Goal: Task Accomplishment & Management: Manage account settings

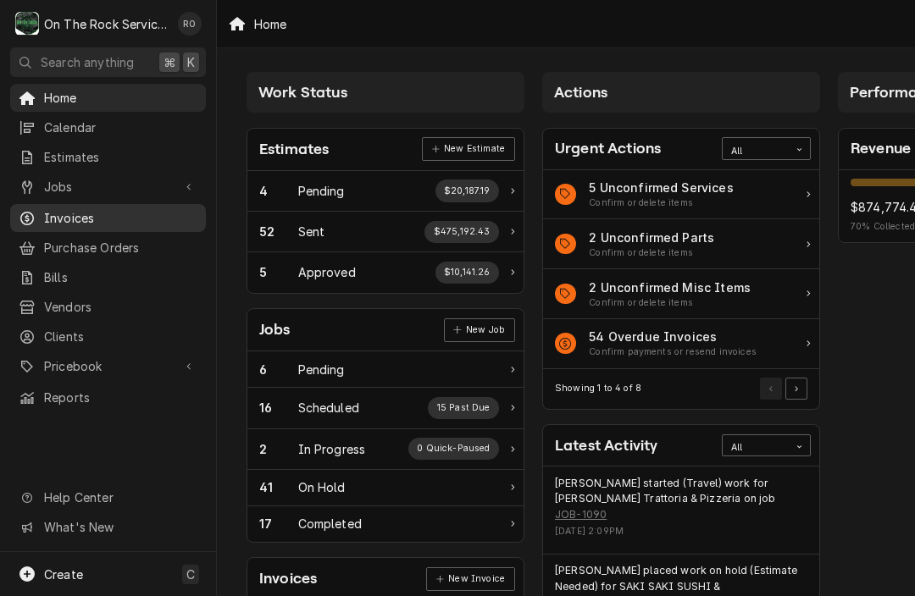
click at [73, 218] on span "Invoices" at bounding box center [120, 218] width 153 height 18
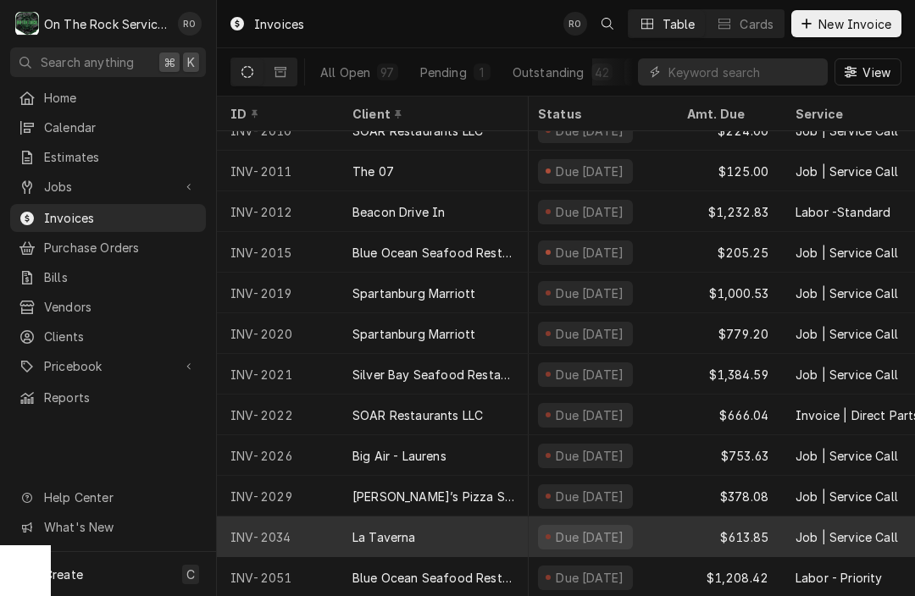
scroll to position [1728, 4]
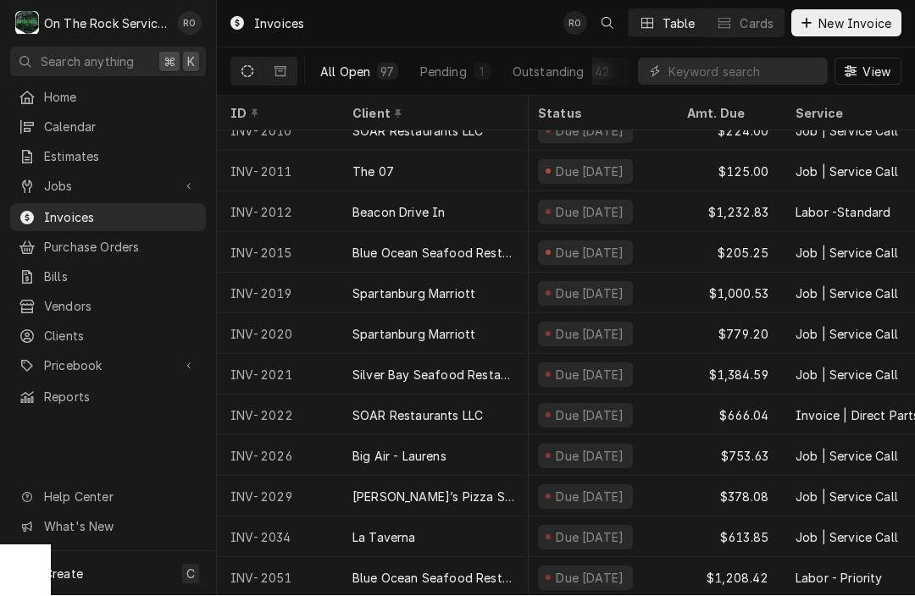
click at [348, 74] on div "All Open" at bounding box center [345, 73] width 50 height 18
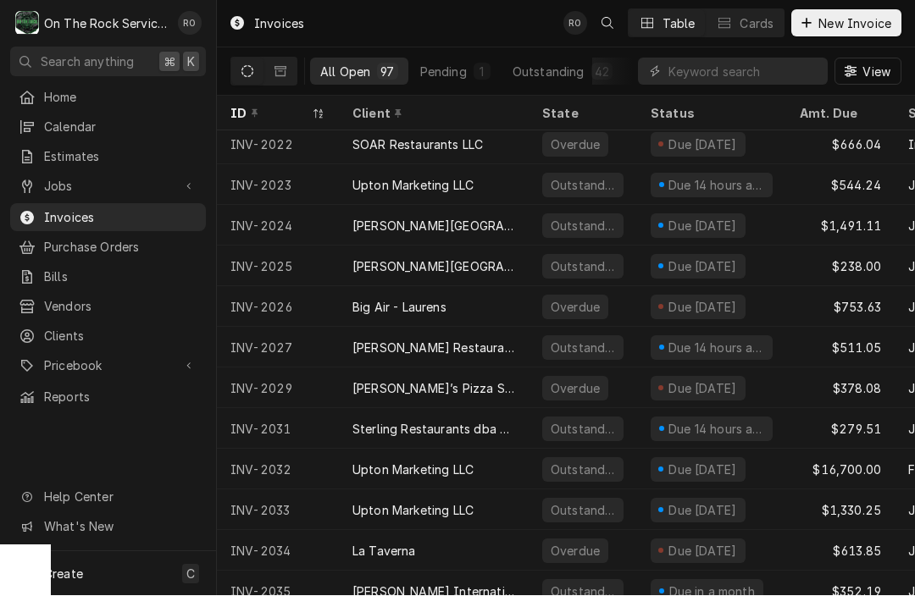
scroll to position [2487, 0]
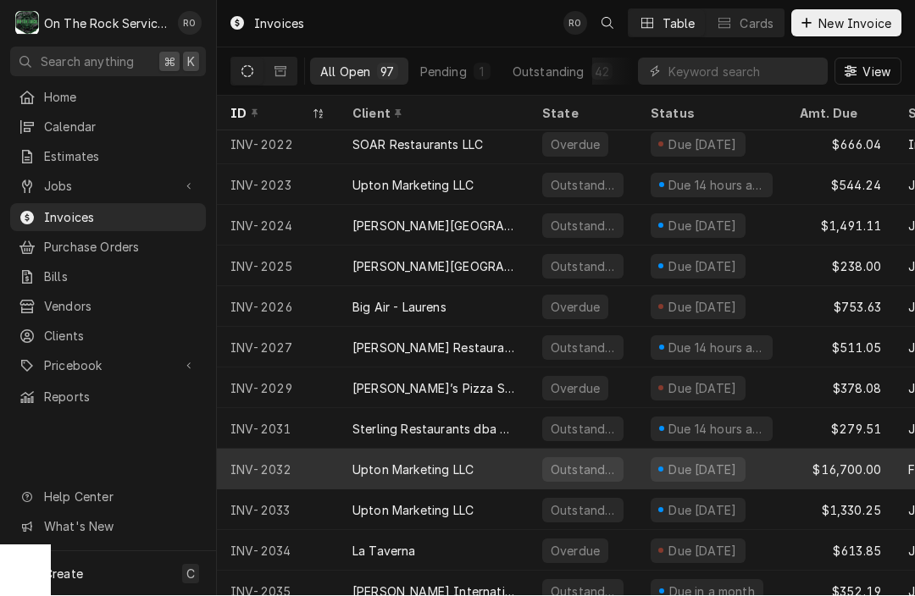
click at [341, 461] on div "Upton Marketing LLC" at bounding box center [434, 470] width 190 height 41
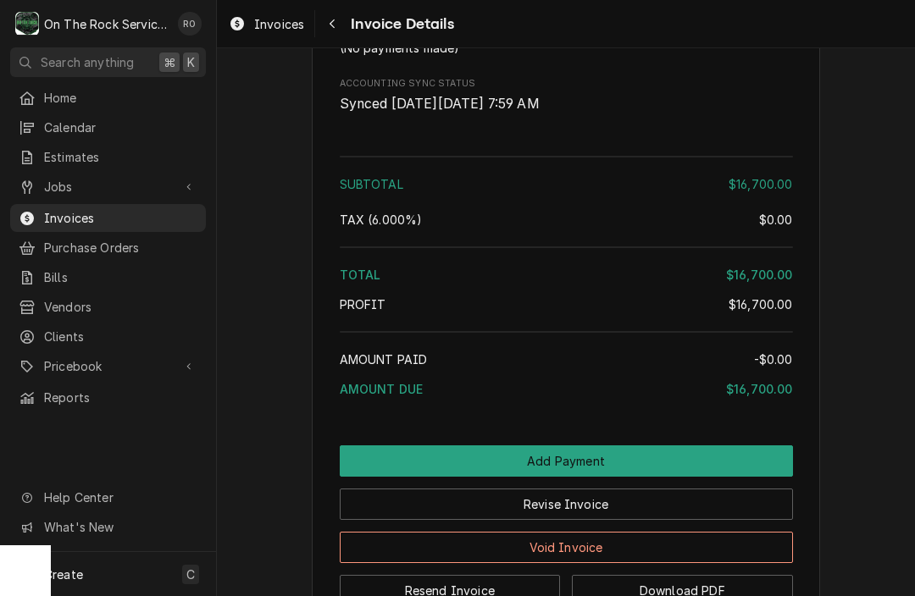
scroll to position [2038, 0]
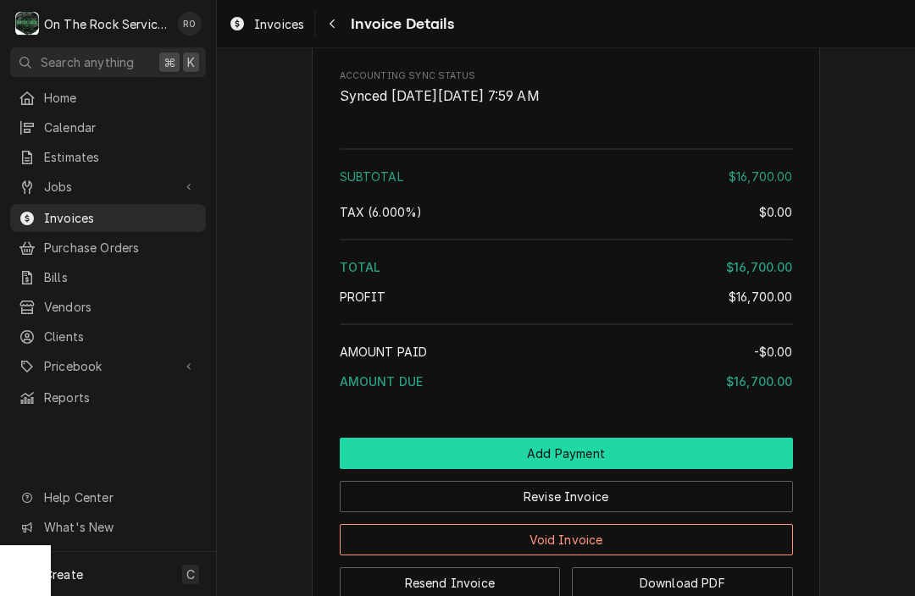
click at [425, 469] on button "Add Payment" at bounding box center [566, 453] width 453 height 31
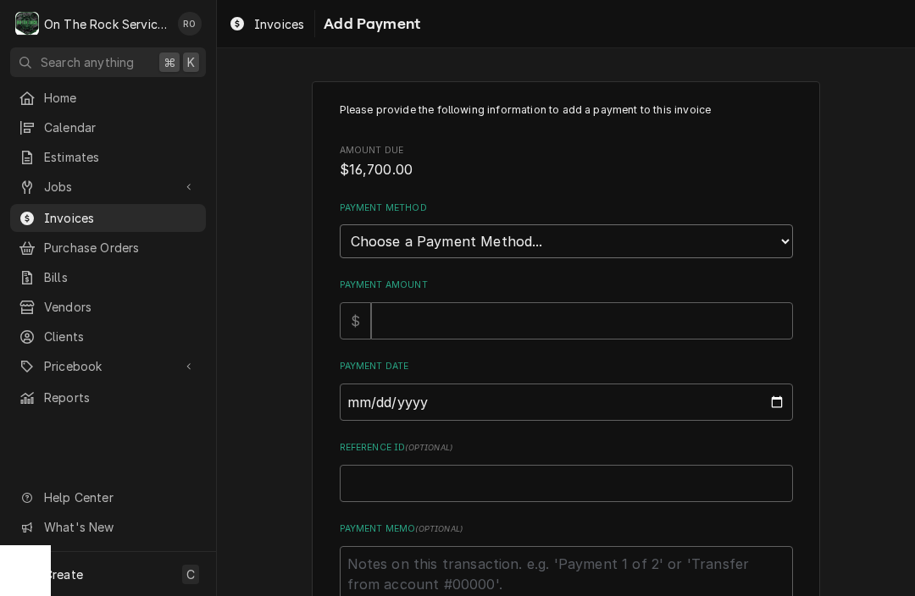
select select "2"
type textarea "x"
click at [478, 302] on input "Payment Amount" at bounding box center [582, 320] width 422 height 37
type input "1"
type textarea "x"
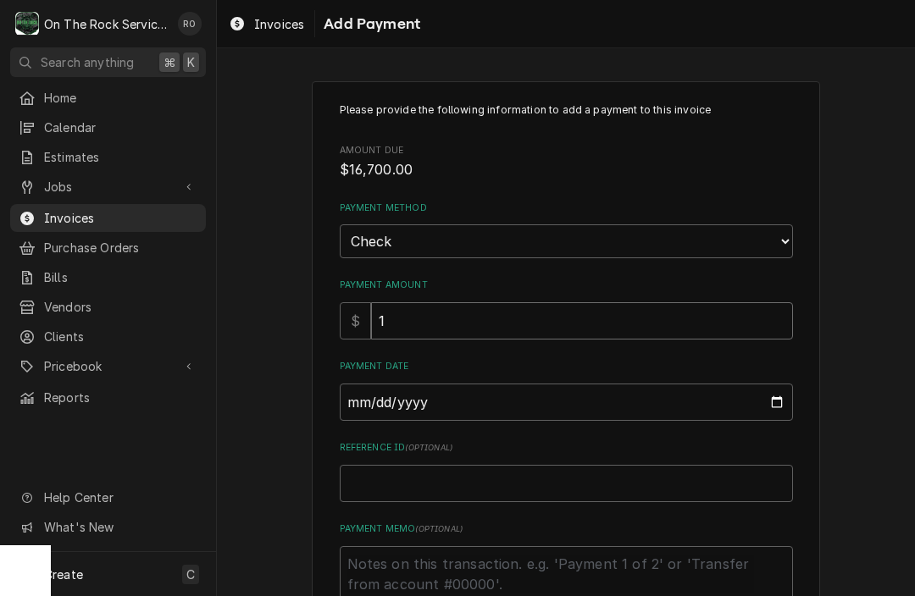
type input "16"
type textarea "x"
type input "167"
type textarea "x"
type input "1670"
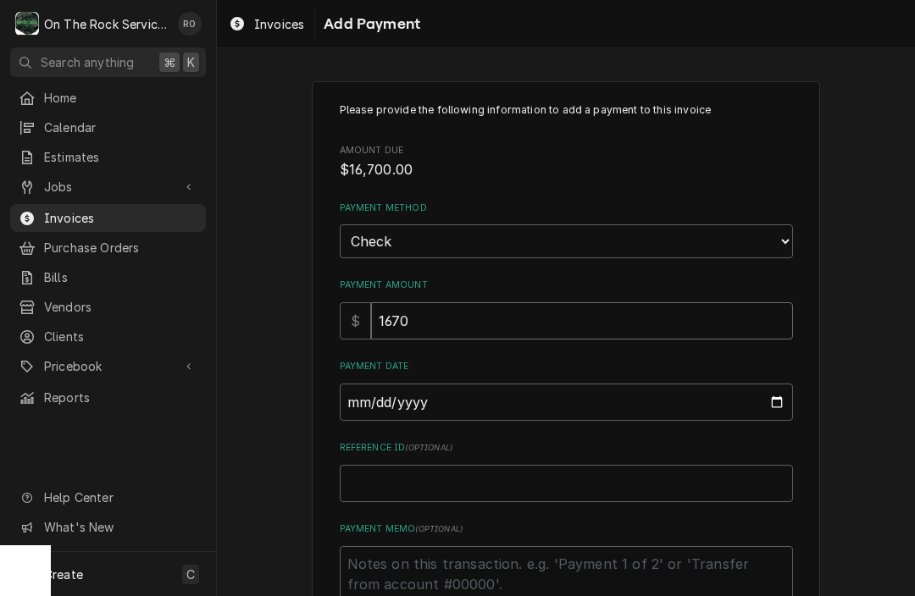
type textarea "x"
type input "16700"
type textarea "x"
type input "167000"
type textarea "x"
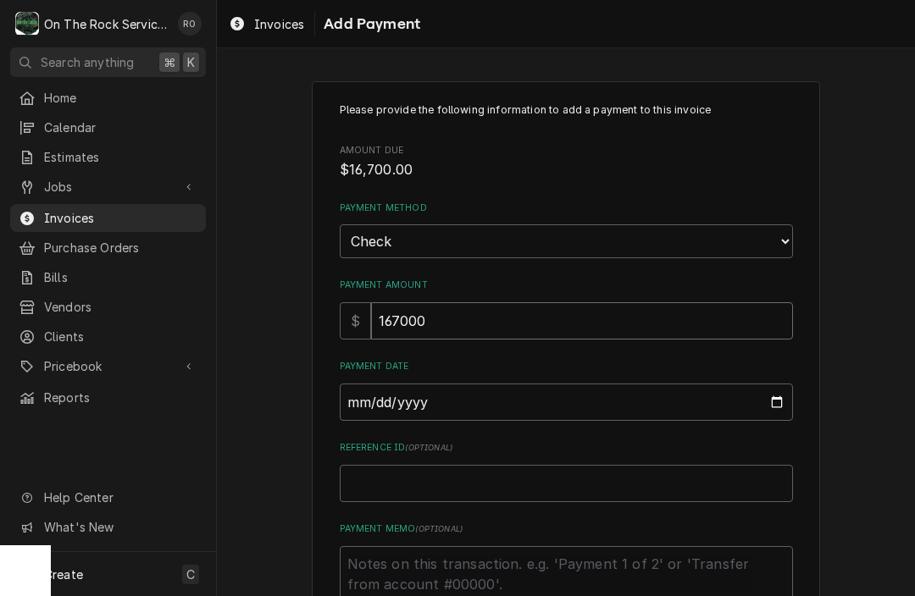
type input "16700"
type textarea "x"
type input "16700.0"
type textarea "x"
type input "16700.00"
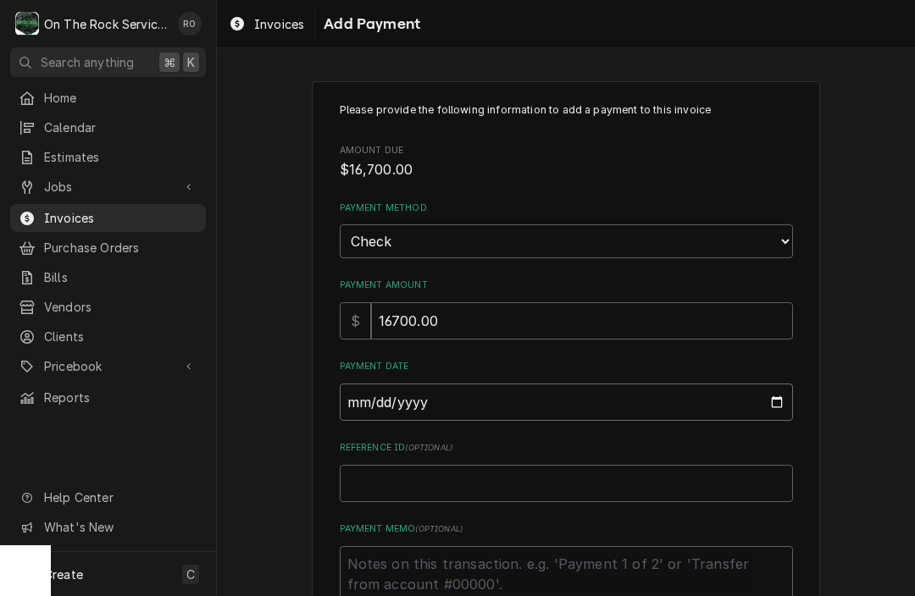
type input "2025-09-23"
type textarea "x"
click at [424, 397] on input "2025-09-23" at bounding box center [566, 402] width 453 height 37
type input "2025-09-22"
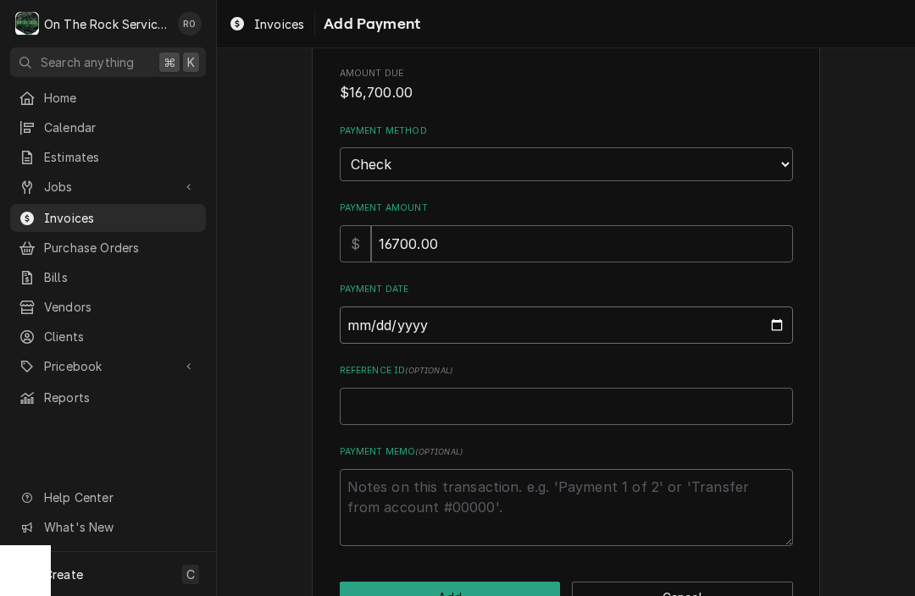
scroll to position [97, 0]
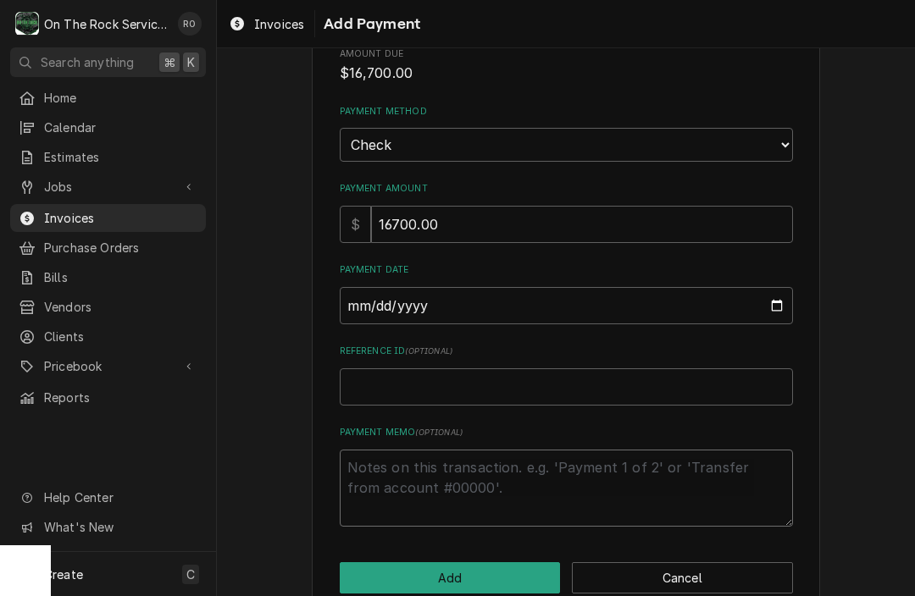
click at [417, 453] on textarea "Payment Memo ( optional )" at bounding box center [566, 488] width 453 height 77
type textarea "x"
type textarea "C"
type textarea "x"
type textarea "CH"
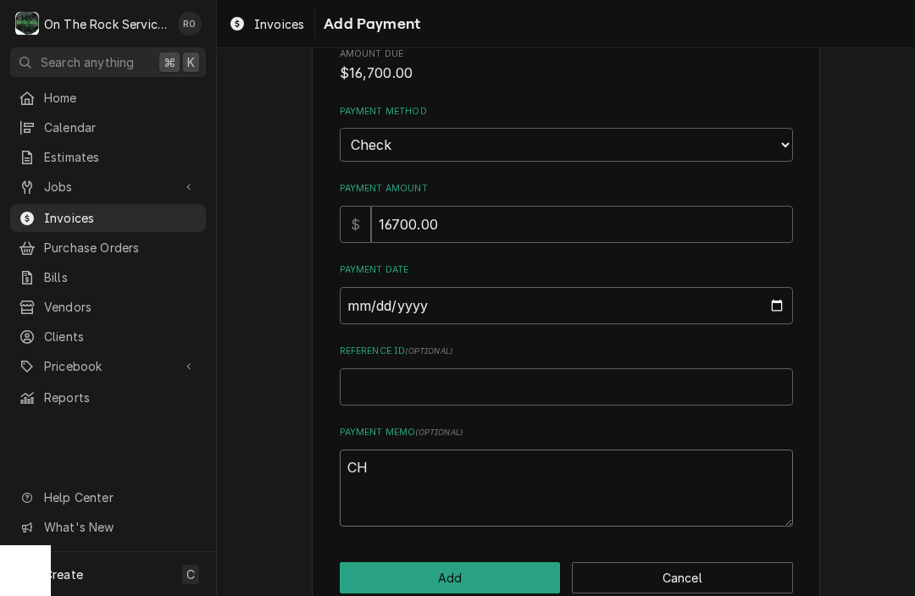
type textarea "x"
type textarea "CHE"
type textarea "x"
type textarea "CHEC"
type textarea "x"
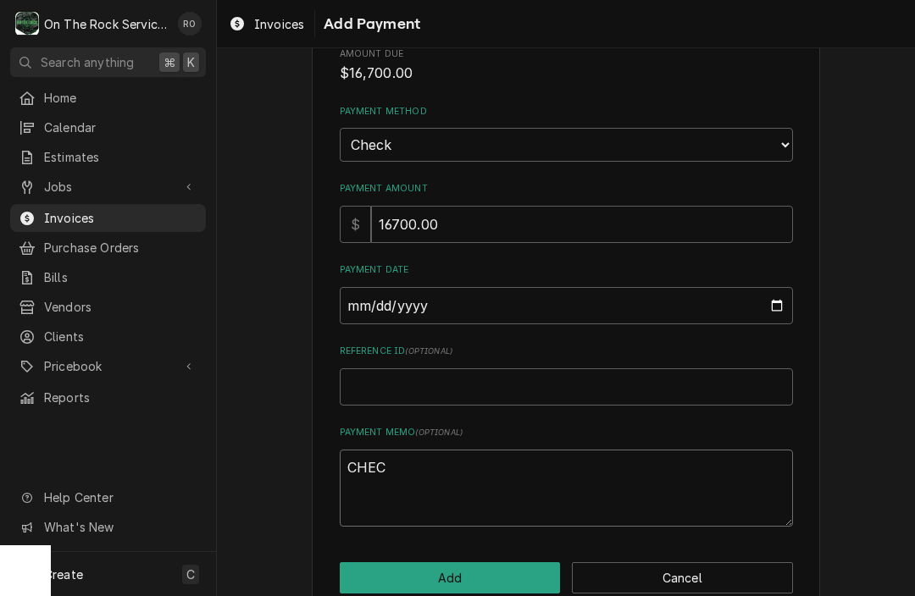
type textarea "CHECK"
type textarea "x"
type textarea "CHECK#"
type textarea "x"
type textarea "CHECK#"
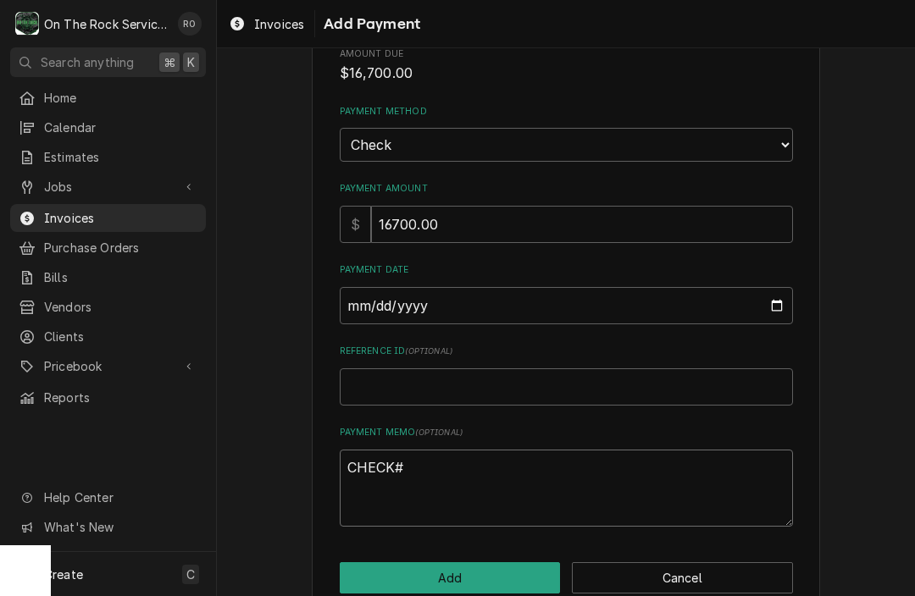
type textarea "x"
type textarea "CHECK# 6"
type textarea "x"
type textarea "CHECK# 61"
type textarea "x"
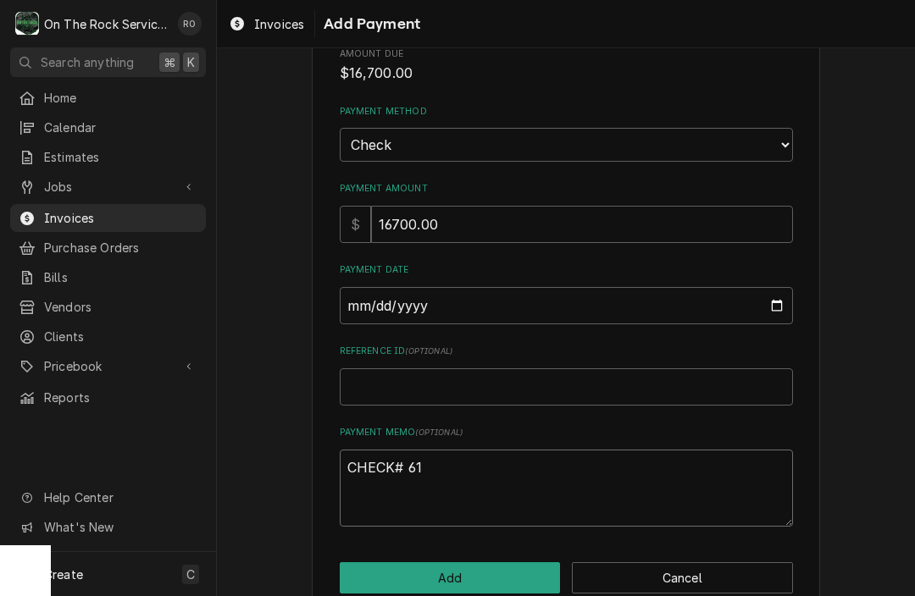
type textarea "CHECK# 615"
type textarea "x"
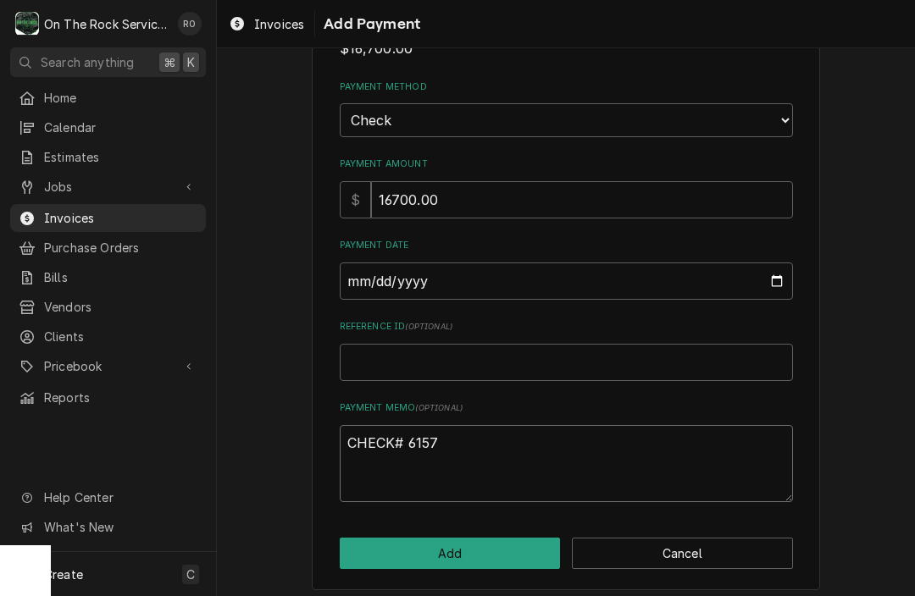
scroll to position [119, 0]
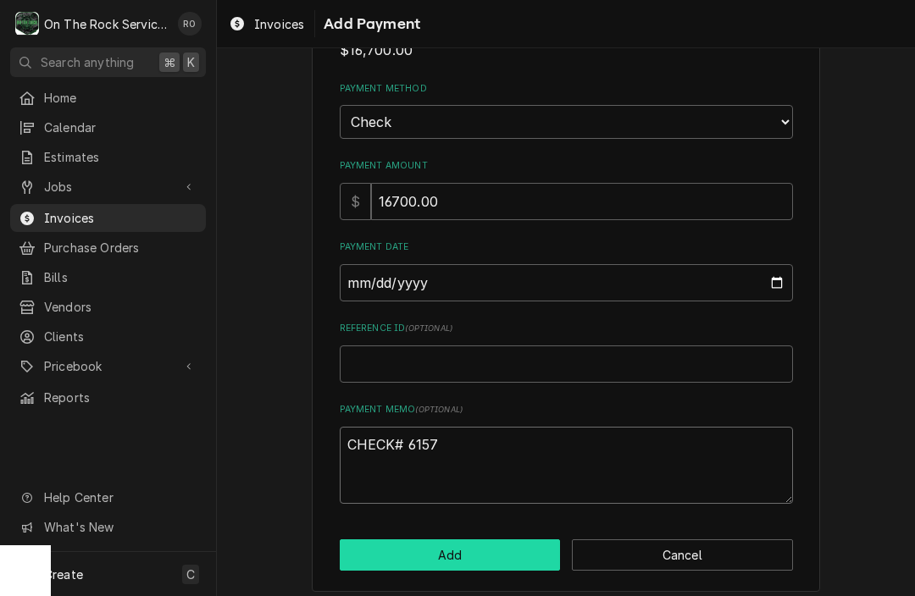
type textarea "CHECK# 6157"
click at [495, 526] on div "Please provide the following information to add a payment to this invoice Amoun…" at bounding box center [566, 277] width 508 height 631
click at [495, 544] on button "Add" at bounding box center [450, 555] width 221 height 31
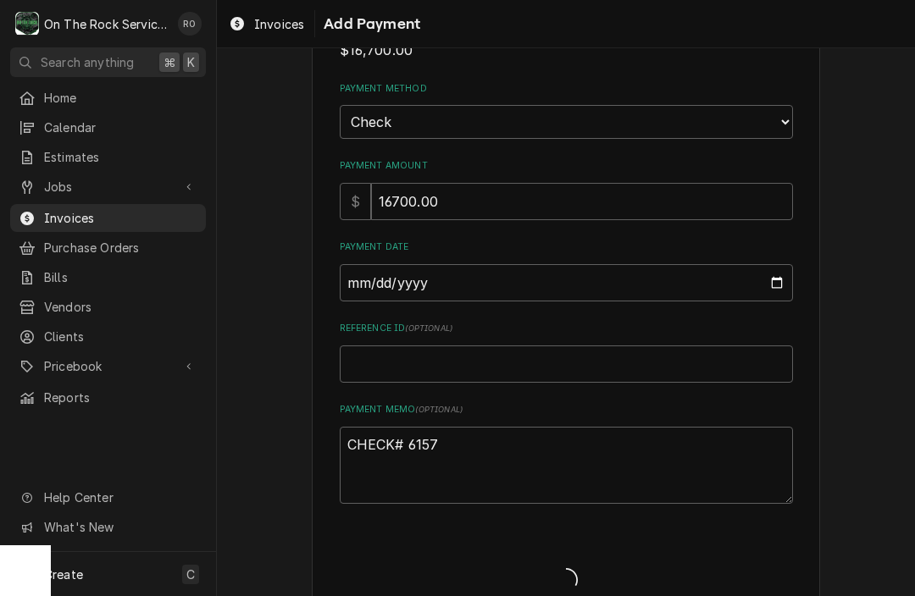
type textarea "x"
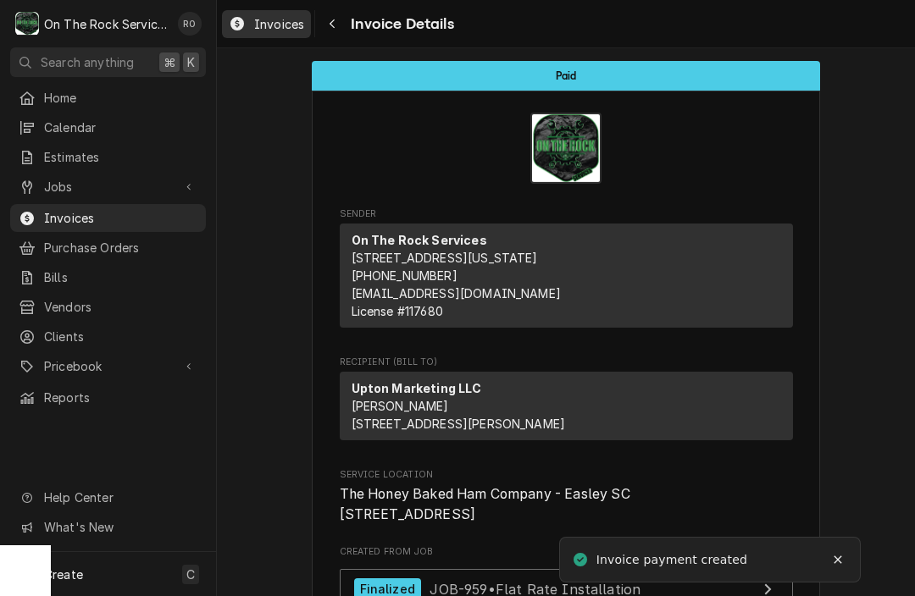
click at [261, 29] on span "Invoices" at bounding box center [279, 24] width 50 height 18
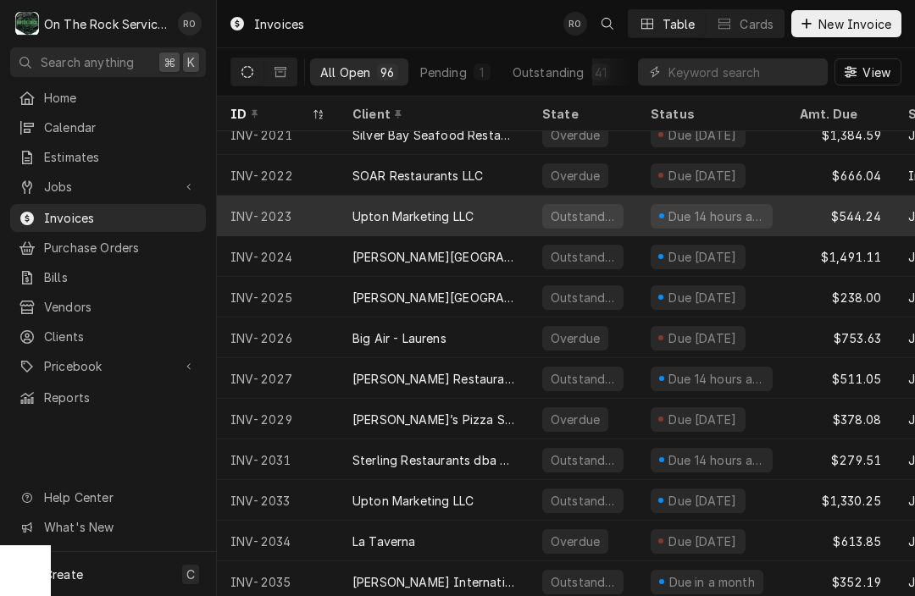
scroll to position [2462, 0]
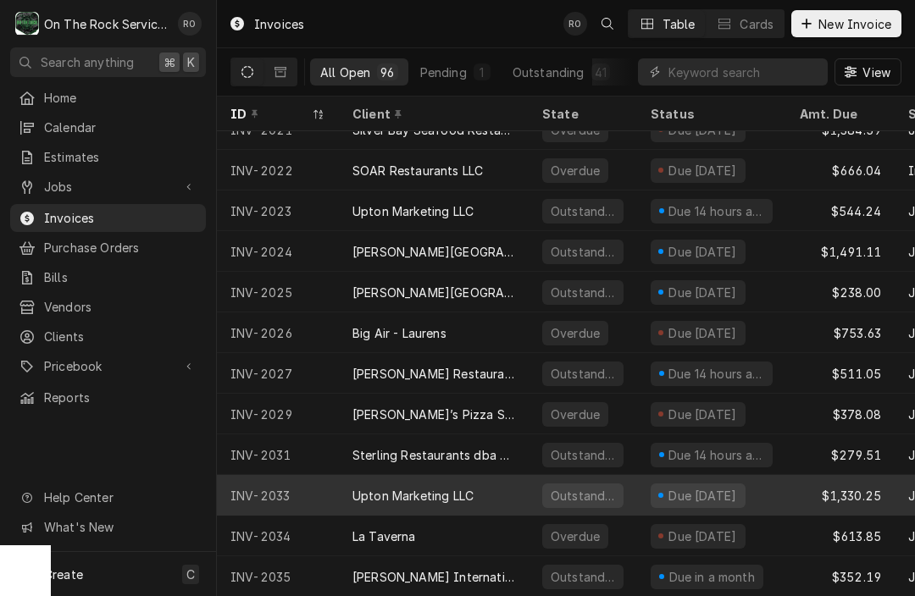
click at [314, 496] on div "INV-2033" at bounding box center [278, 495] width 122 height 41
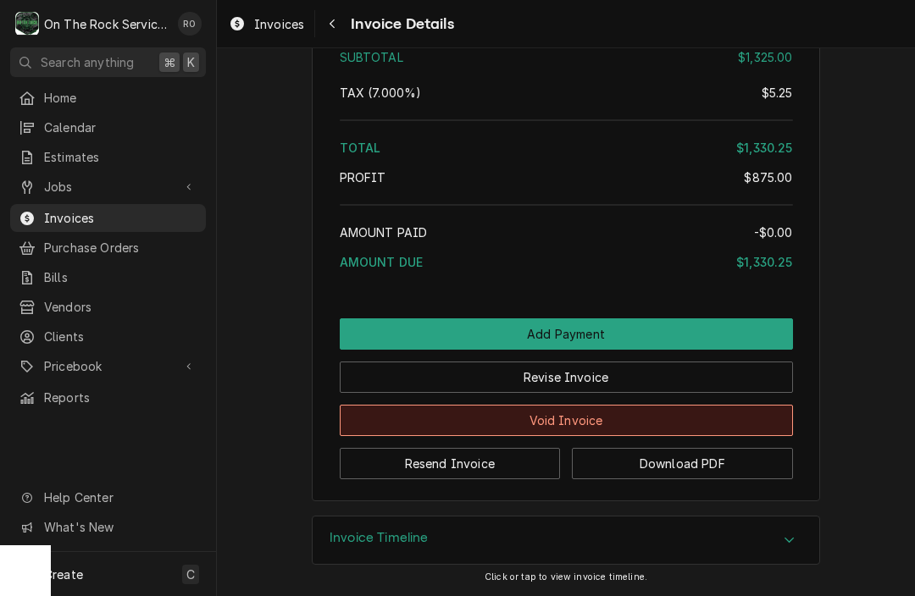
scroll to position [1838, 0]
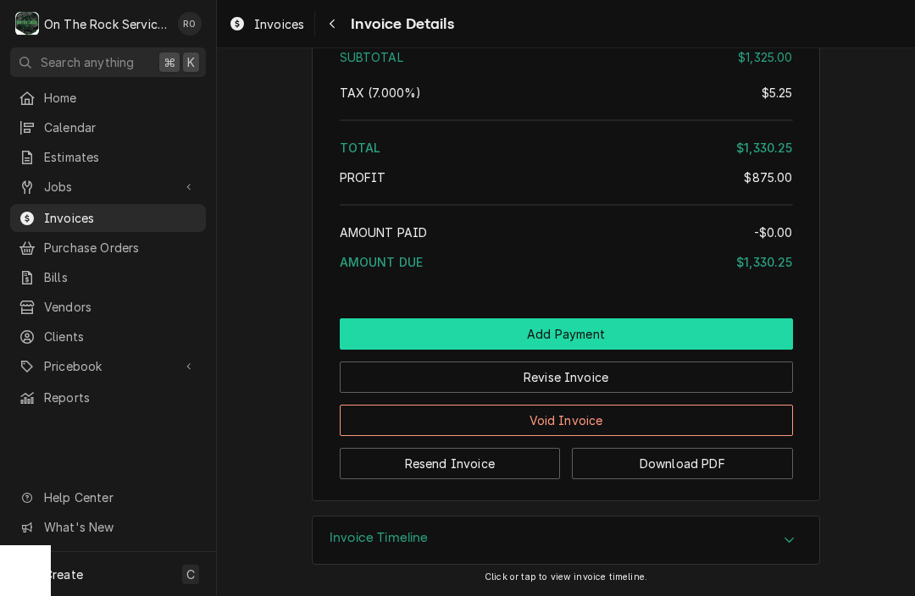
click at [440, 340] on button "Add Payment" at bounding box center [566, 334] width 453 height 31
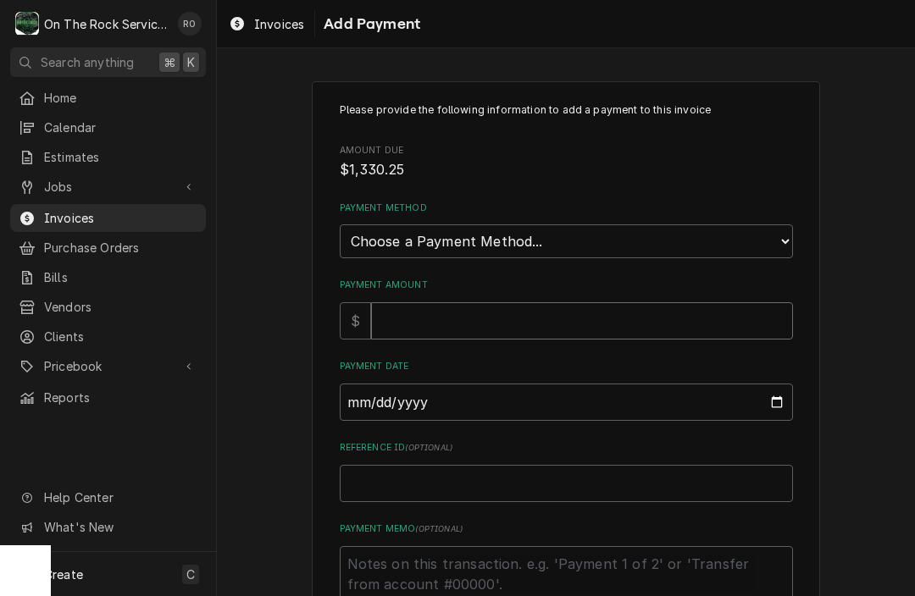
click at [457, 314] on input "Payment Amount" at bounding box center [582, 320] width 422 height 37
type textarea "x"
type input "1"
type textarea "x"
type input "13"
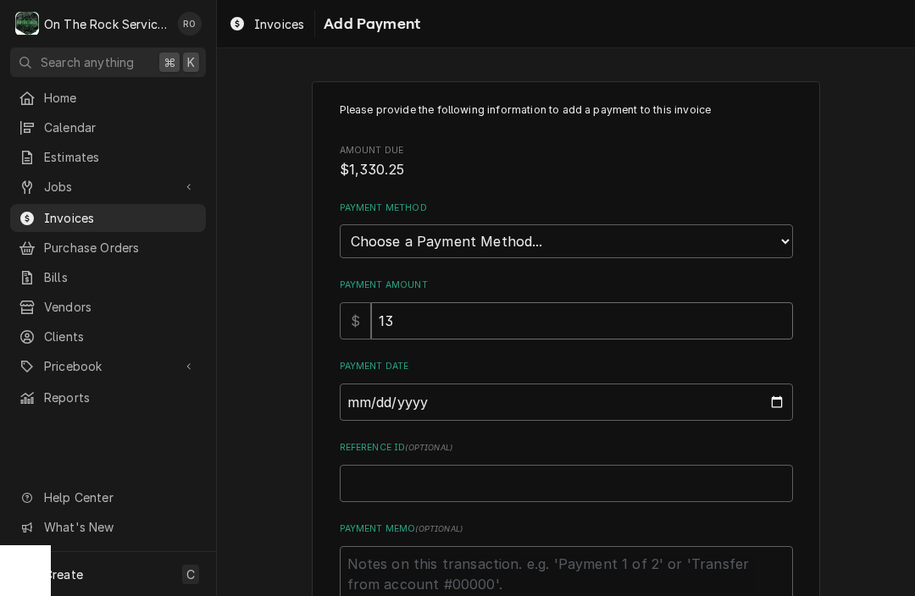
type textarea "x"
type input "133"
type textarea "x"
type input "1330"
type textarea "x"
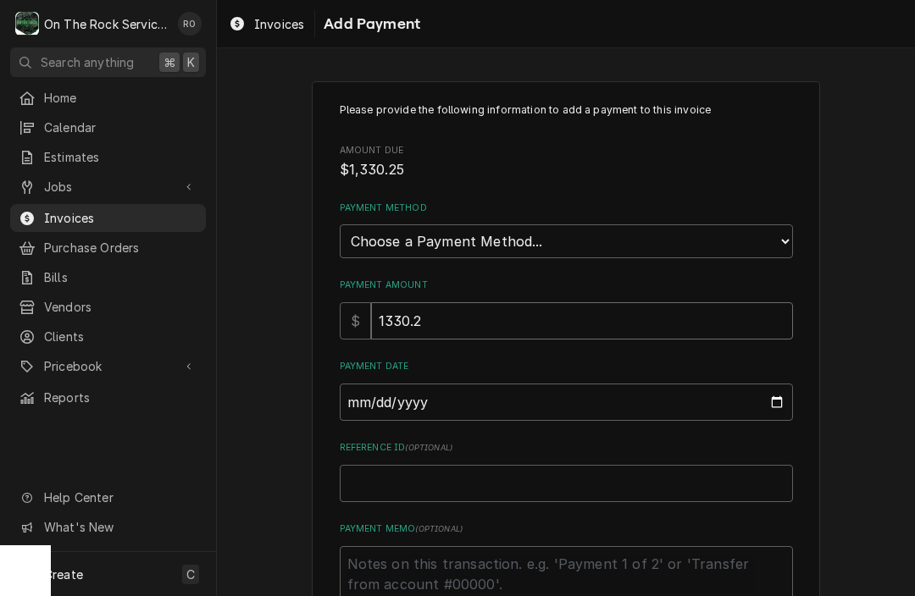
type input "1330.25"
type textarea "x"
type input "1330.25"
type input "[DATE]"
type textarea "x"
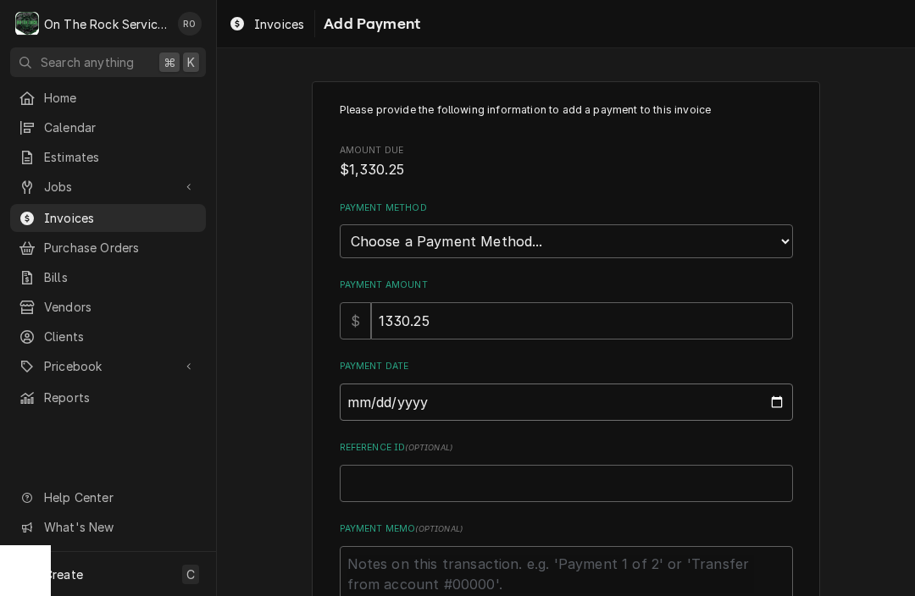
click at [437, 384] on input "[DATE]" at bounding box center [566, 402] width 453 height 37
type input "[DATE]"
type textarea "x"
click at [0, 0] on html "O On The Rock Services RO Search anything ⌘ K Home Calendar Estimates Jobs Jobs…" at bounding box center [457, 298] width 915 height 596
select select "2"
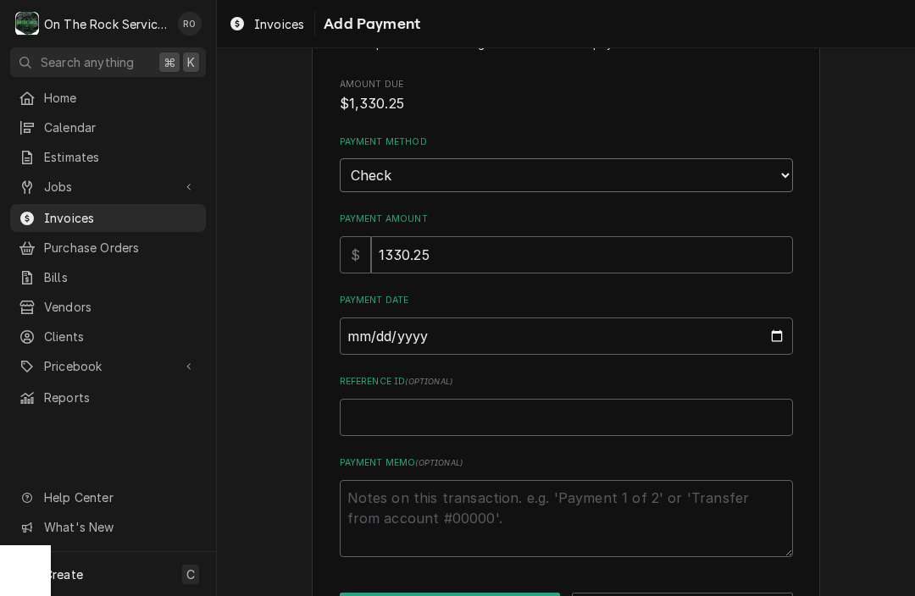
scroll to position [71, 0]
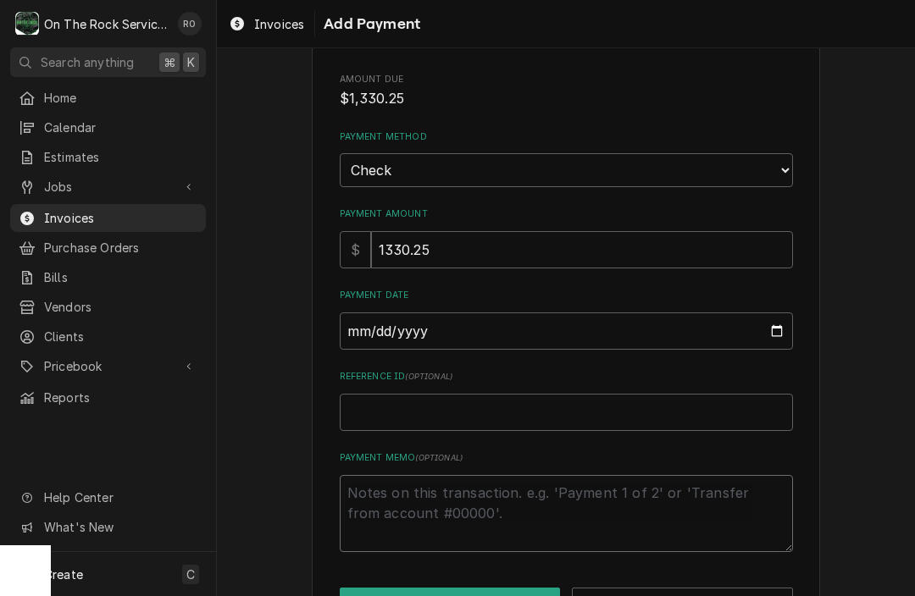
click at [496, 493] on textarea "Payment Memo ( optional )" at bounding box center [566, 513] width 453 height 77
type textarea "x"
type textarea "C"
type textarea "x"
type textarea "CH"
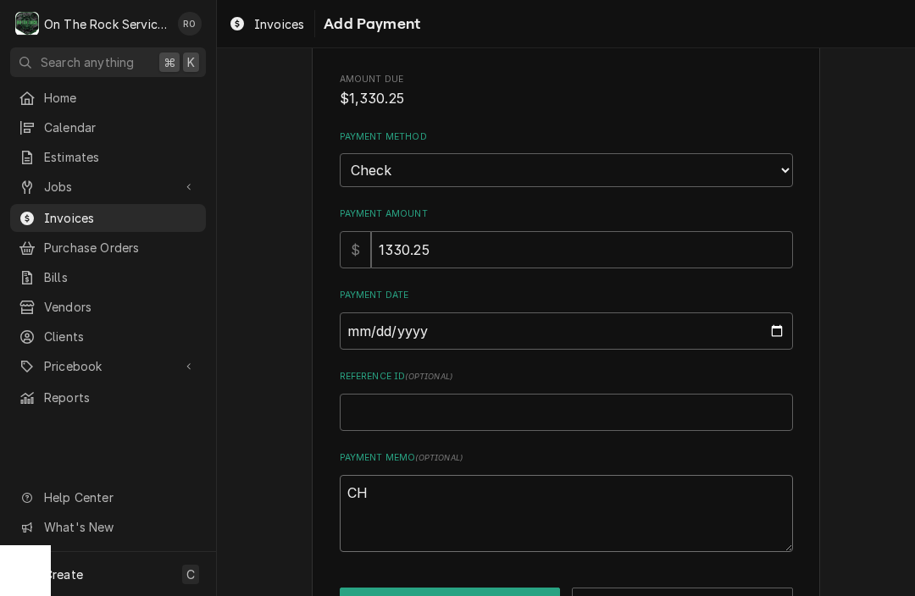
type textarea "x"
type textarea "CHE"
type textarea "x"
type textarea "CHEC"
type textarea "x"
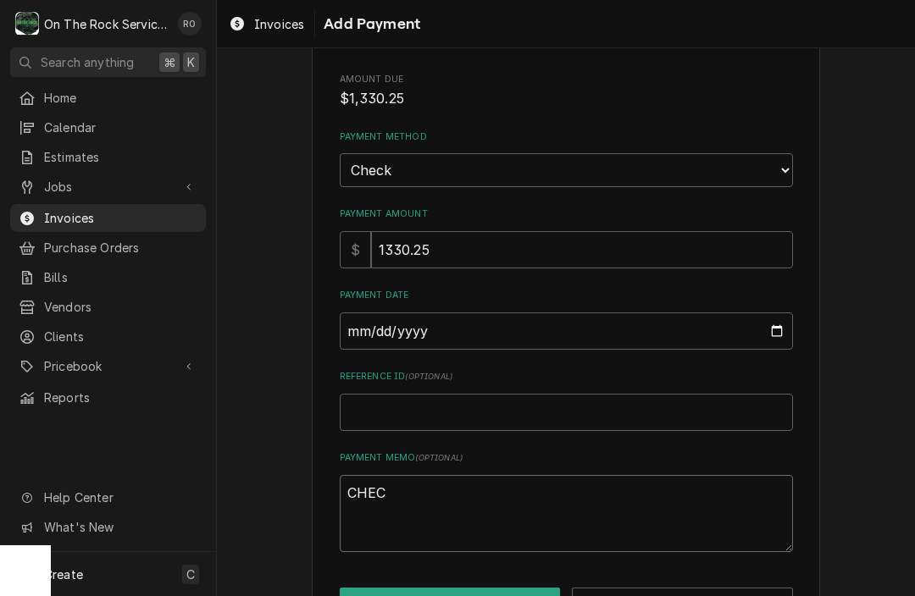
type textarea "CHECK"
type textarea "x"
type textarea "CHECK#"
type textarea "x"
type textarea "CHECK#"
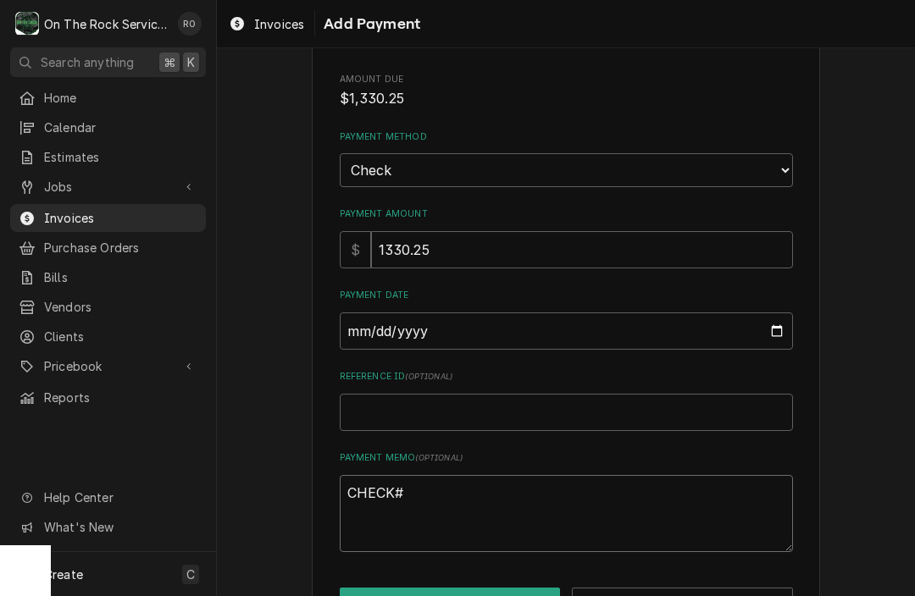
type textarea "x"
type textarea "CHECK# 6"
type textarea "x"
type textarea "CHECK# 61"
type textarea "x"
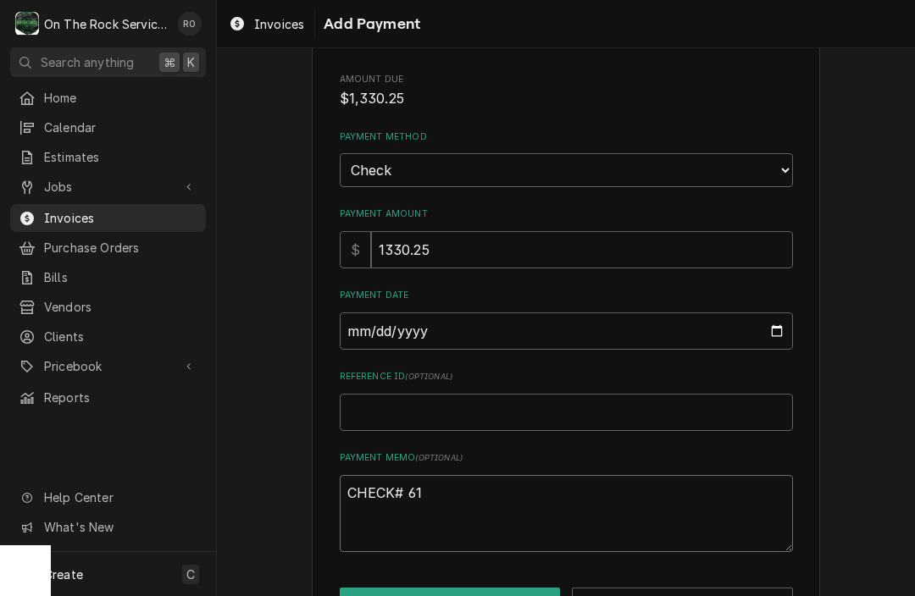
type textarea "CHECK# 615"
type textarea "x"
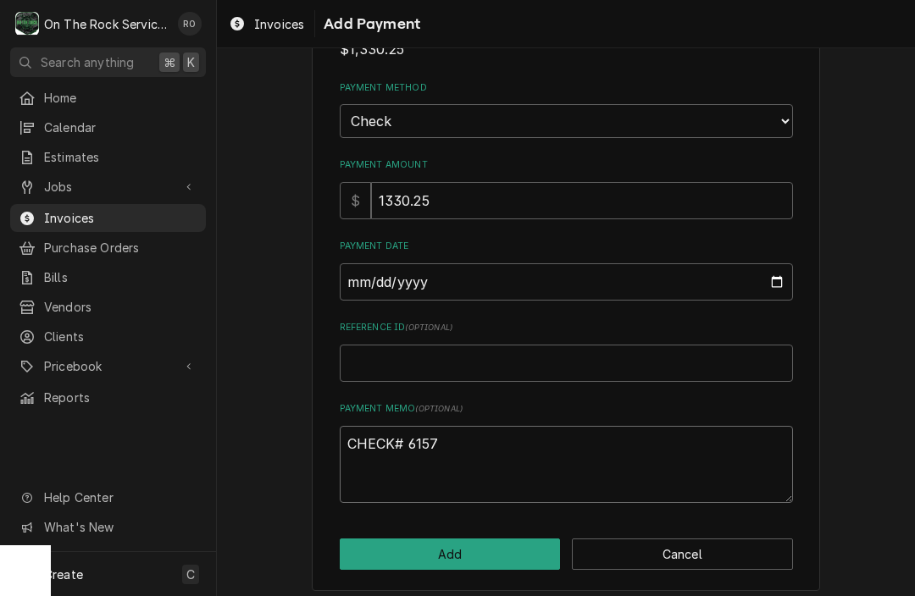
scroll to position [119, 0]
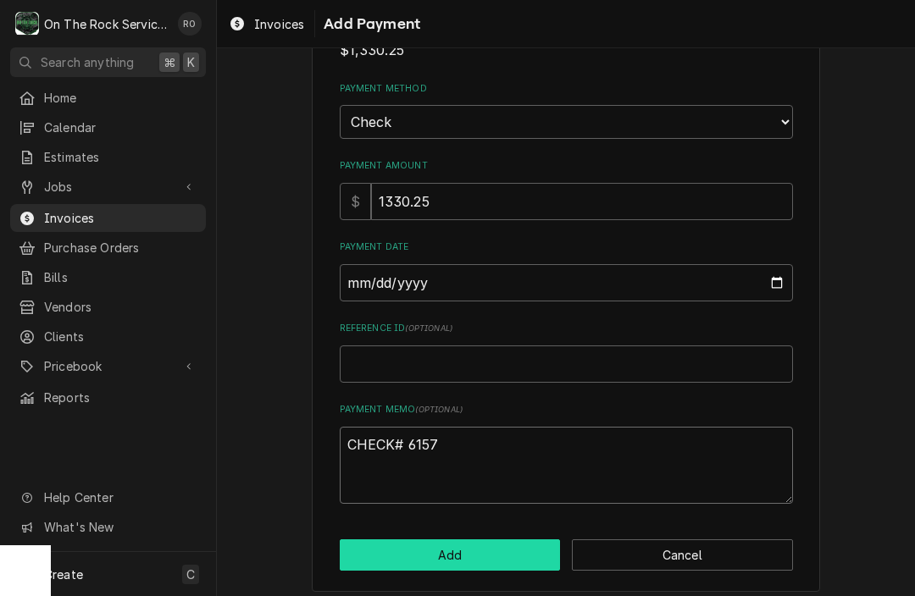
type textarea "CHECK# 6157"
click at [485, 540] on button "Add" at bounding box center [450, 555] width 221 height 31
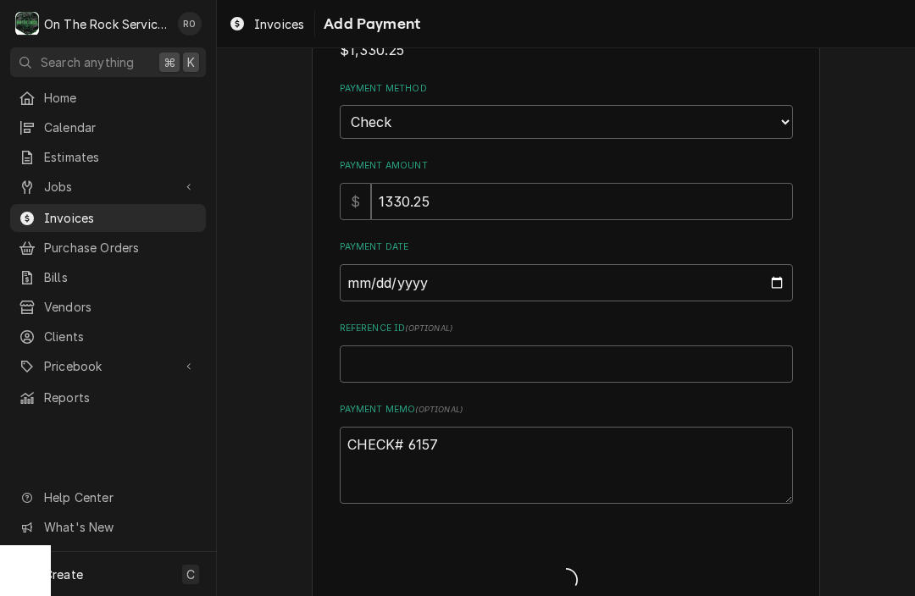
type textarea "x"
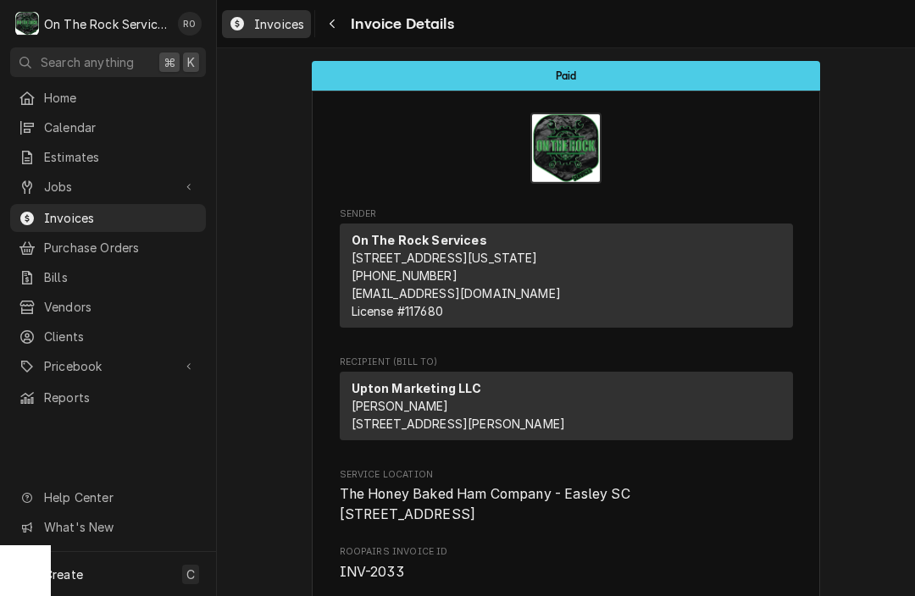
click at [266, 14] on div "Invoices" at bounding box center [266, 24] width 82 height 21
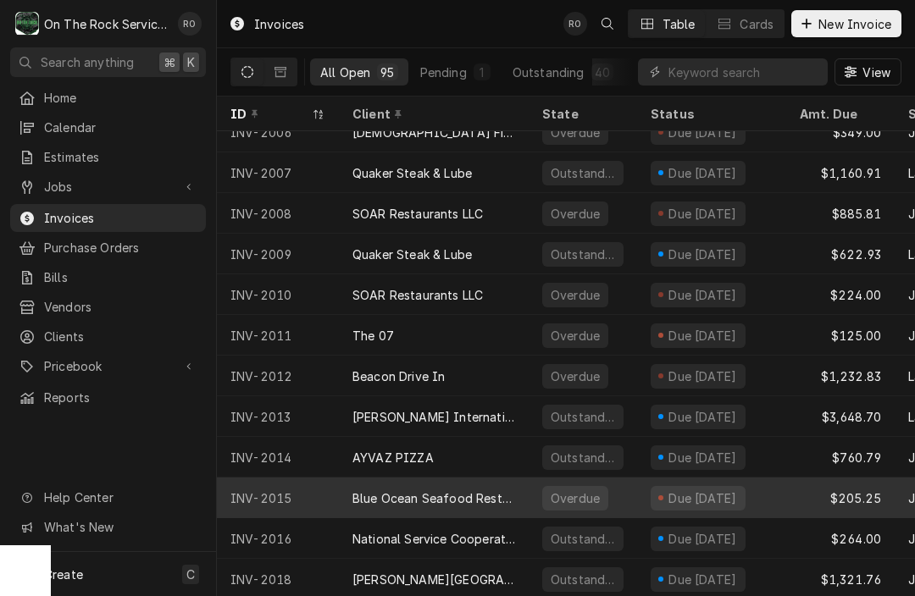
scroll to position [1895, 0]
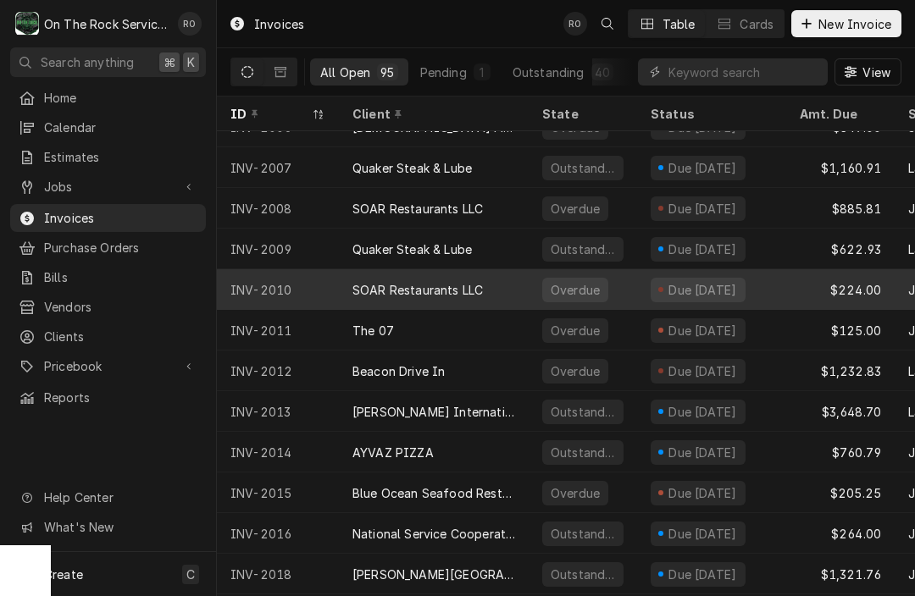
click at [441, 282] on div "SOAR Restaurants LLC" at bounding box center [417, 290] width 130 height 18
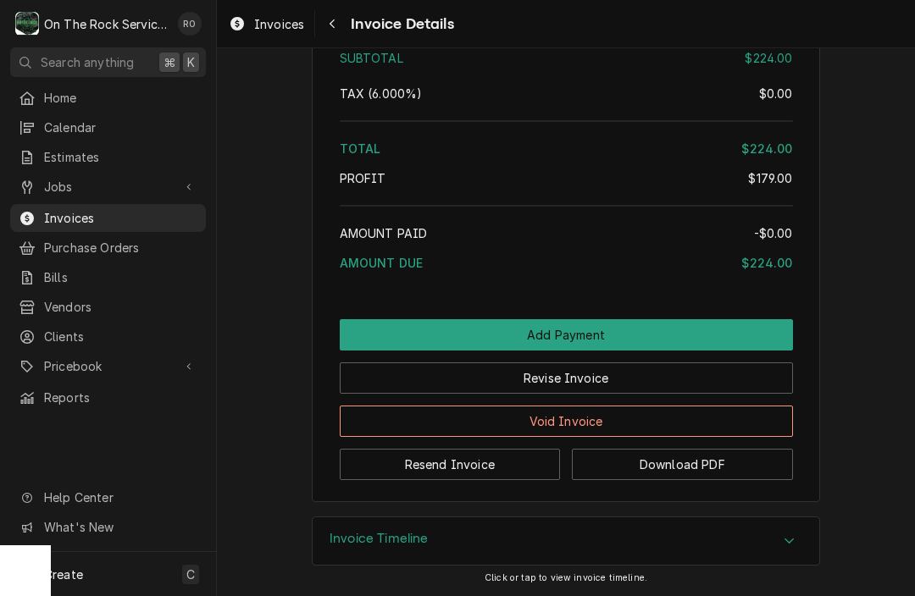
scroll to position [1874, 0]
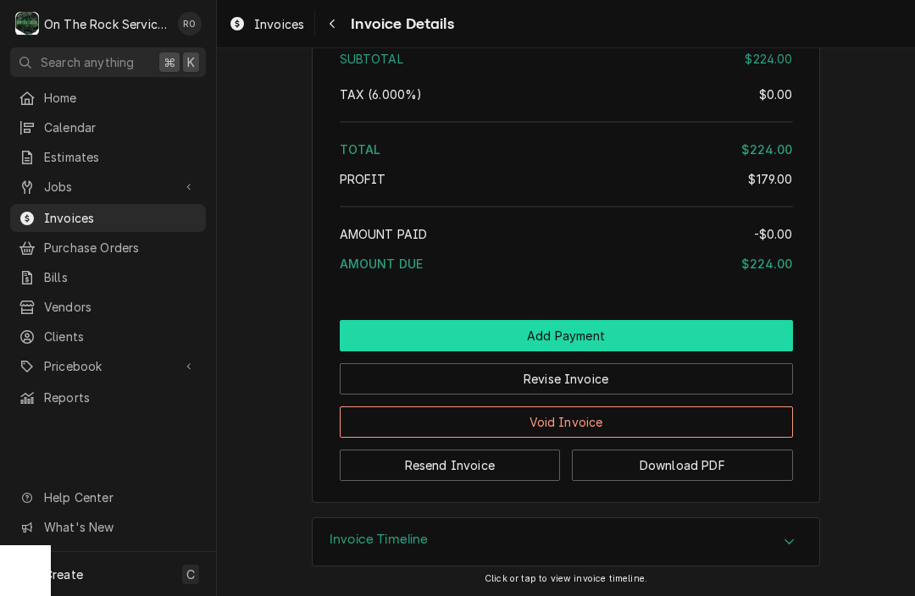
click at [584, 336] on button "Add Payment" at bounding box center [566, 335] width 453 height 31
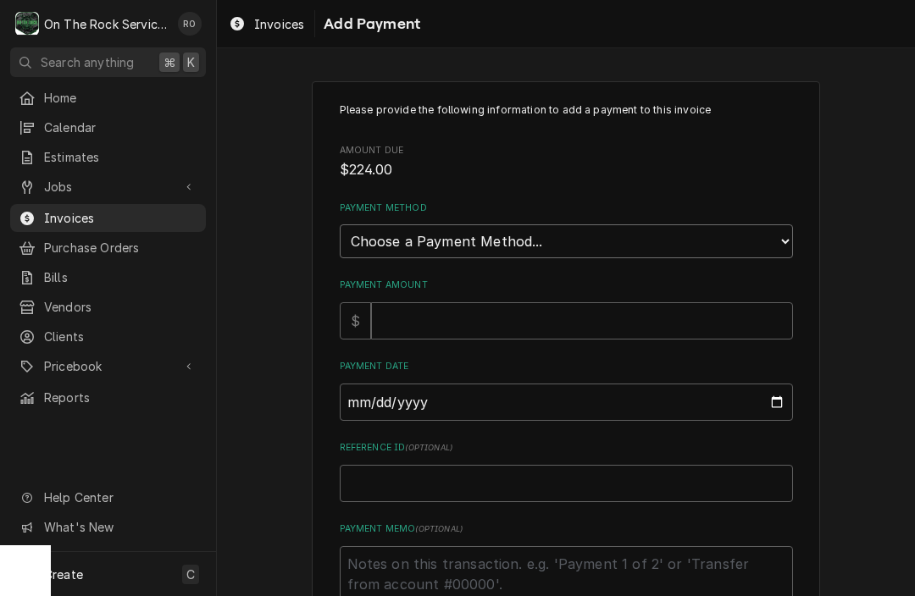
select select "1"
click at [555, 303] on input "Payment Amount" at bounding box center [582, 320] width 422 height 37
type textarea "x"
type input "2"
type textarea "x"
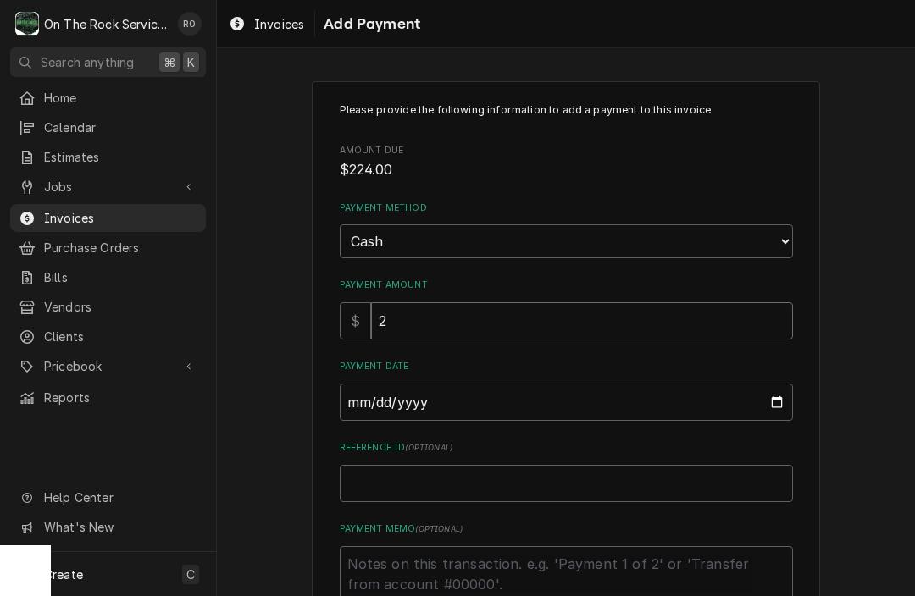
type input "22"
type textarea "x"
type input "224"
type textarea "x"
type input "224.0"
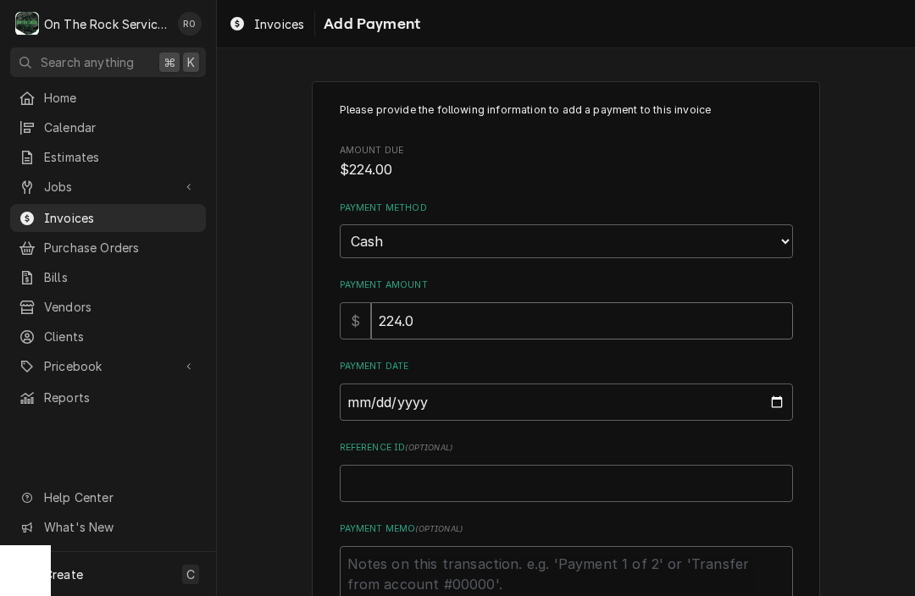
type textarea "x"
type input "224.00"
type input "2025-09-23"
type textarea "x"
click at [527, 384] on input "2025-09-23" at bounding box center [566, 402] width 453 height 37
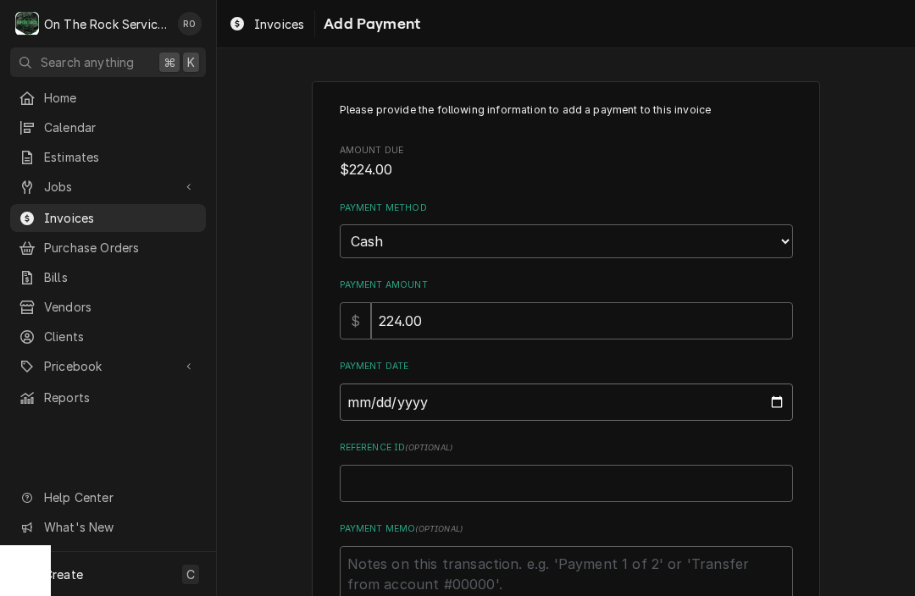
type input "2025-09-22"
click at [415, 585] on textarea "Payment Memo ( optional )" at bounding box center [566, 584] width 453 height 77
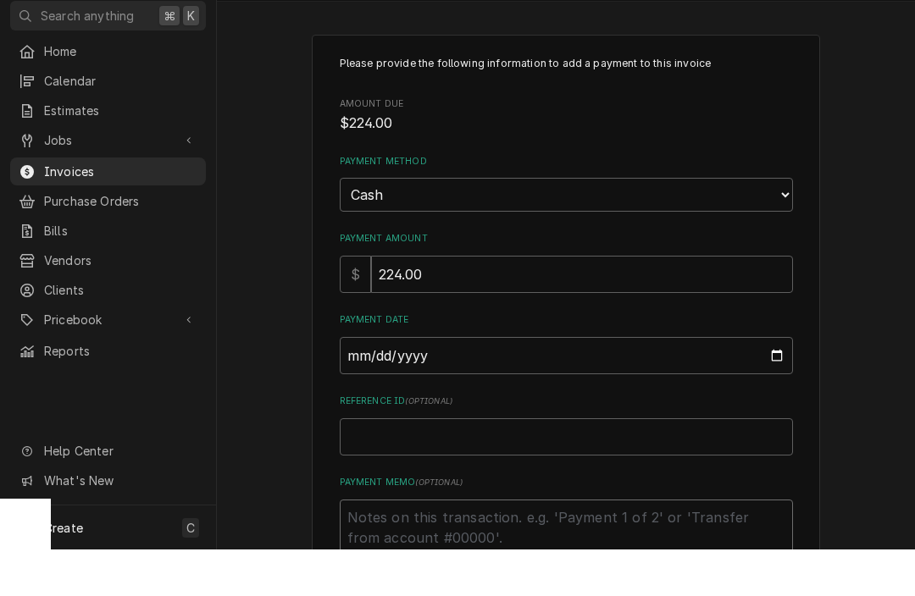
type textarea "x"
type textarea "C"
type textarea "x"
type textarea "CH"
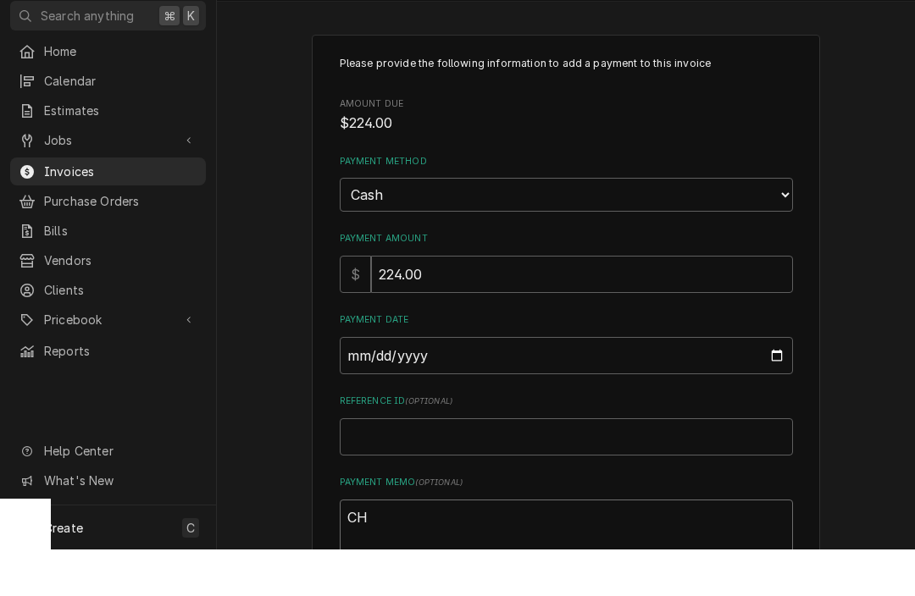
type textarea "x"
type textarea "CHE"
type textarea "x"
type textarea "CHEC"
type textarea "x"
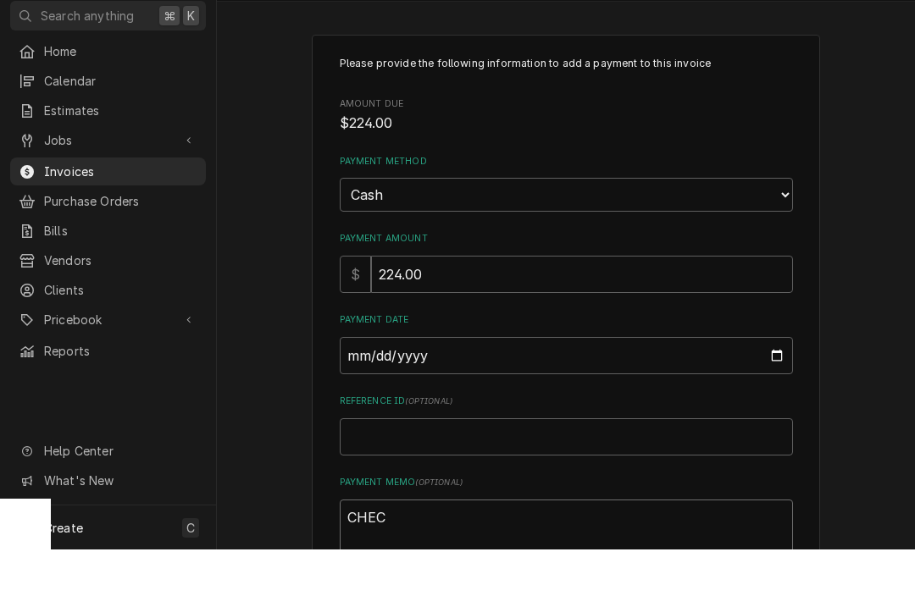
type textarea "CHECK"
type textarea "x"
type textarea "CHECK#"
type textarea "x"
type textarea "CHECK#"
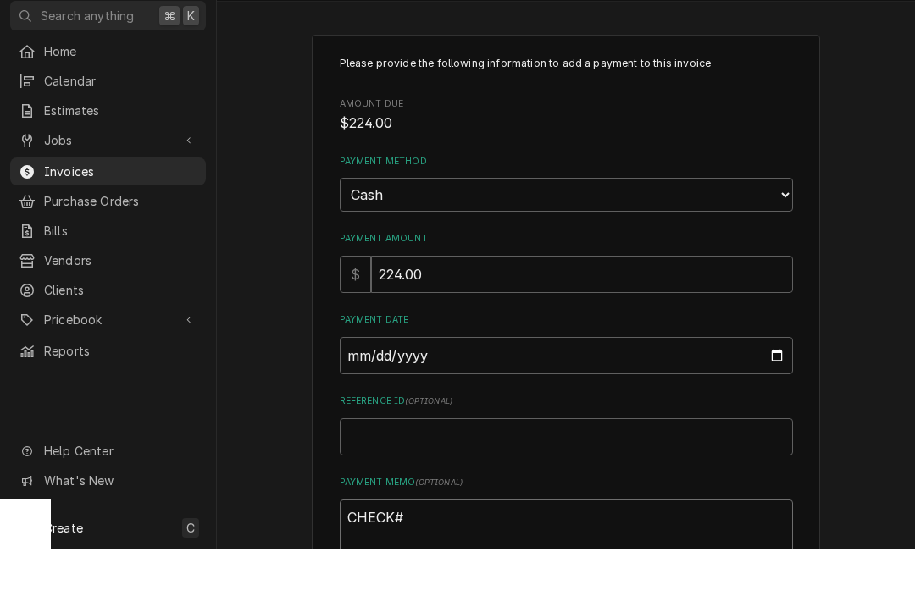
type textarea "x"
type textarea "CHECK# 6"
type textarea "x"
type textarea "CHECK# 60"
type textarea "x"
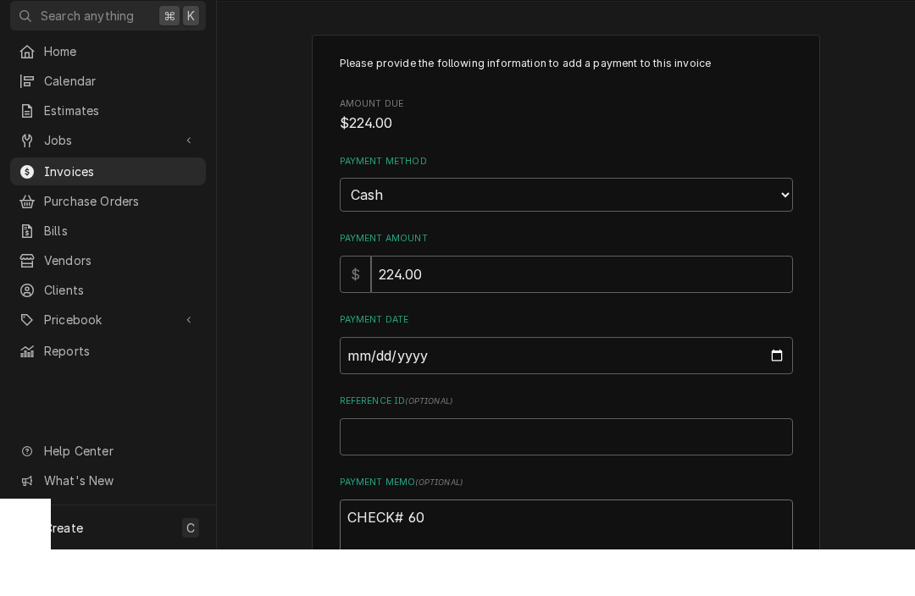
type textarea "CHECK# 600"
type textarea "x"
type textarea "CHECK# 6001"
type textarea "x"
type textarea "CHECK# 60013"
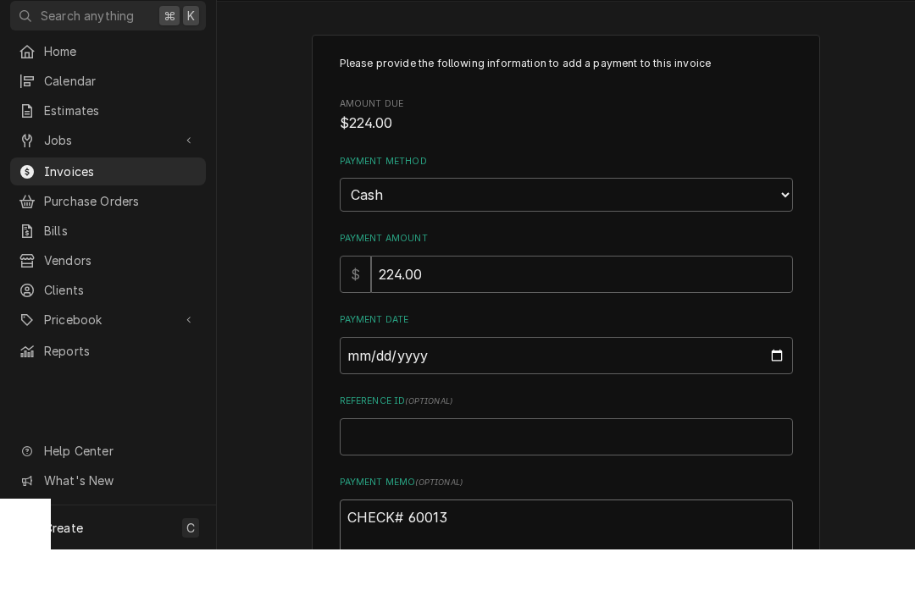
type textarea "x"
type textarea "CHECK# 600134"
type textarea "x"
type textarea "CHECK# 6001342"
type textarea "x"
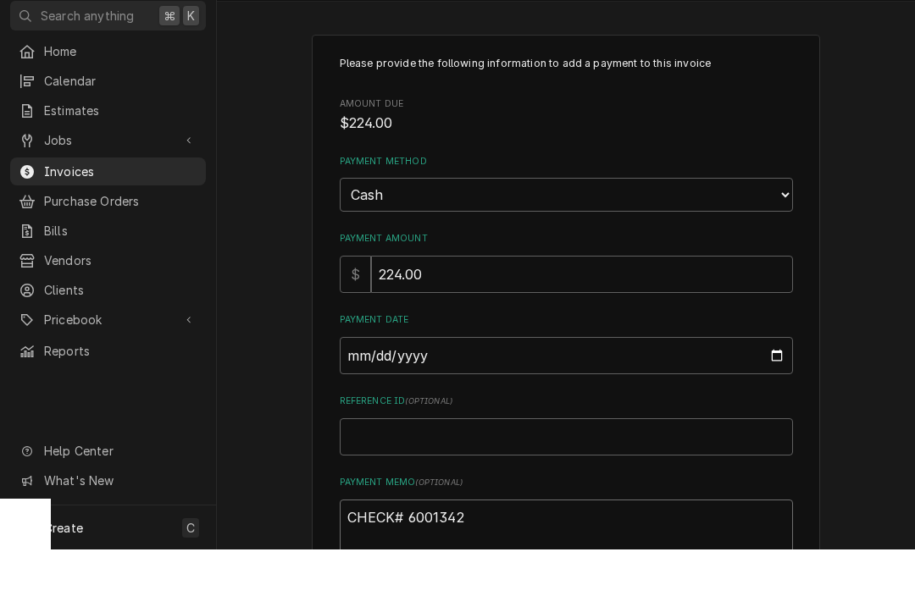
type textarea "CHECK# 600134"
type textarea "x"
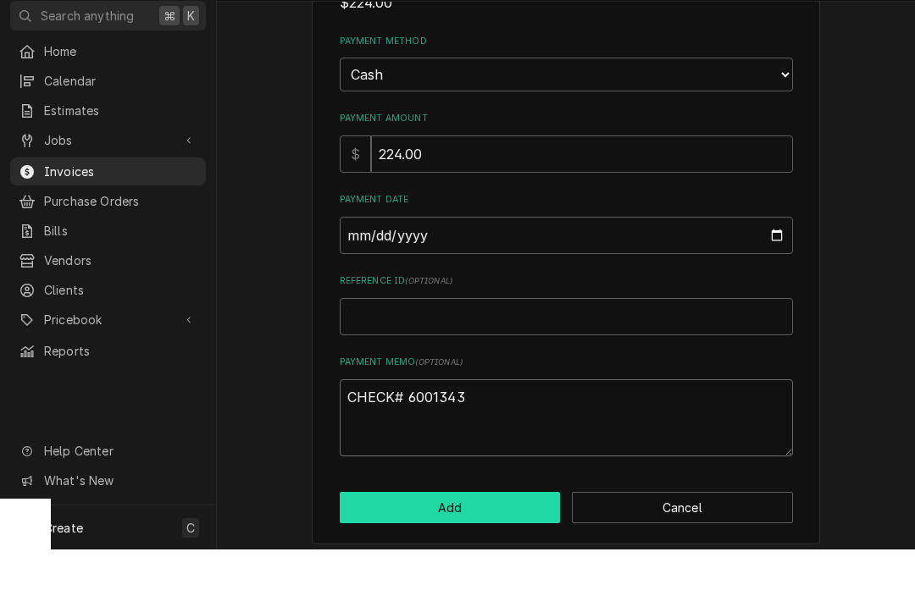
scroll to position [119, 0]
type textarea "CHECK# 6001343"
click at [480, 540] on button "Add" at bounding box center [450, 555] width 221 height 31
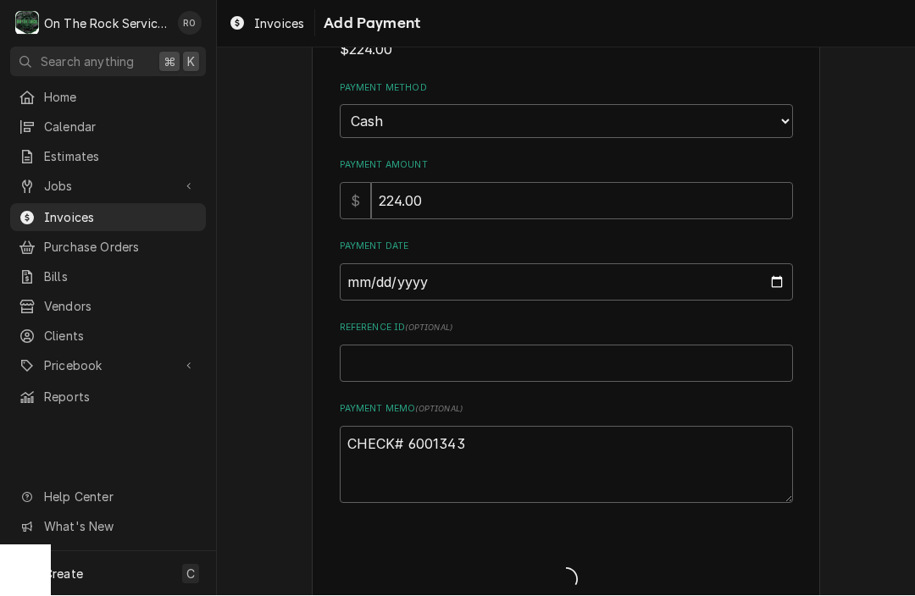
type textarea "x"
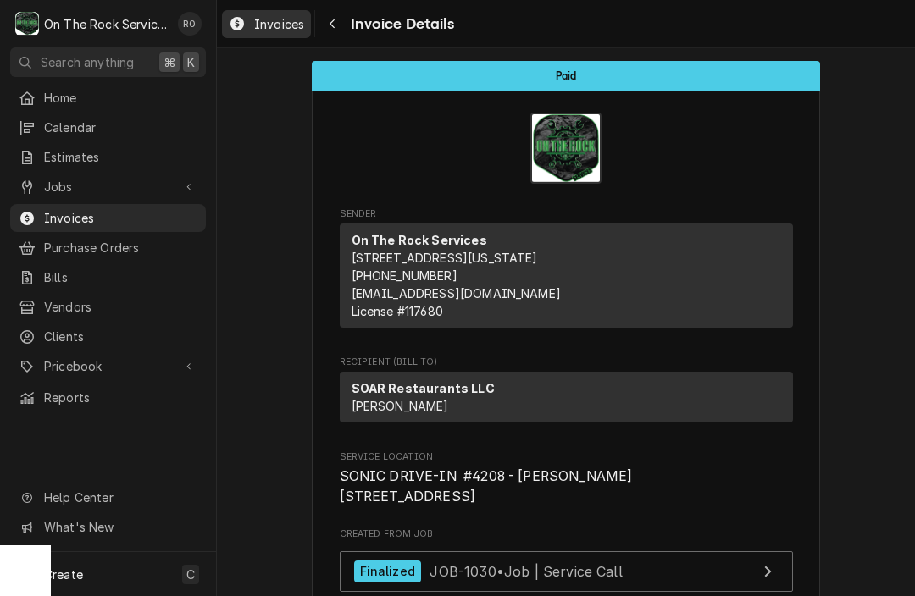
click at [291, 22] on span "Invoices" at bounding box center [279, 24] width 50 height 18
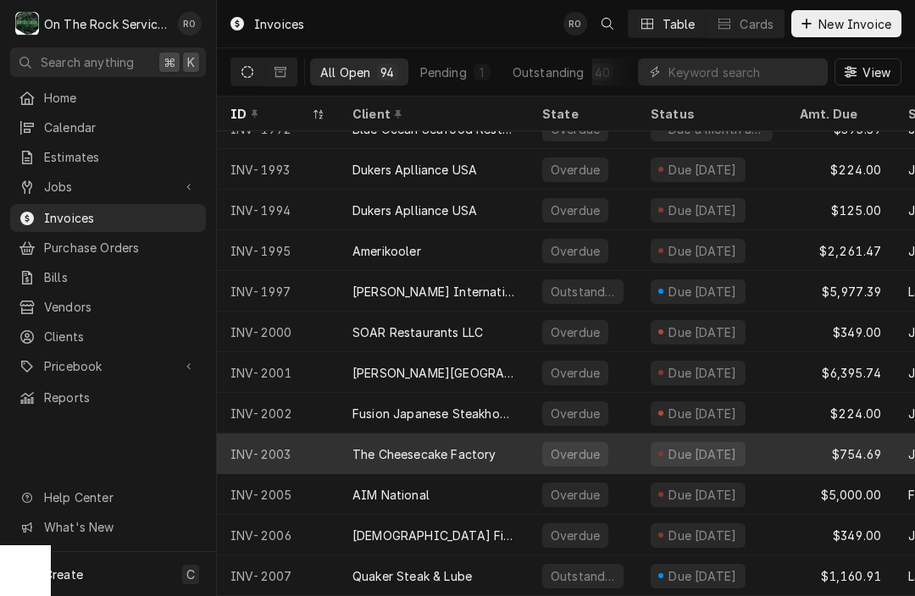
scroll to position [1489, 0]
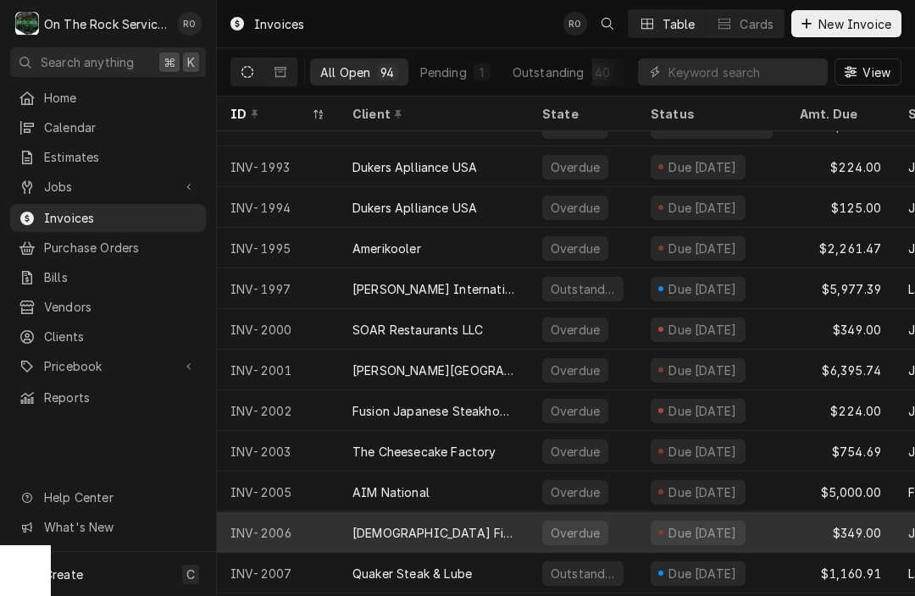
click at [377, 528] on div "[DEMOGRAPHIC_DATA] Fil A [PERSON_NAME]" at bounding box center [433, 533] width 163 height 18
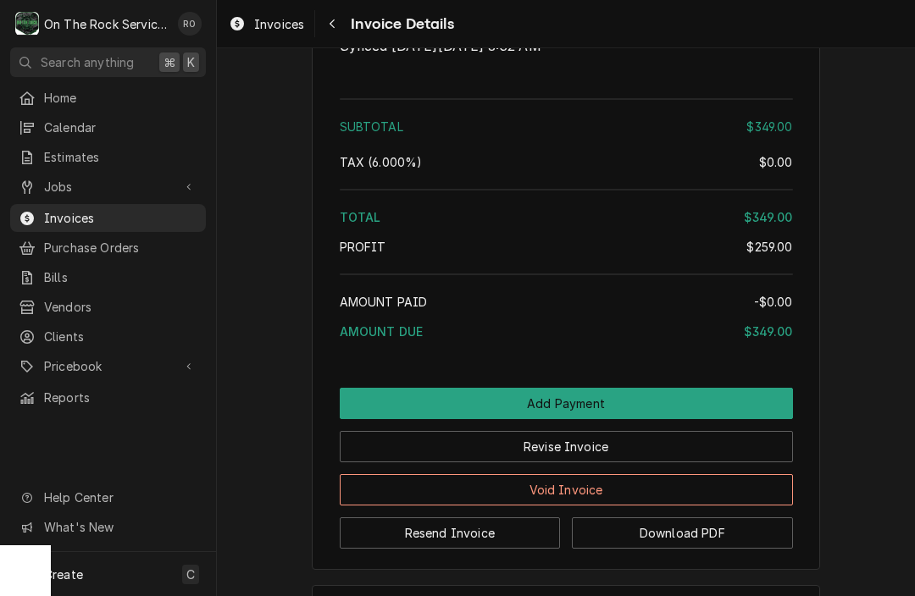
scroll to position [2237, 0]
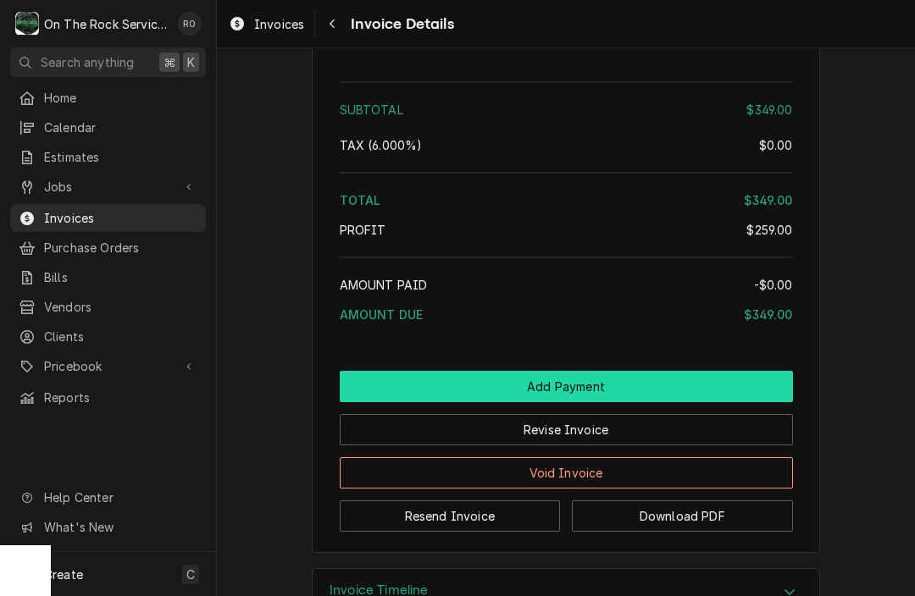
click at [387, 402] on button "Add Payment" at bounding box center [566, 386] width 453 height 31
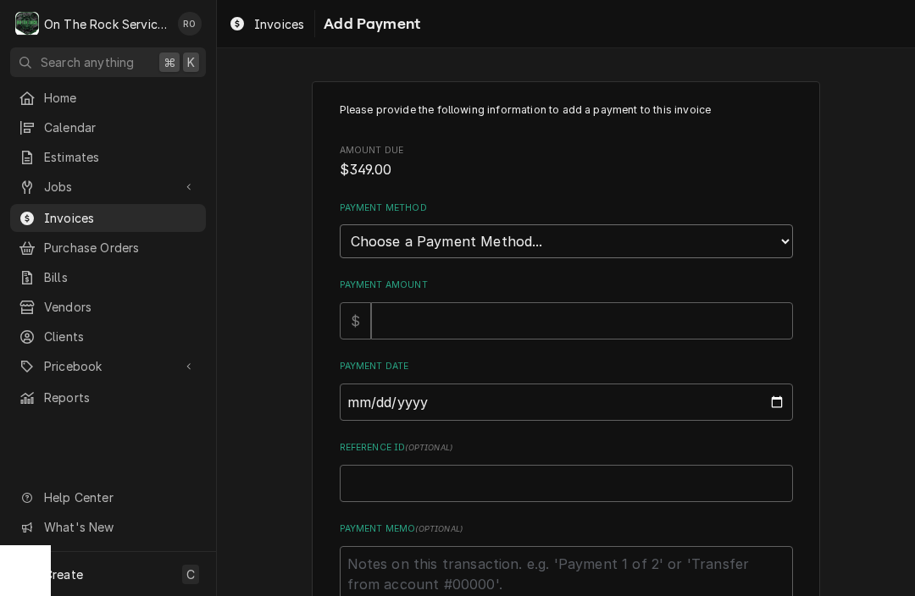
select select "2"
click at [447, 308] on input "Payment Amount" at bounding box center [582, 320] width 422 height 37
type textarea "x"
type input "3"
type textarea "x"
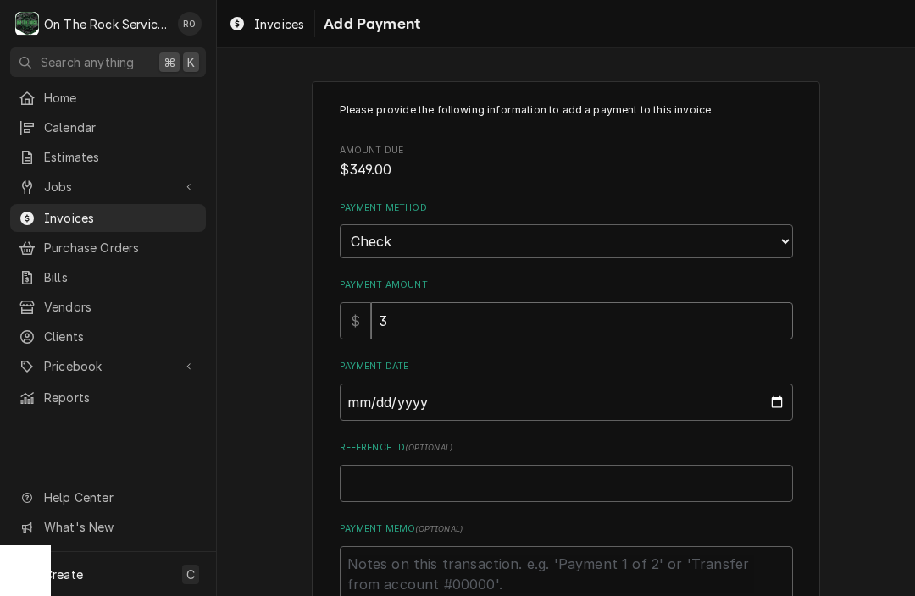
type input "34"
type textarea "x"
type input "349"
type textarea "x"
type input "349.0"
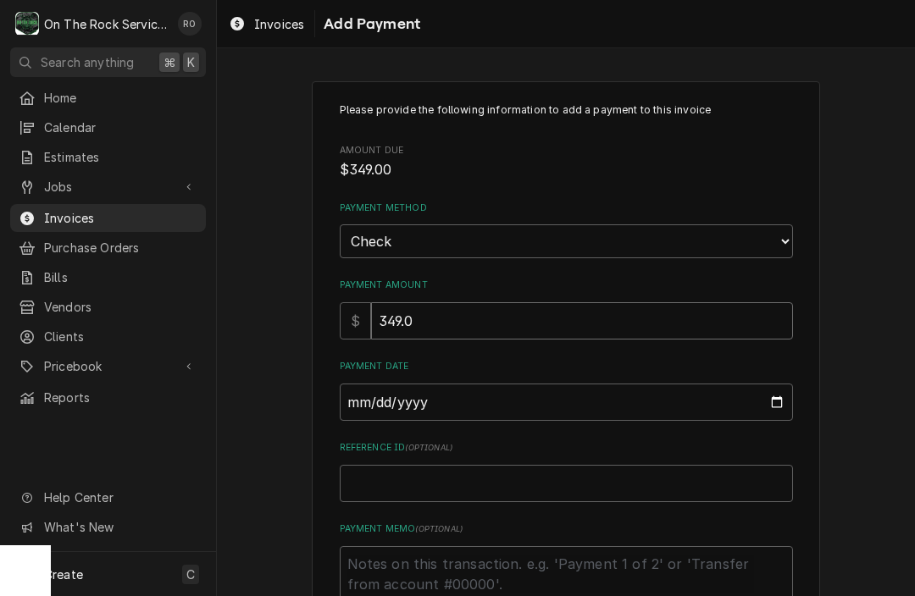
type textarea "x"
type input "349.00"
type input "2025-09-23"
type textarea "x"
click at [385, 394] on input "2025-09-23" at bounding box center [566, 402] width 453 height 37
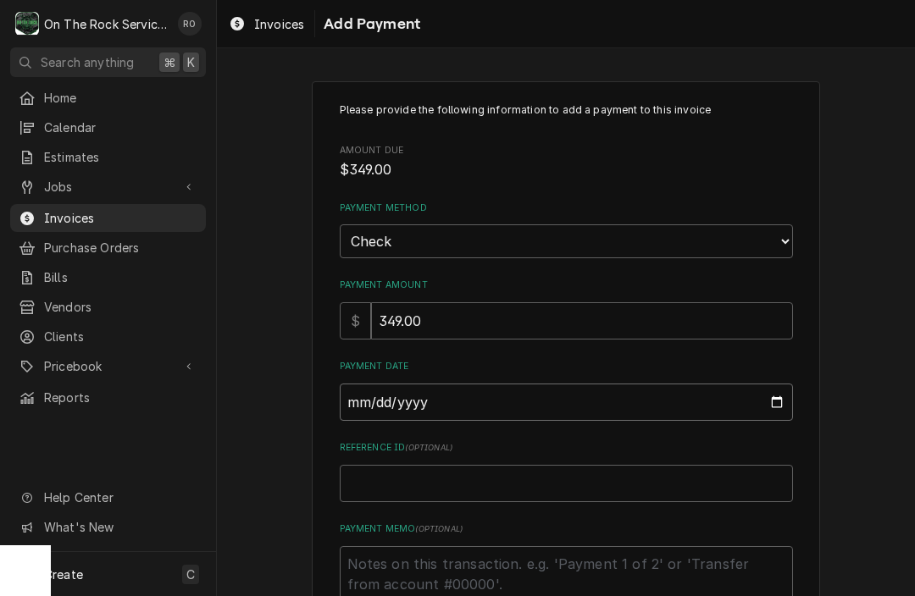
type input "2025-09-22"
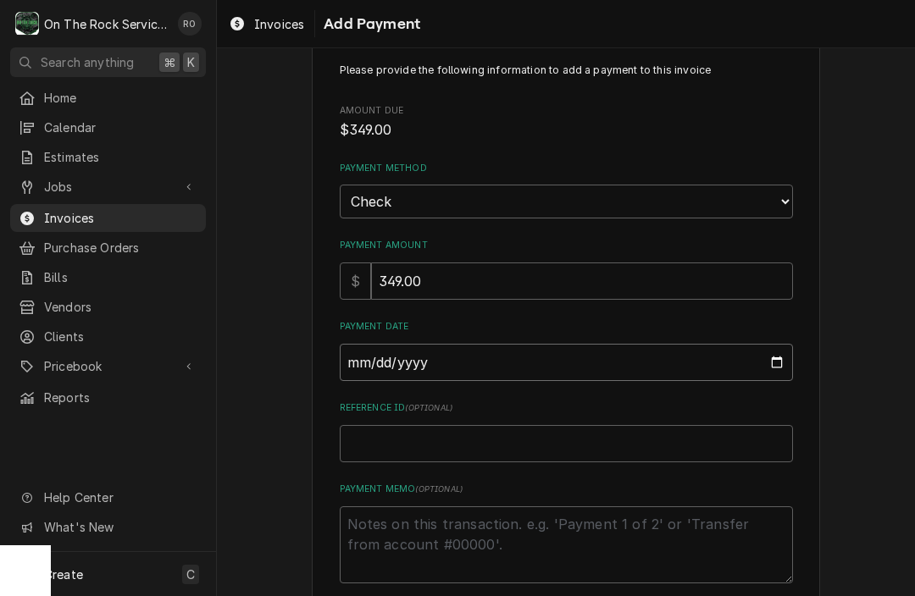
scroll to position [45, 0]
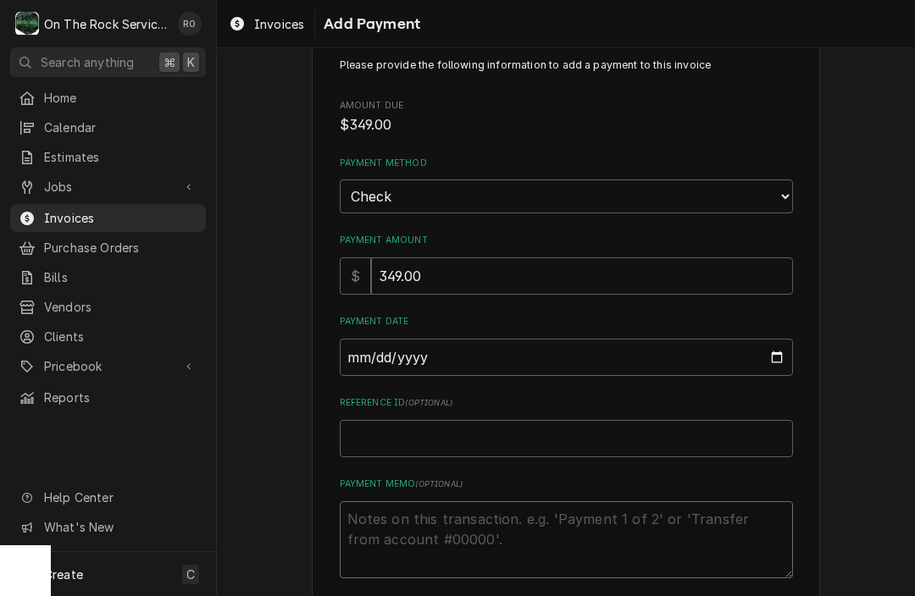
click at [463, 528] on textarea "Payment Memo ( optional )" at bounding box center [566, 540] width 453 height 77
type textarea "x"
type textarea "C"
type textarea "x"
type textarea "CH"
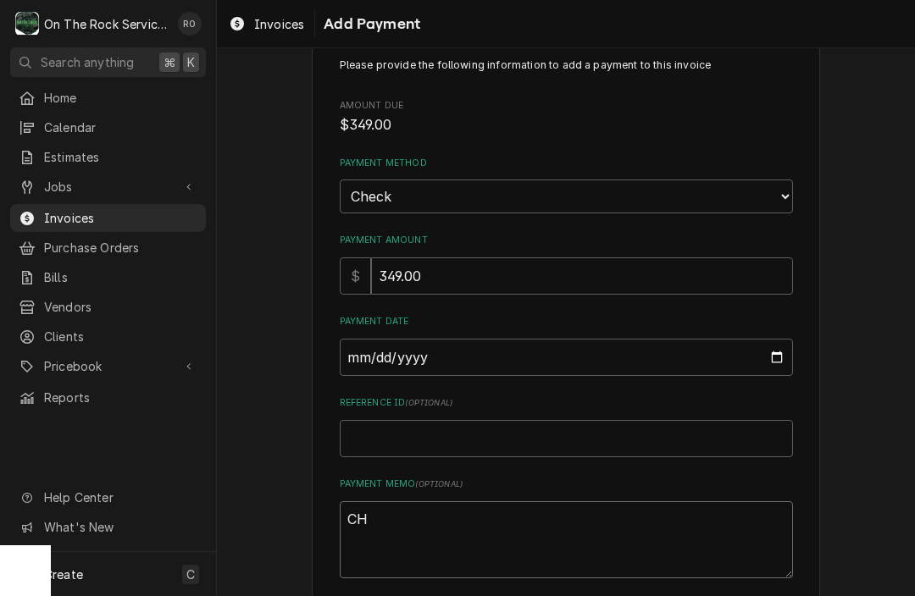
type textarea "x"
type textarea "CHE"
type textarea "x"
type textarea "CHEC"
type textarea "x"
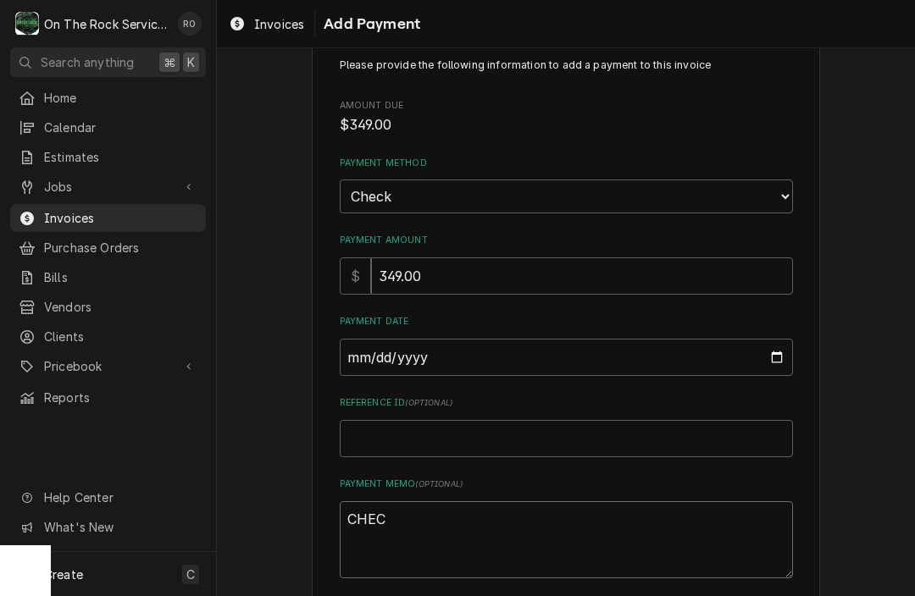
type textarea "CHECK"
type textarea "x"
type textarea "CHECK#"
type textarea "x"
type textarea "CHECK#"
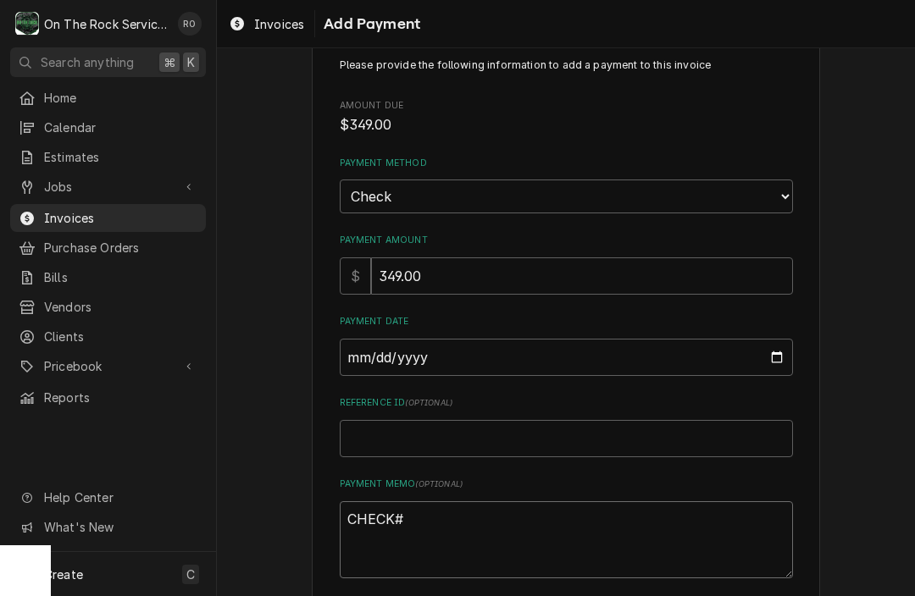
type textarea "x"
type textarea "CHECK# 3"
type textarea "x"
type textarea "CHECK# 314"
type textarea "x"
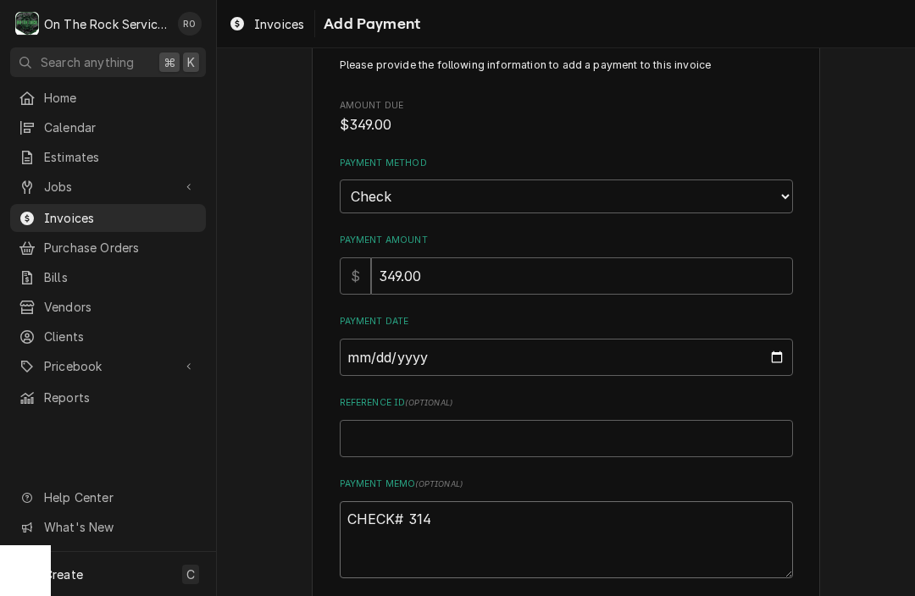
type textarea "CHECK# 3144"
type textarea "x"
type textarea "CHECK# 31442"
type textarea "x"
type textarea "CHECK# 314422"
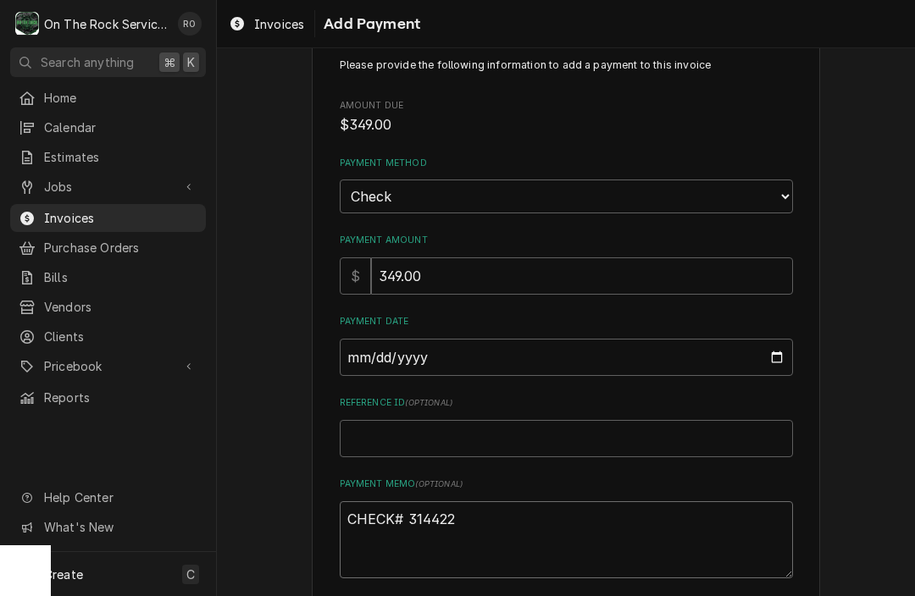
type textarea "x"
type textarea "CHECK# 3144225"
type textarea "x"
type textarea "CHECK# 31442258"
type textarea "x"
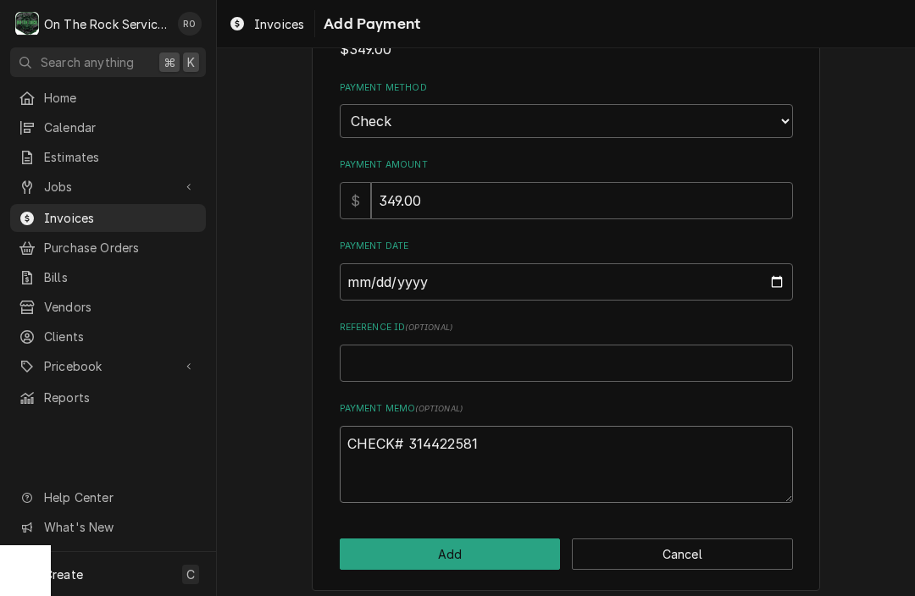
scroll to position [119, 0]
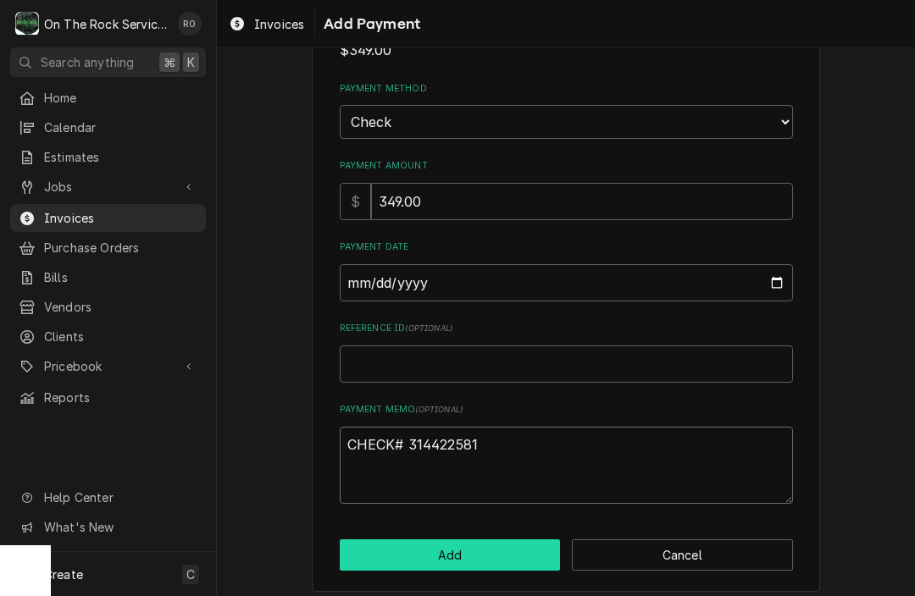
type textarea "CHECK# 314422581"
click at [466, 540] on button "Add" at bounding box center [450, 555] width 221 height 31
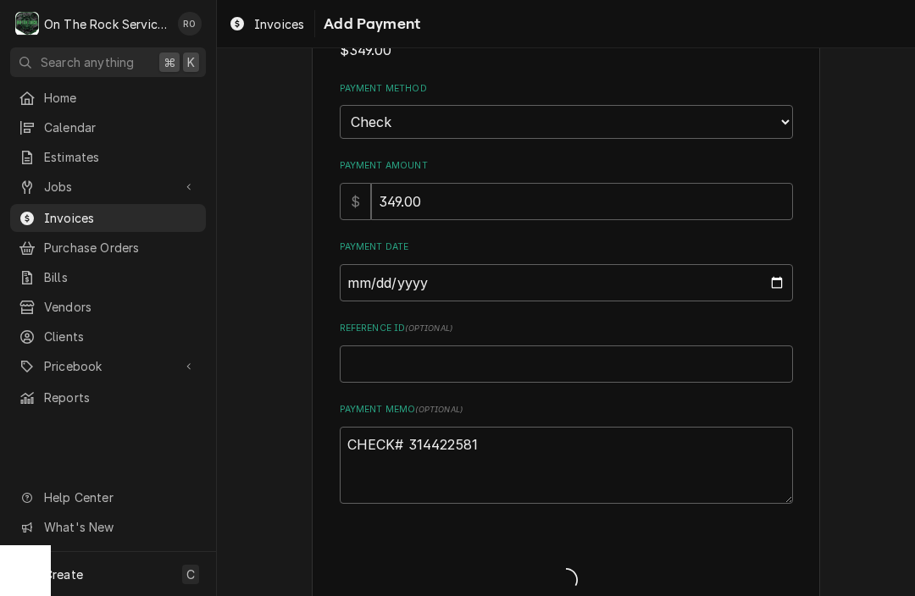
type textarea "x"
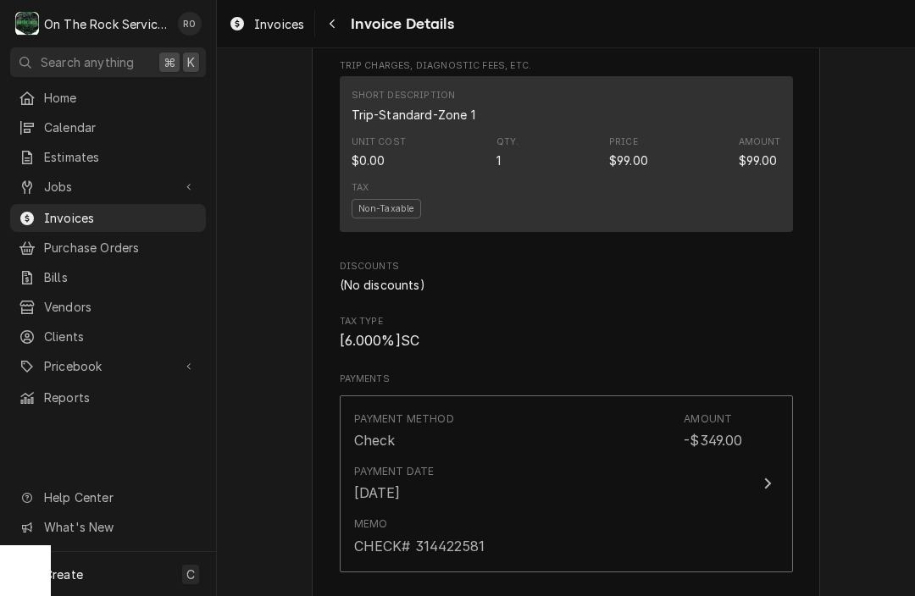
scroll to position [1838, 0]
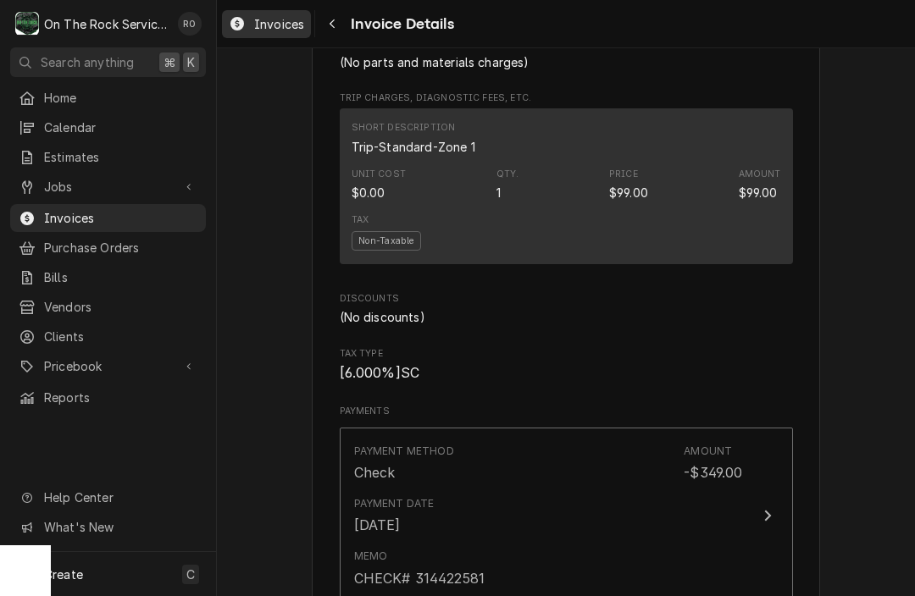
click at [261, 24] on span "Invoices" at bounding box center [279, 24] width 50 height 18
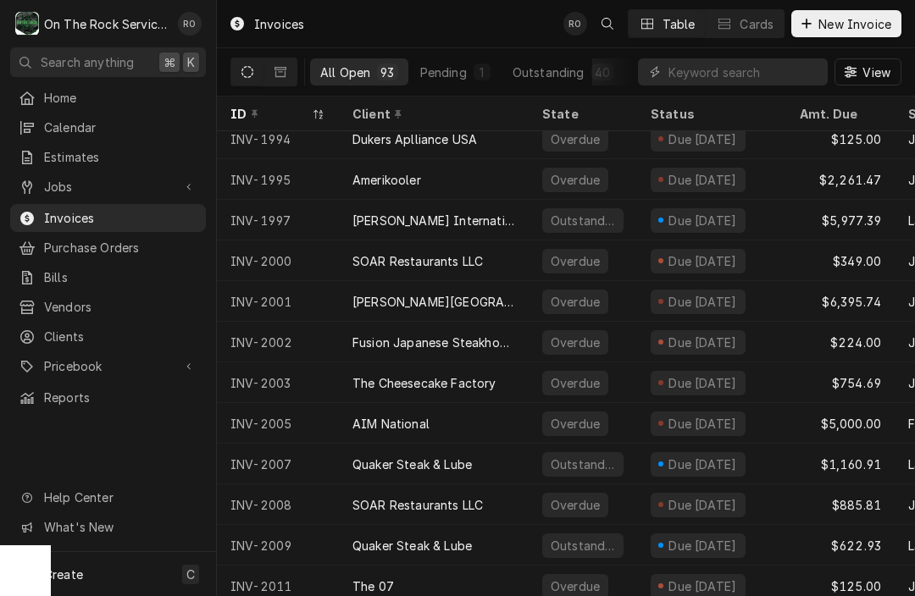
scroll to position [1604, 0]
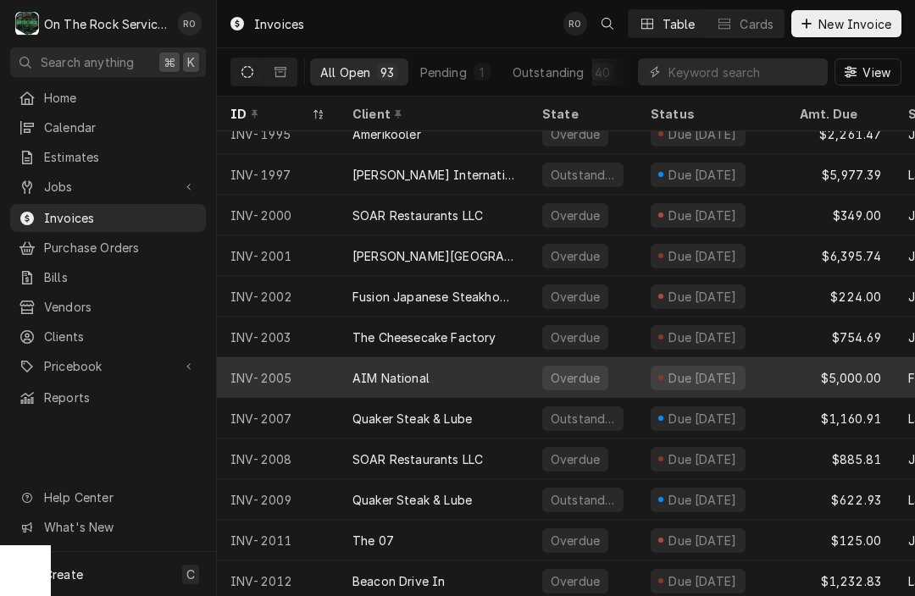
click at [396, 369] on div "AIM National" at bounding box center [390, 378] width 77 height 18
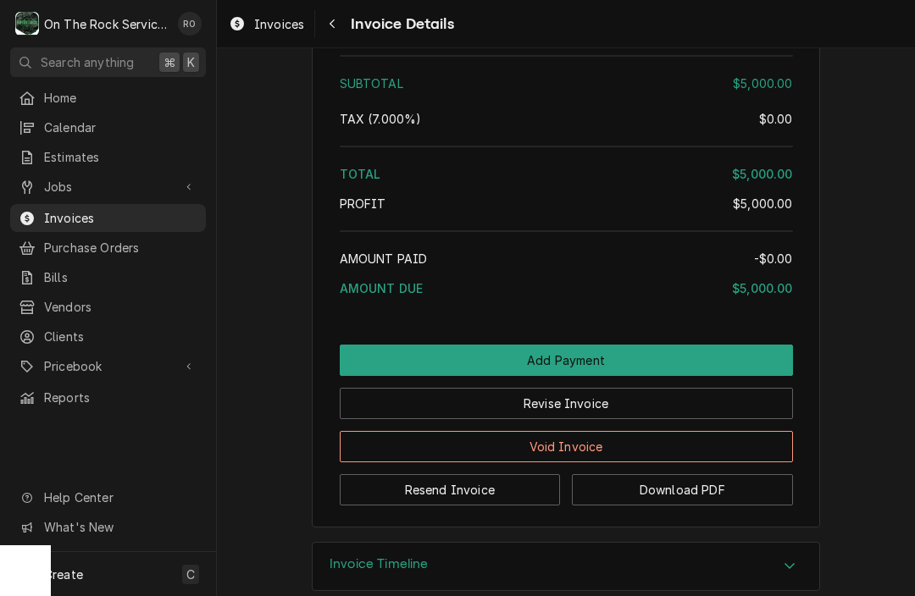
scroll to position [2378, 0]
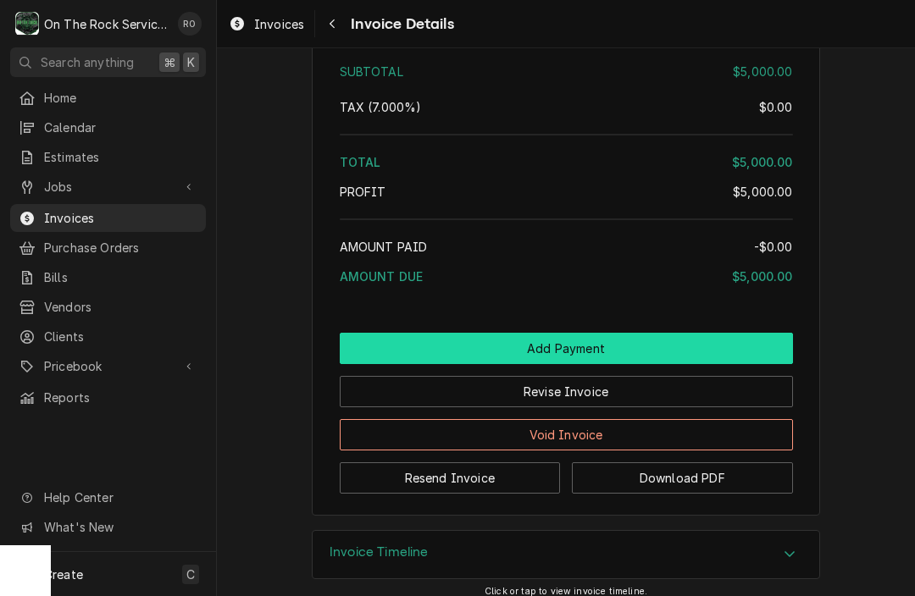
click at [429, 364] on button "Add Payment" at bounding box center [566, 348] width 453 height 31
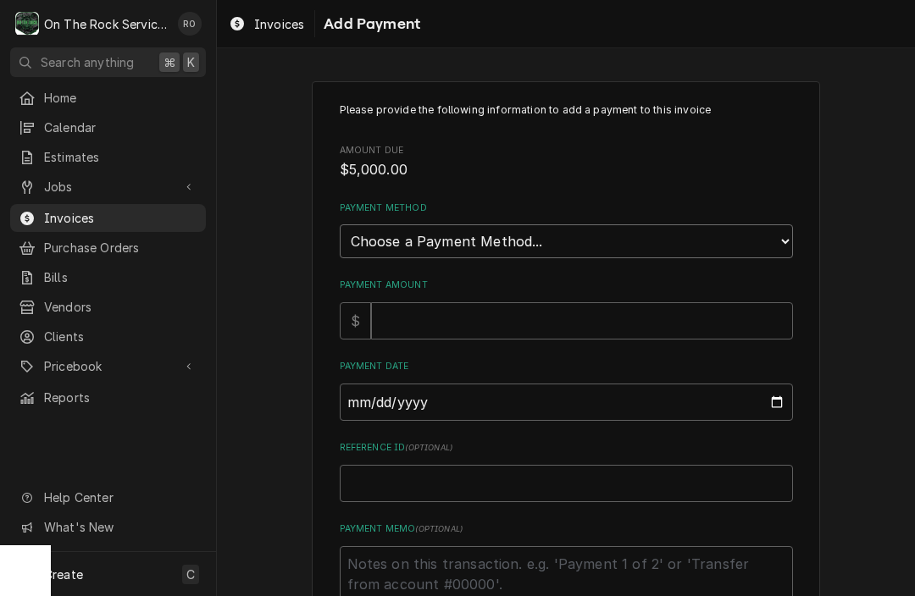
select select "2"
click at [449, 304] on input "Payment Amount" at bounding box center [582, 320] width 422 height 37
type textarea "x"
type input "5"
type textarea "x"
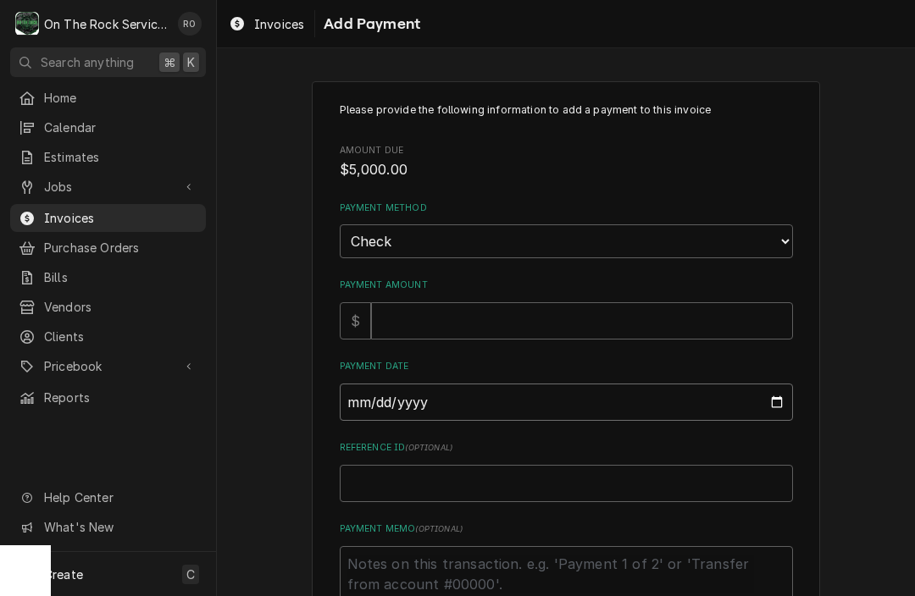
type input "2025-09-23"
type textarea "x"
click at [436, 388] on input "2025-09-23" at bounding box center [566, 402] width 453 height 37
type input "2025-09-22"
click at [350, 596] on html "O On The Rock Services RO Search anything ⌘ K Home Calendar Estimates Jobs Jobs…" at bounding box center [457, 298] width 915 height 596
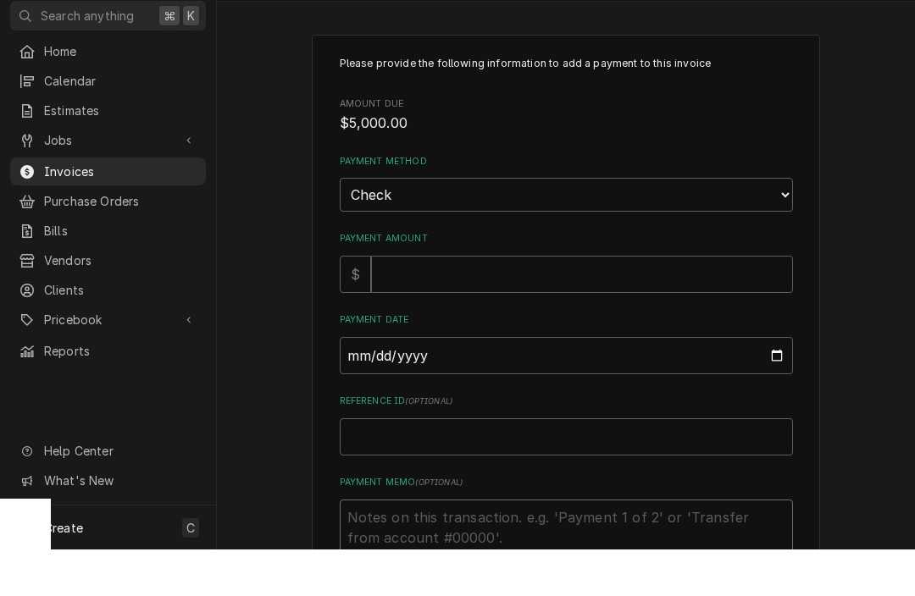
type textarea "x"
type textarea "C"
type textarea "x"
type textarea "CH"
type textarea "x"
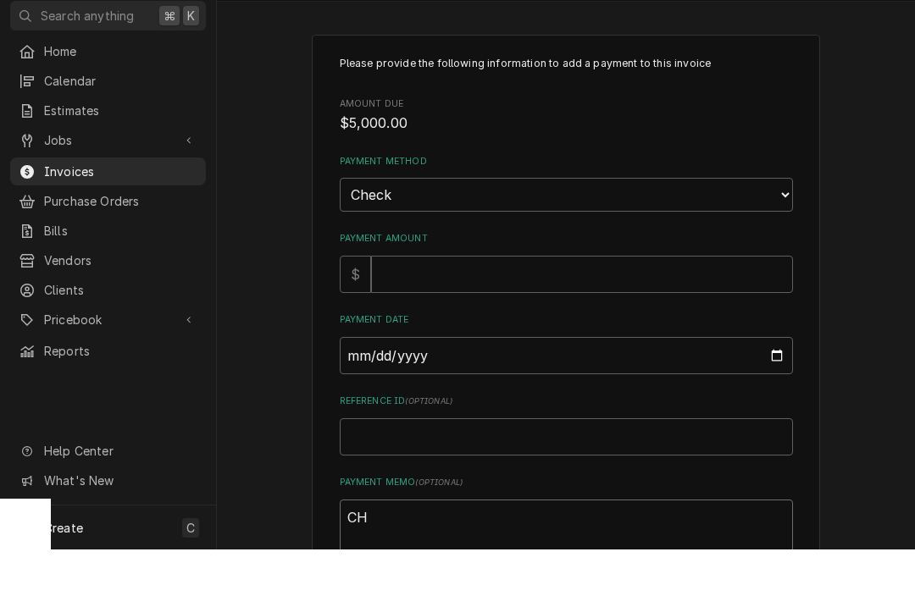
type textarea "CHE"
type textarea "x"
type textarea "CHEC"
type textarea "x"
type textarea "CHECK"
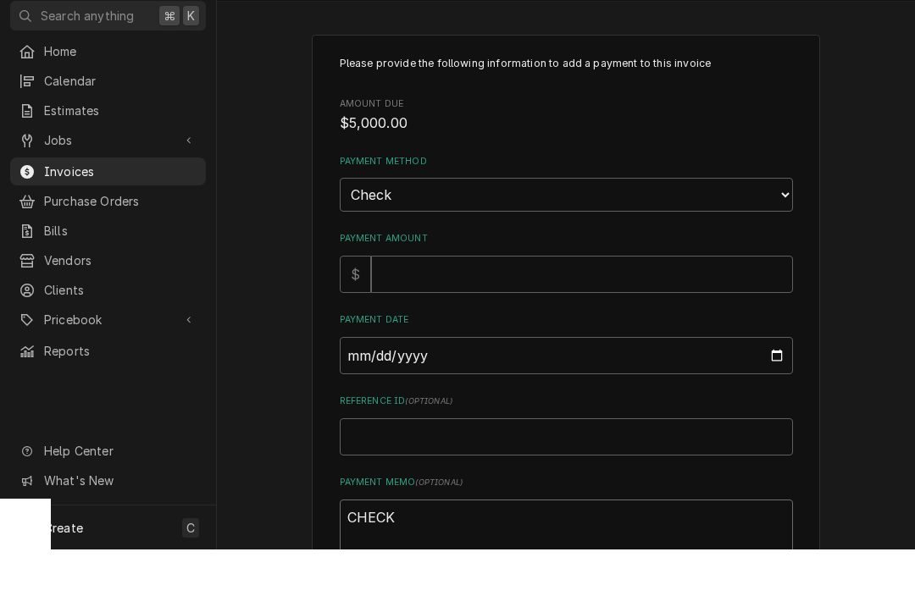
type textarea "x"
type textarea "CHECK#"
type textarea "x"
type textarea "CHECK#"
type textarea "x"
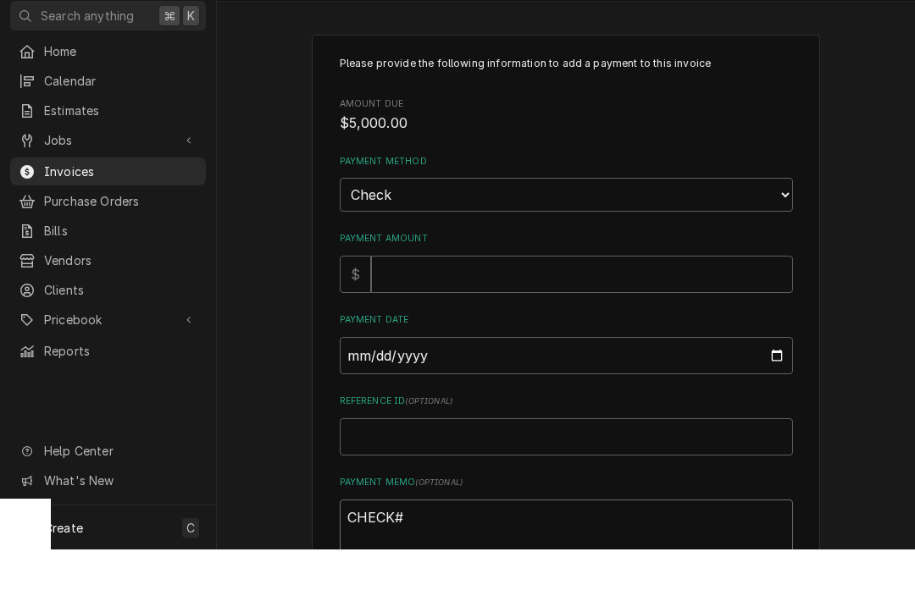
type textarea "CHECK# 7"
type textarea "x"
type textarea "CHECK# 72"
type textarea "x"
type textarea "CHECK# 722"
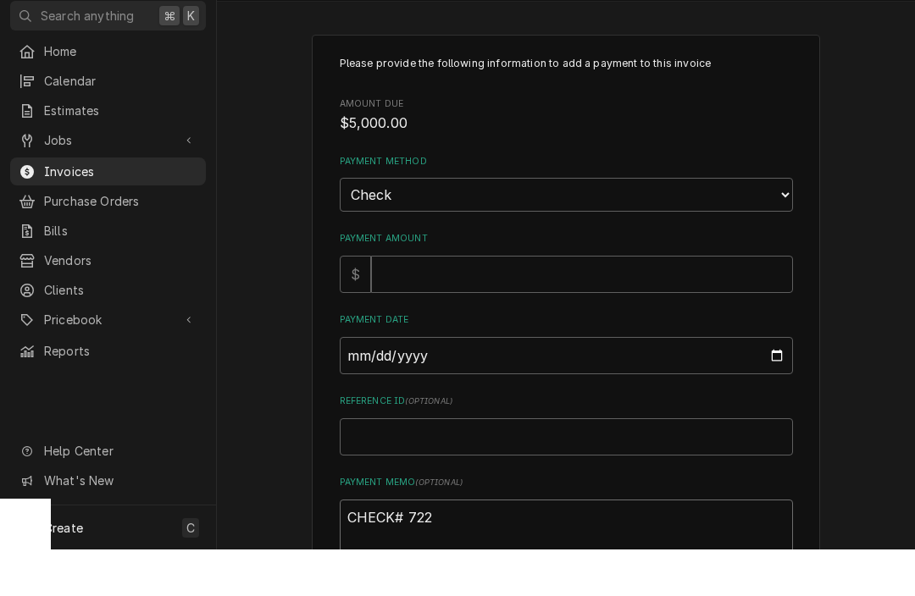
type textarea "x"
type textarea "CHECK# 7223"
type textarea "x"
type textarea "CHECK# 72231"
type textarea "x"
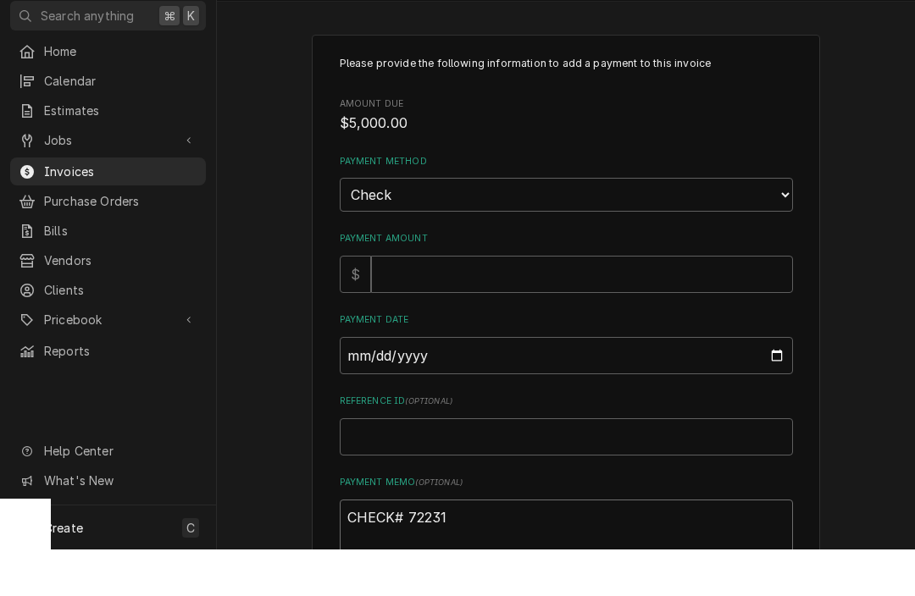
type textarea "CHECK# 722310"
type textarea "x"
type textarea "CHECK# 7223107"
type textarea "x"
type textarea "CHECK# 72231072"
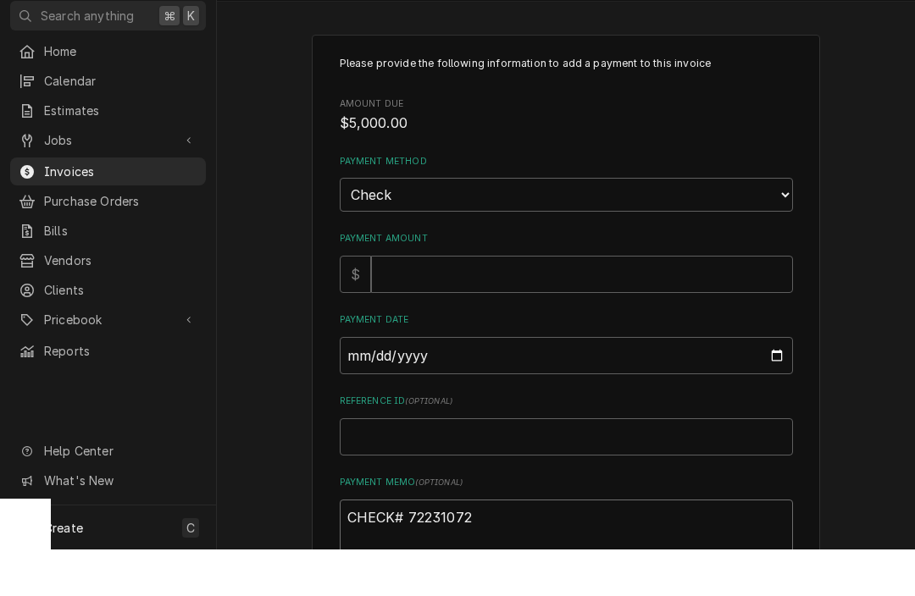
type textarea "x"
type textarea "CHECK# 722310721"
type textarea "x"
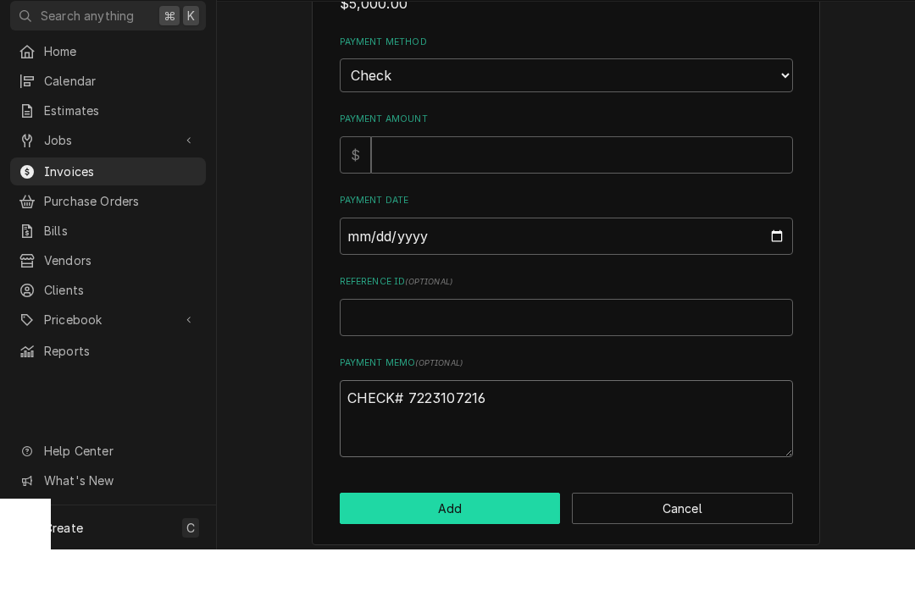
type textarea "CHECK# 7223107216"
click at [487, 540] on button "Add" at bounding box center [450, 555] width 221 height 31
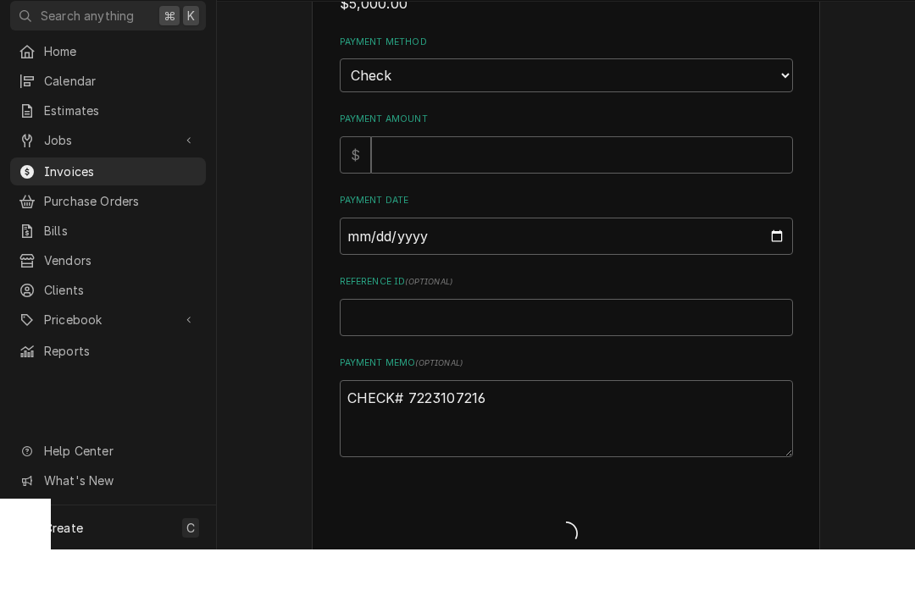
scroll to position [147, 0]
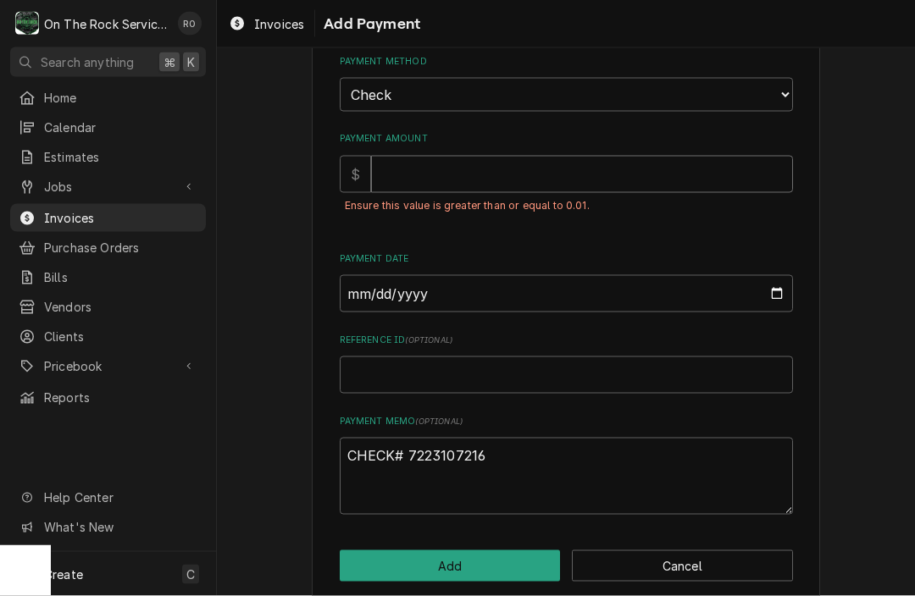
click at [486, 177] on input "Payment Amount" at bounding box center [582, 174] width 422 height 37
type textarea "x"
type input "5"
type textarea "x"
type input "50"
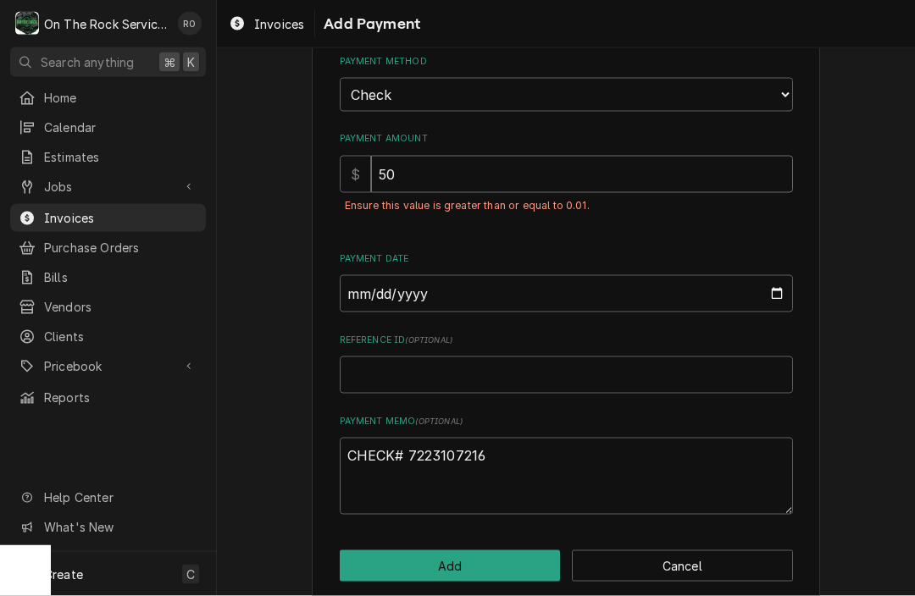
type textarea "x"
type input "500"
type textarea "x"
type input "5000"
type textarea "x"
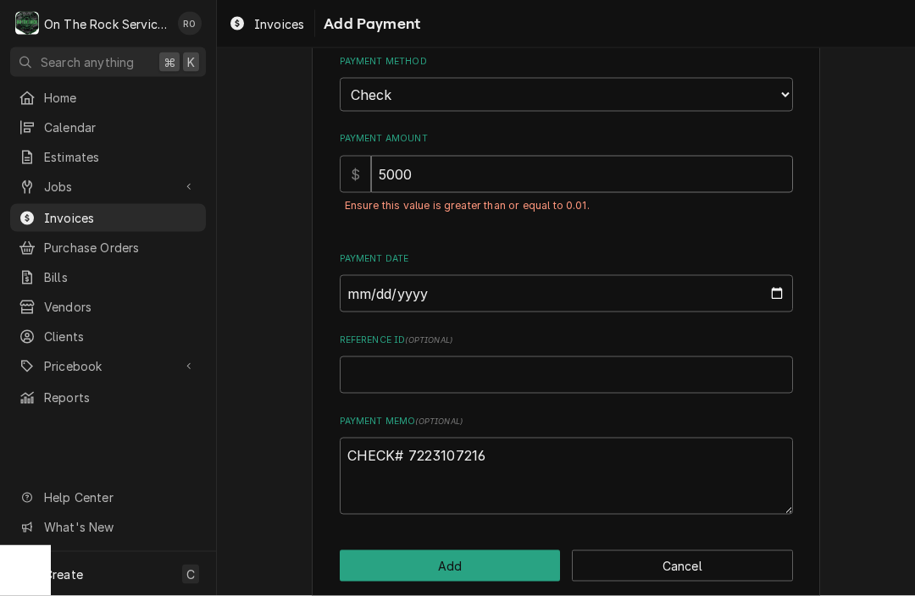
type input "5000.0"
type textarea "x"
type input "5000.00"
click at [502, 438] on textarea "CHECK# 7223107216" at bounding box center [566, 476] width 453 height 77
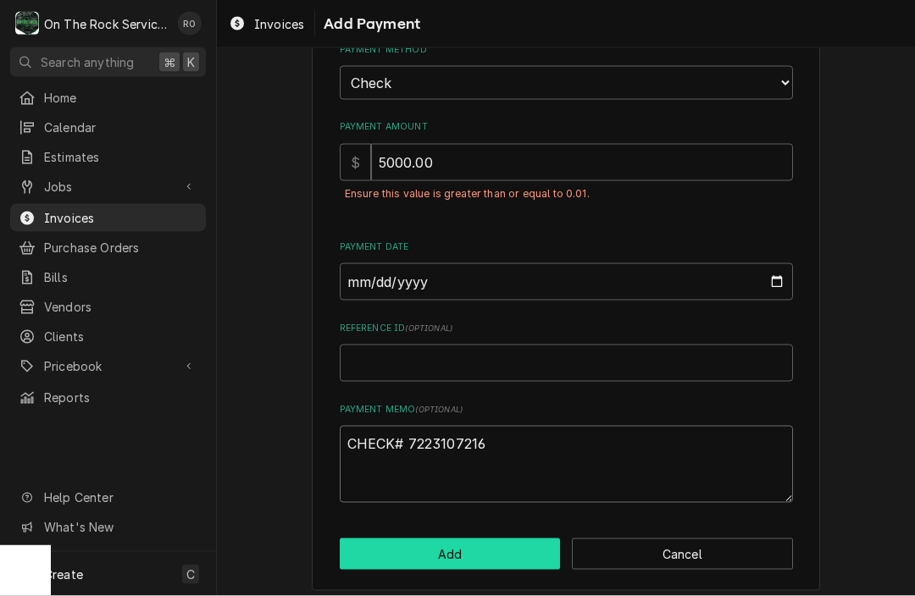
scroll to position [158, 0]
click at [495, 540] on button "Add" at bounding box center [450, 555] width 221 height 31
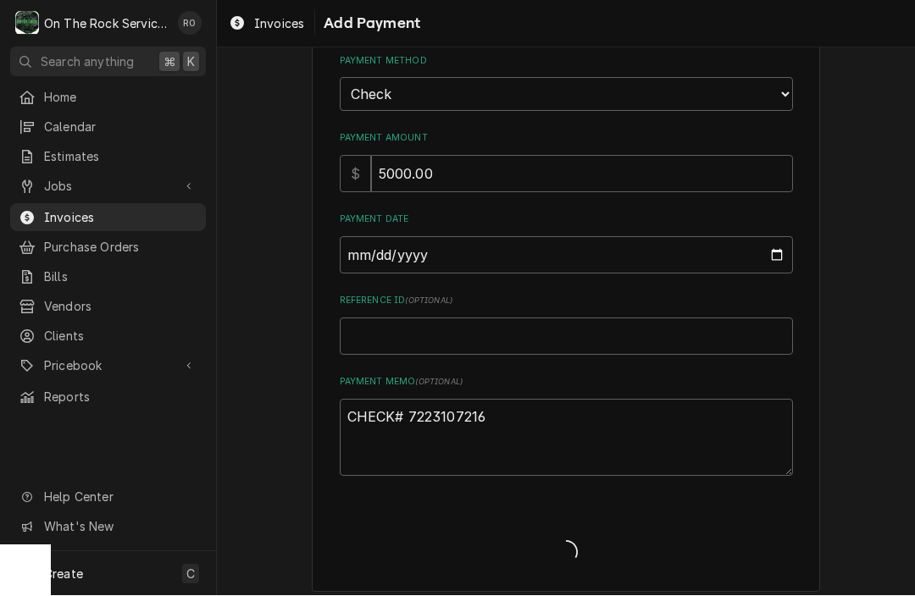
type textarea "x"
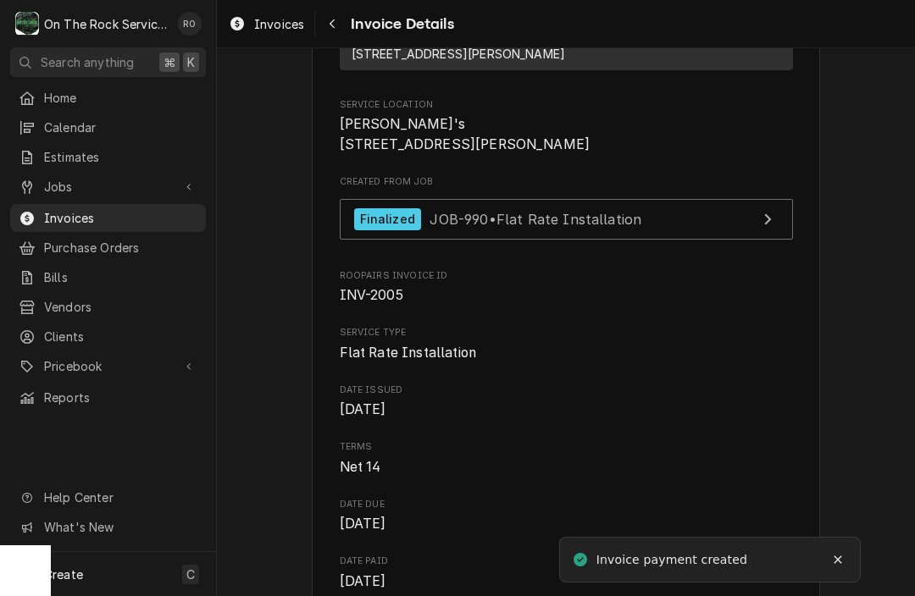
scroll to position [387, 0]
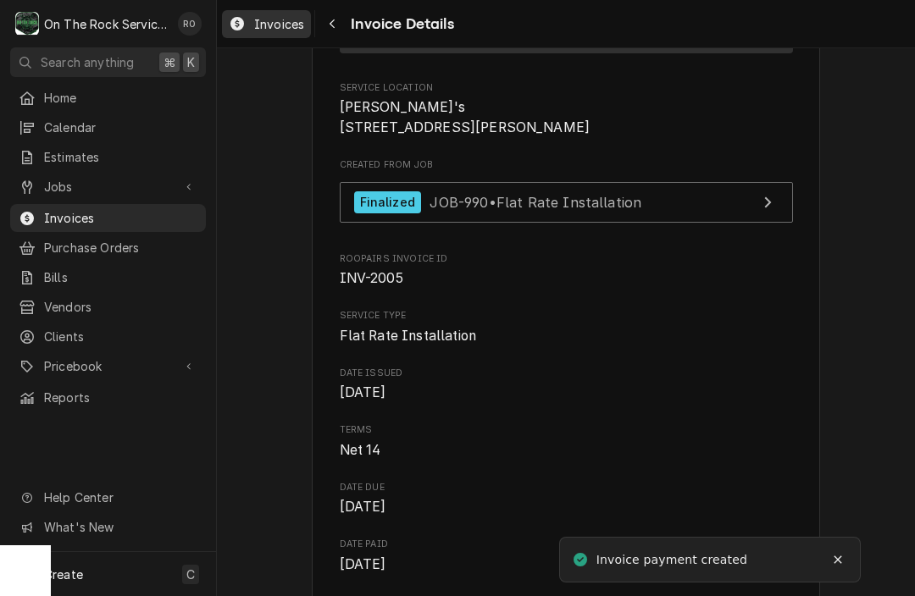
click at [281, 30] on span "Invoices" at bounding box center [279, 24] width 50 height 18
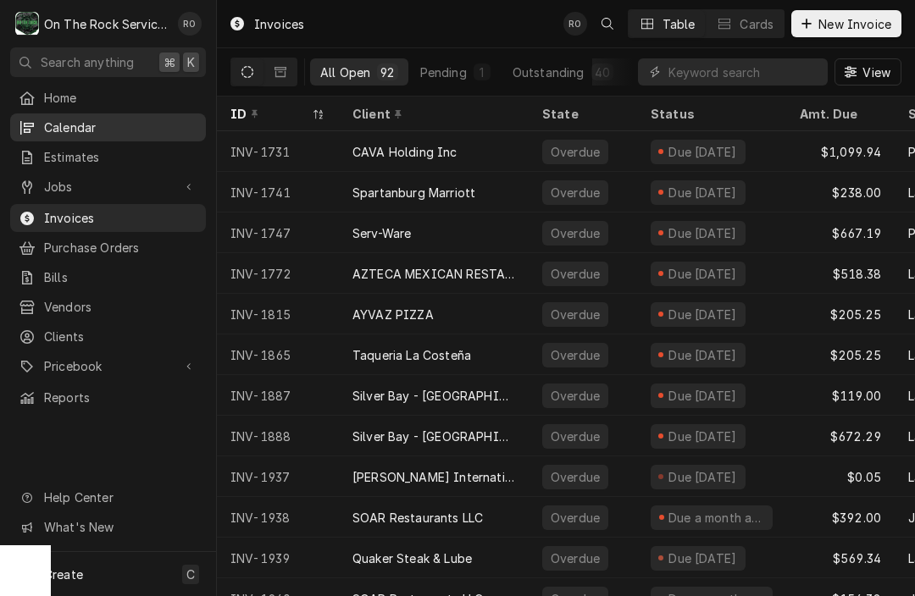
click at [72, 122] on span "Calendar" at bounding box center [120, 128] width 153 height 18
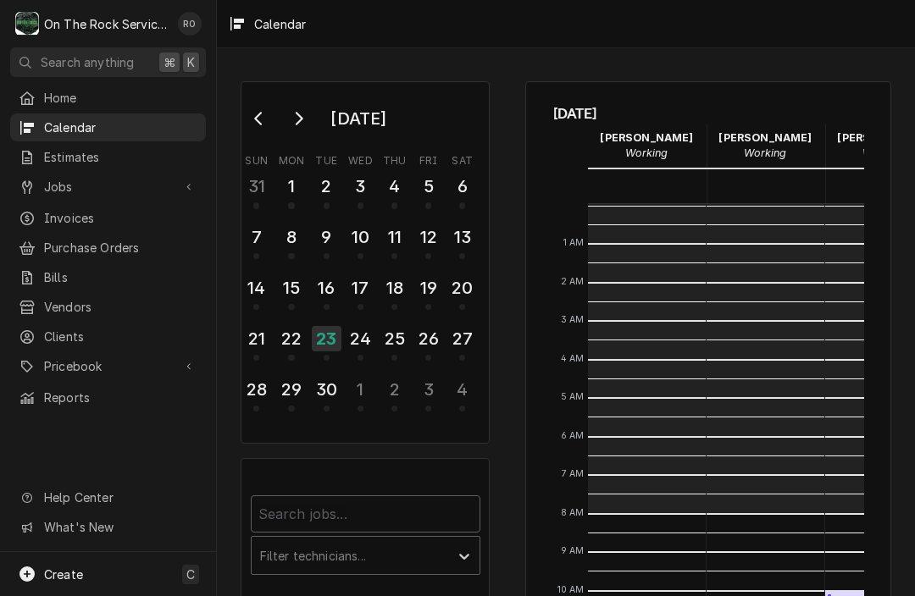
scroll to position [308, 0]
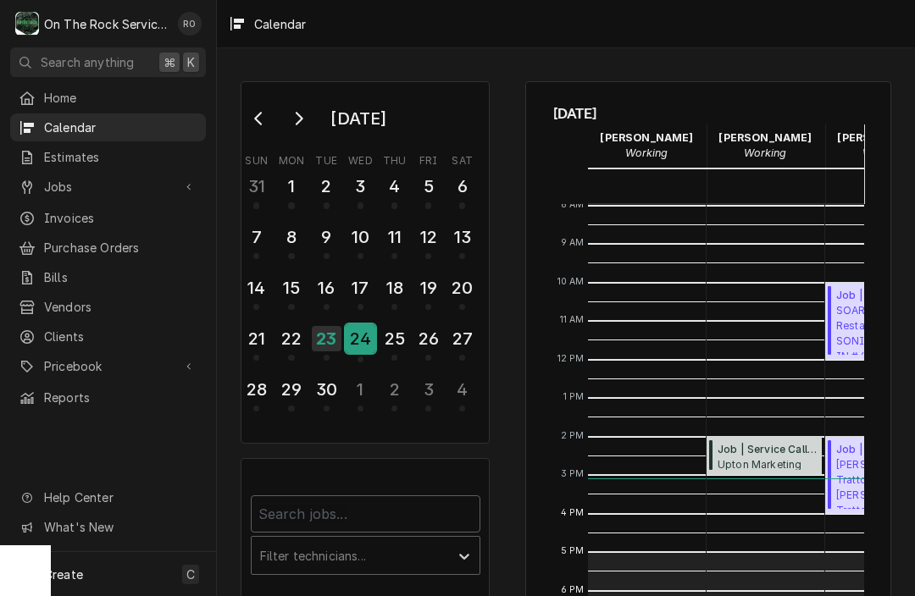
click at [363, 339] on div "24" at bounding box center [361, 338] width 30 height 29
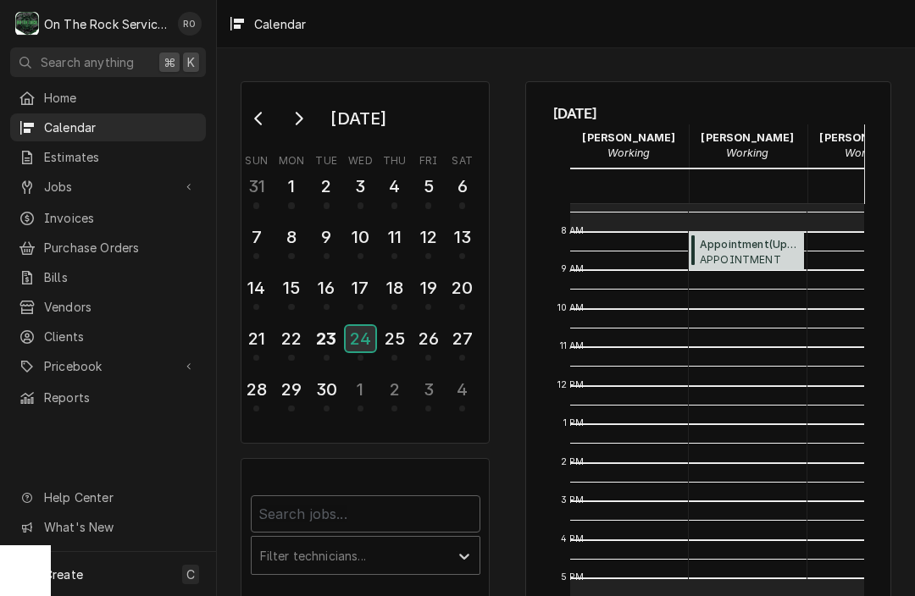
scroll to position [284, 18]
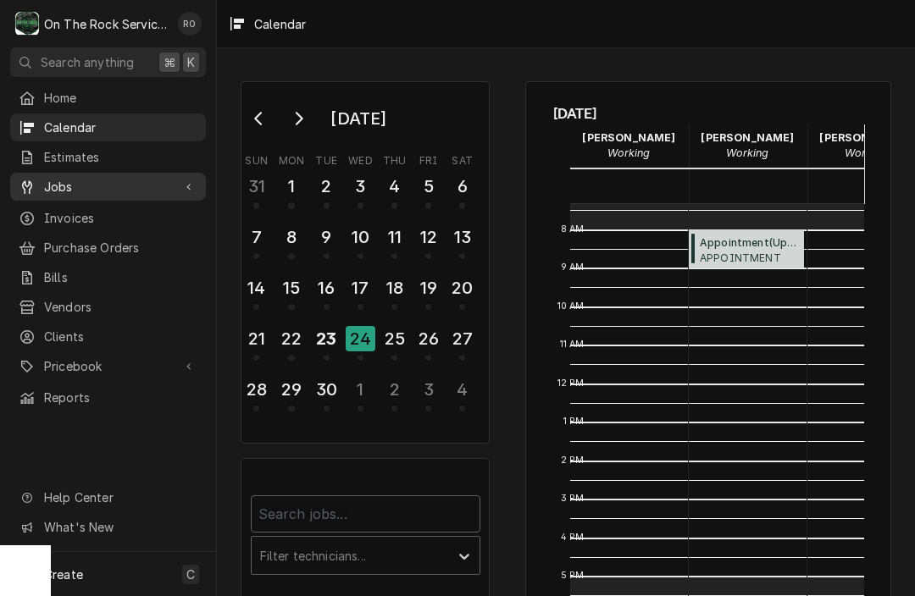
click at [80, 179] on span "Jobs" at bounding box center [108, 187] width 128 height 18
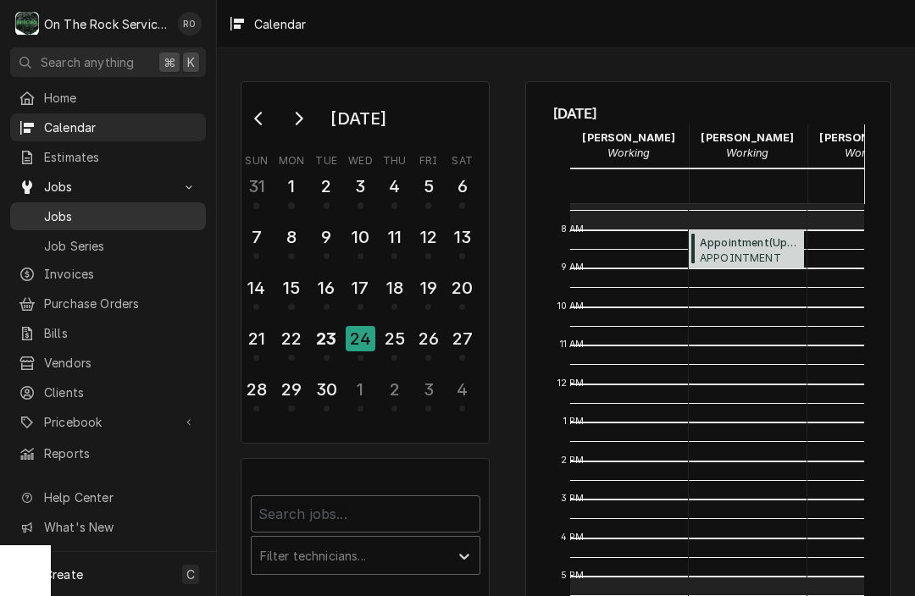
click at [69, 208] on span "Jobs" at bounding box center [120, 217] width 153 height 18
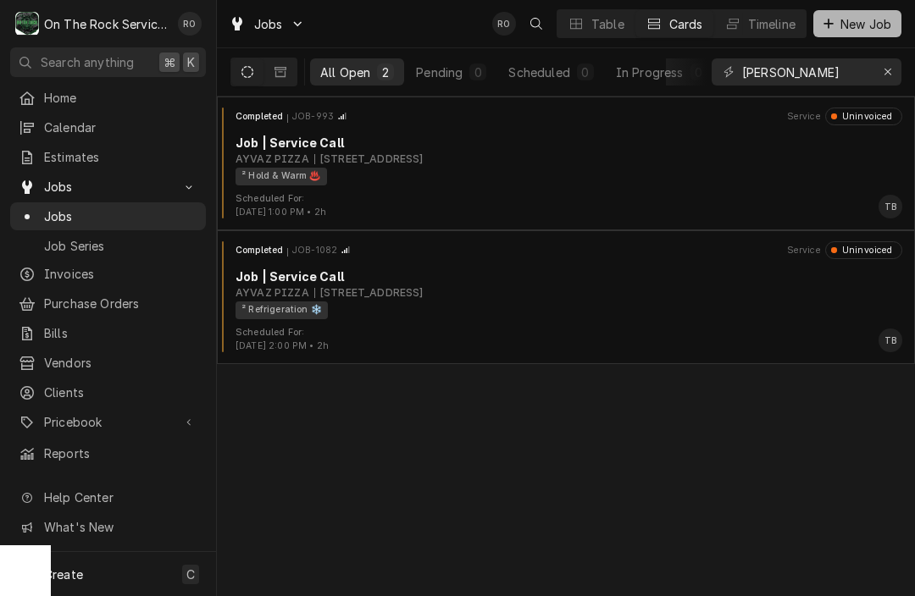
click at [862, 14] on button "New Job" at bounding box center [857, 23] width 88 height 27
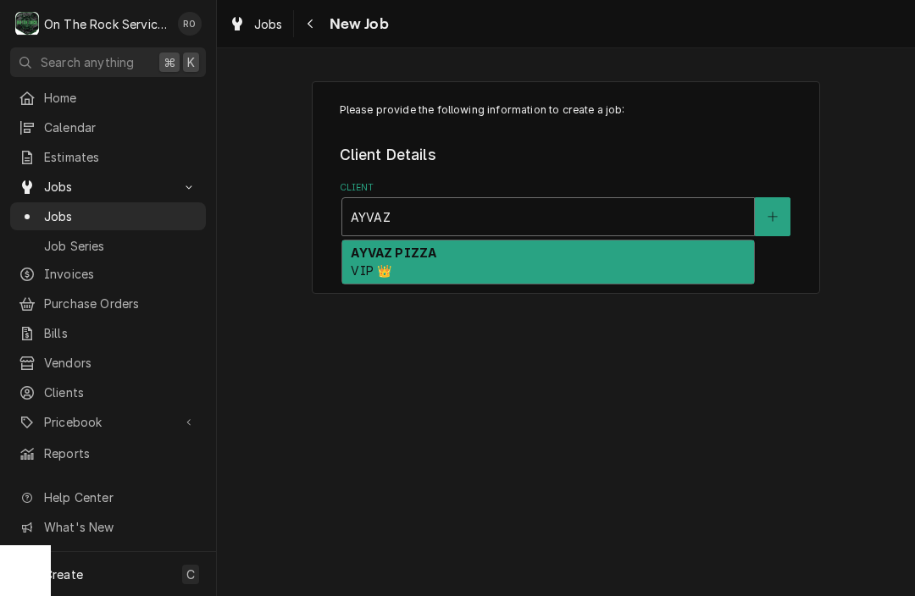
click at [497, 247] on div "AYVAZ PIZZA VIP 👑" at bounding box center [548, 263] width 412 height 44
type input "AYVAZ"
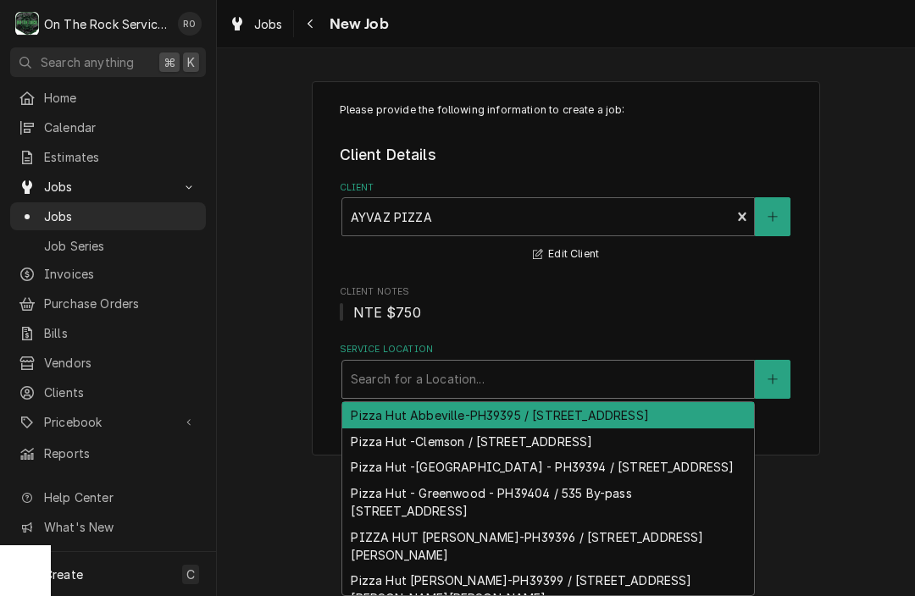
click at [493, 370] on div "Service Location" at bounding box center [548, 379] width 395 height 30
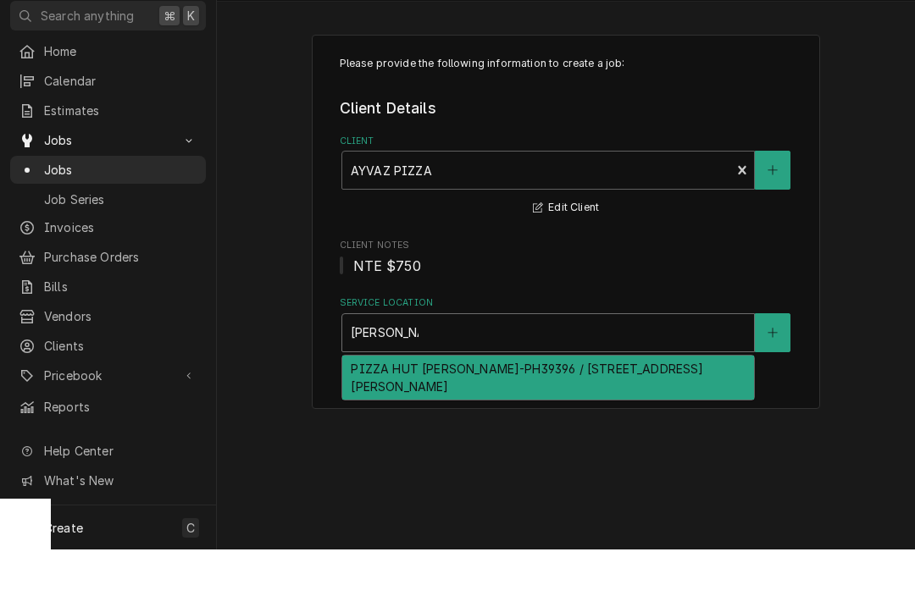
click at [507, 402] on div "PIZZA HUT [PERSON_NAME]-PH39396 / [STREET_ADDRESS][PERSON_NAME]" at bounding box center [548, 424] width 412 height 44
type input "[PERSON_NAME]"
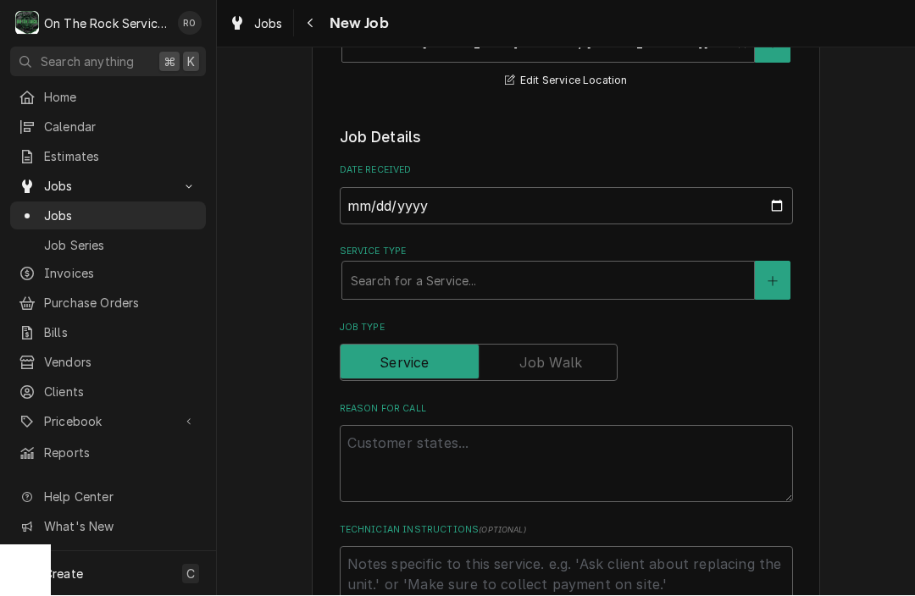
scroll to position [391, 0]
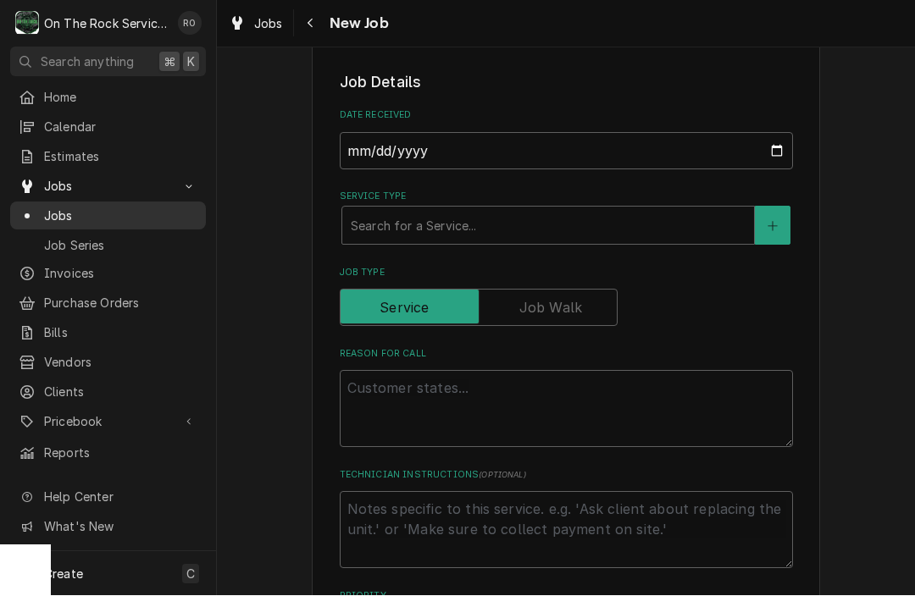
click at [60, 212] on span "Jobs" at bounding box center [120, 217] width 153 height 18
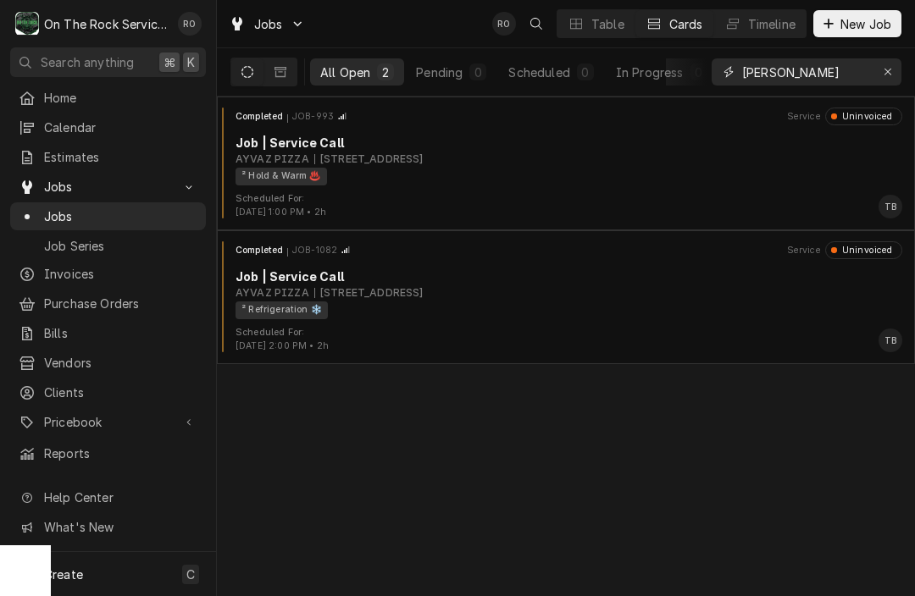
click at [821, 80] on input "Ayvaz roy" at bounding box center [805, 71] width 127 height 27
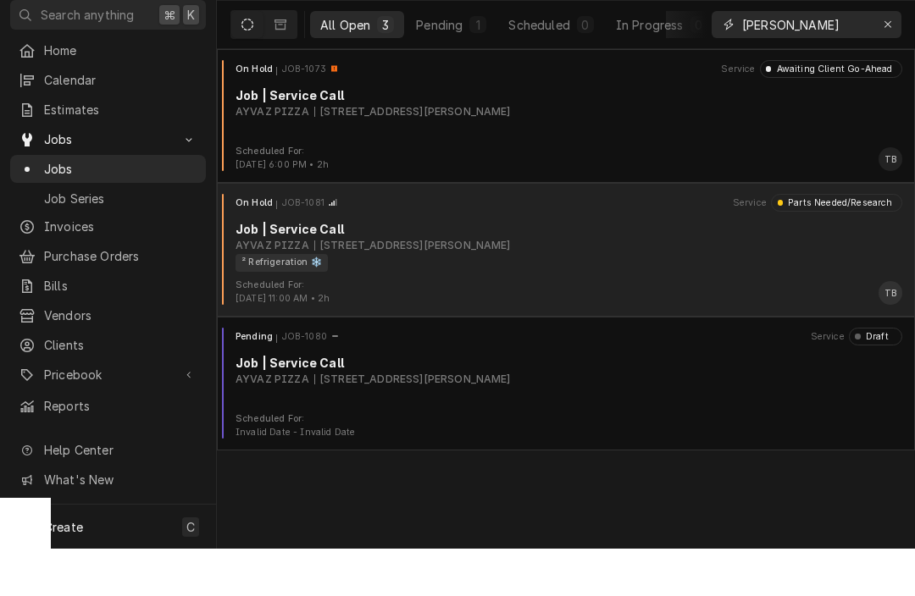
scroll to position [1, 0]
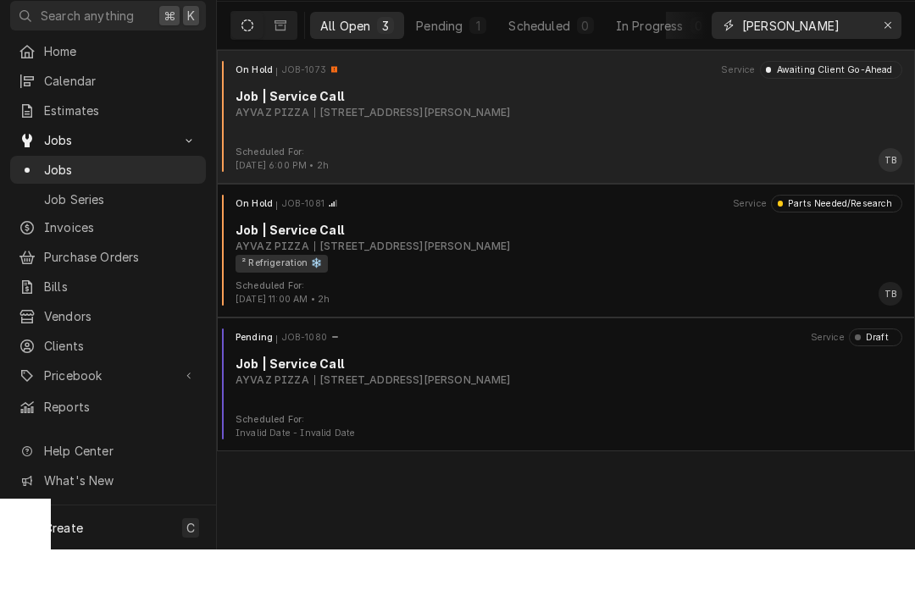
type input "Ayvaz HARTWELL"
click at [567, 136] on div "On Hold JOB-1073 Service Awaiting Client Go-Ahead Job | Service Call AYVAZ PIZZ…" at bounding box center [566, 150] width 685 height 85
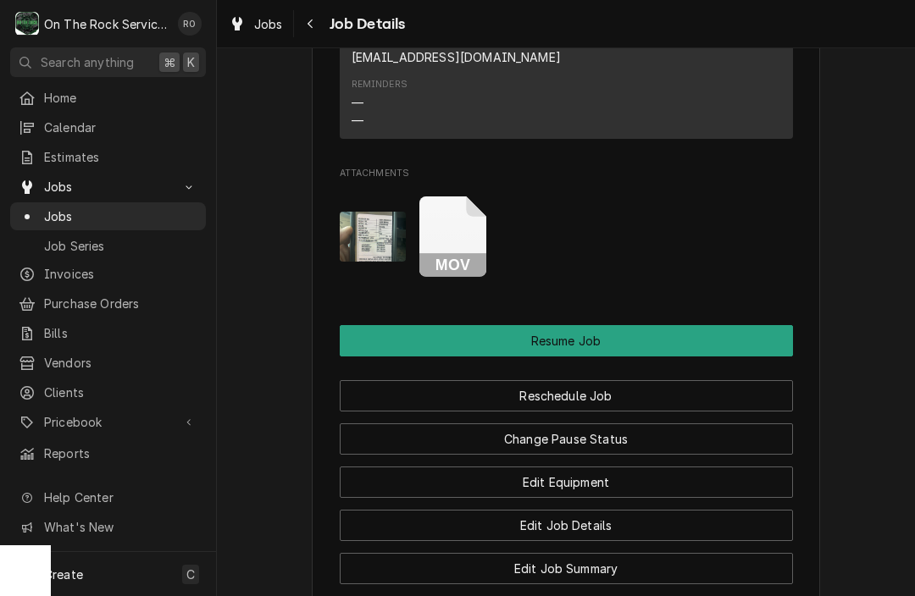
scroll to position [1926, 0]
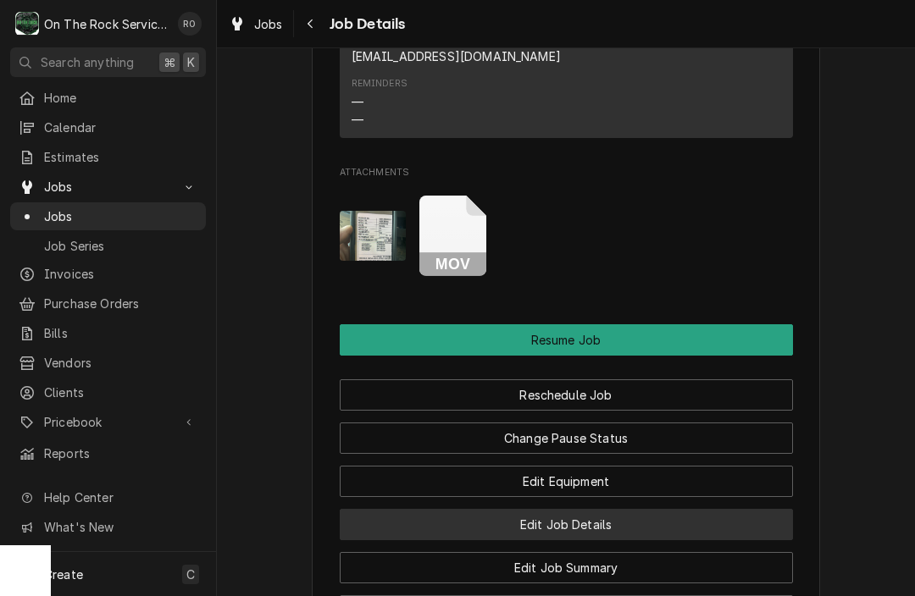
click at [474, 517] on button "Edit Job Details" at bounding box center [566, 524] width 453 height 31
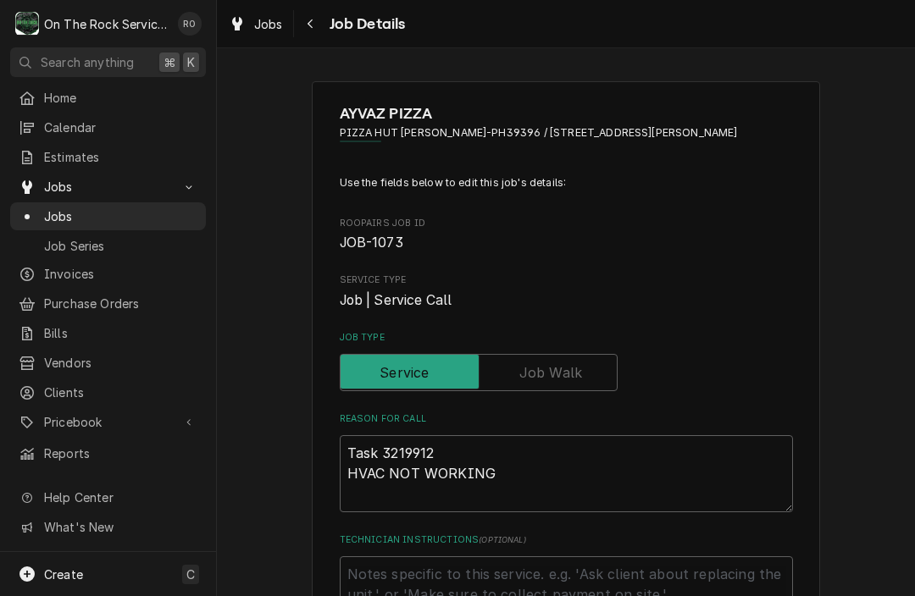
type textarea "x"
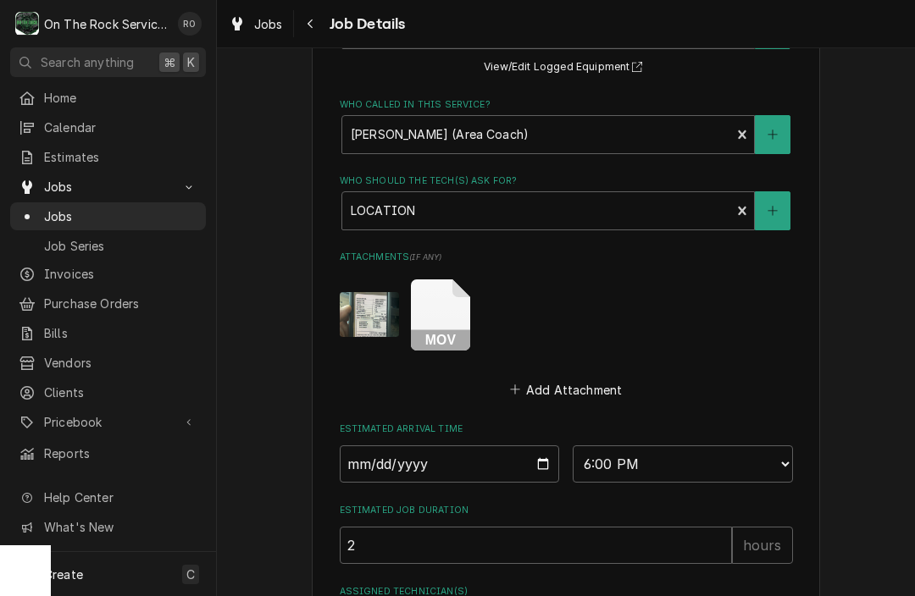
scroll to position [1073, 0]
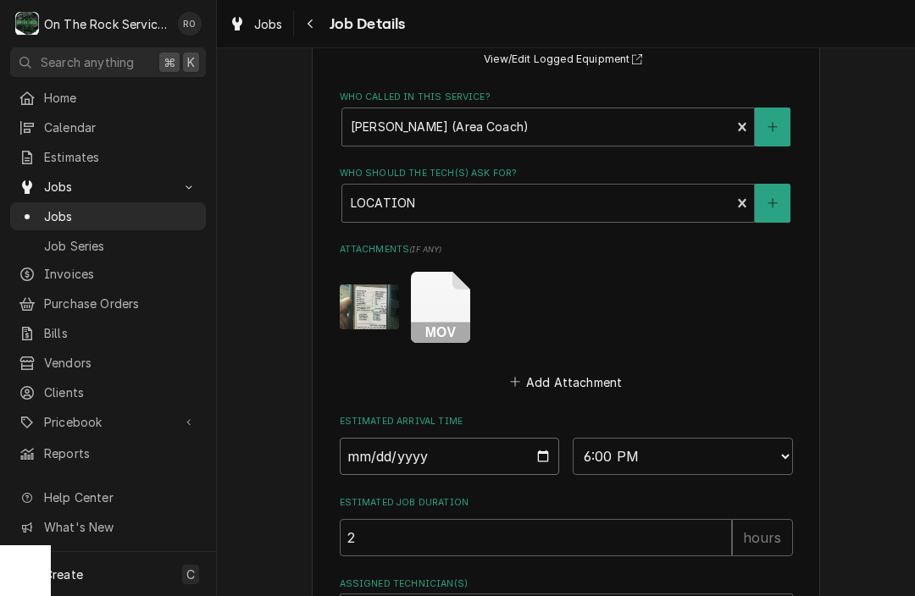
click at [500, 441] on input "[DATE]" at bounding box center [450, 456] width 220 height 37
type input "[DATE]"
type textarea "x"
type input "2025-09-24"
type textarea "x"
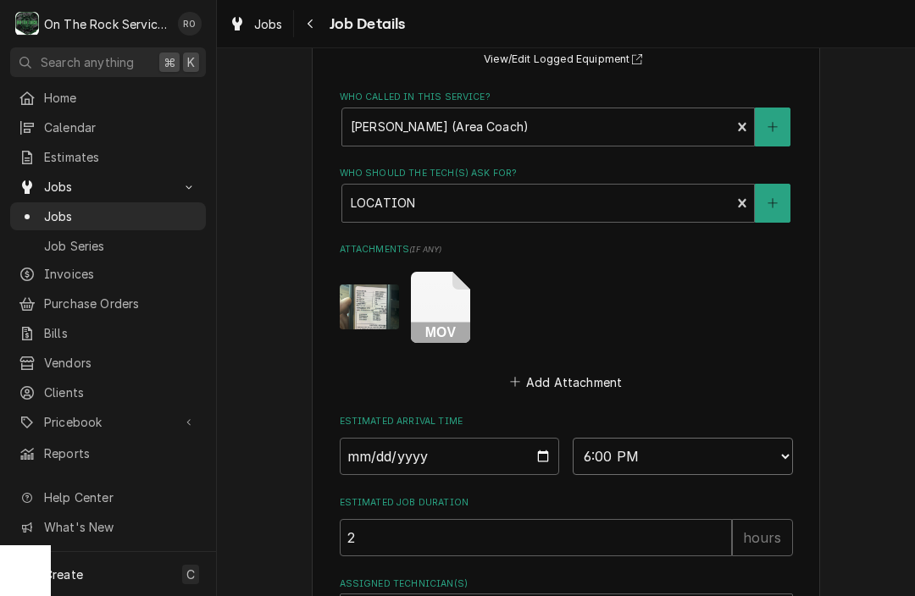
select select "21:00:00"
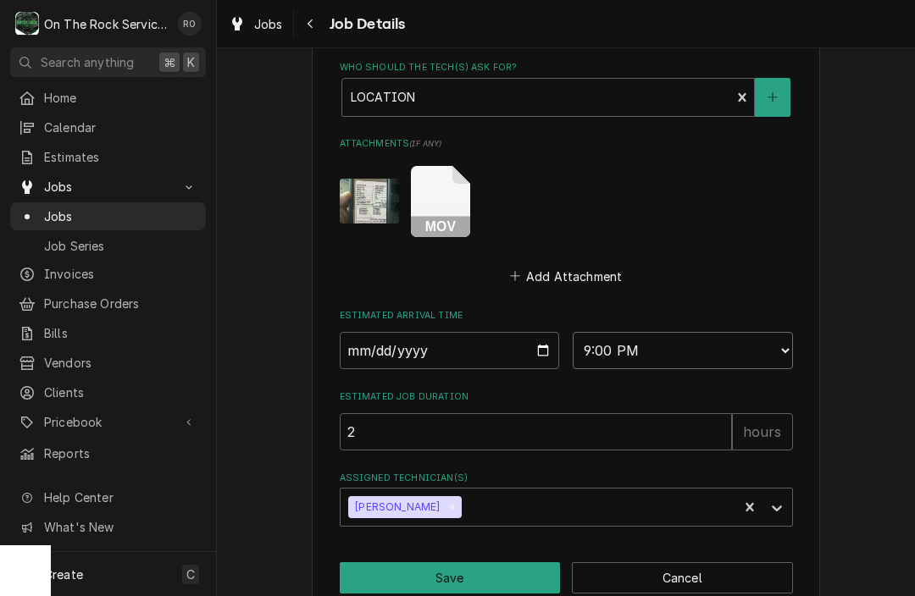
scroll to position [1191, 0]
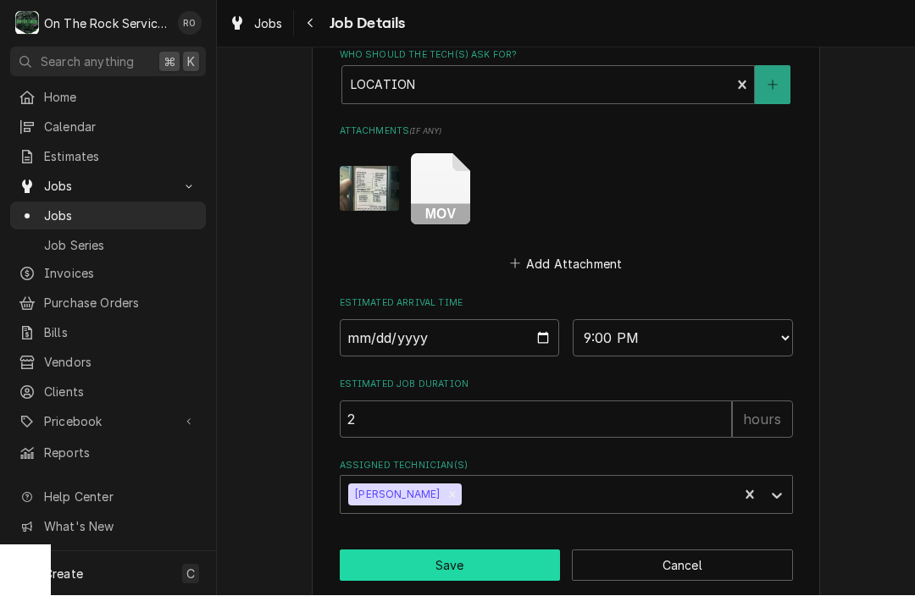
click at [485, 552] on button "Save" at bounding box center [450, 566] width 221 height 31
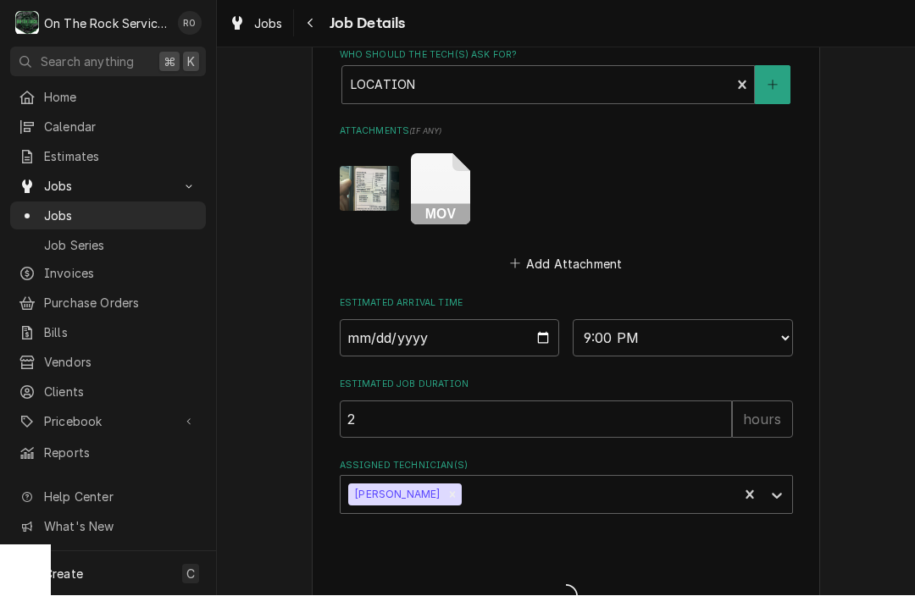
type textarea "x"
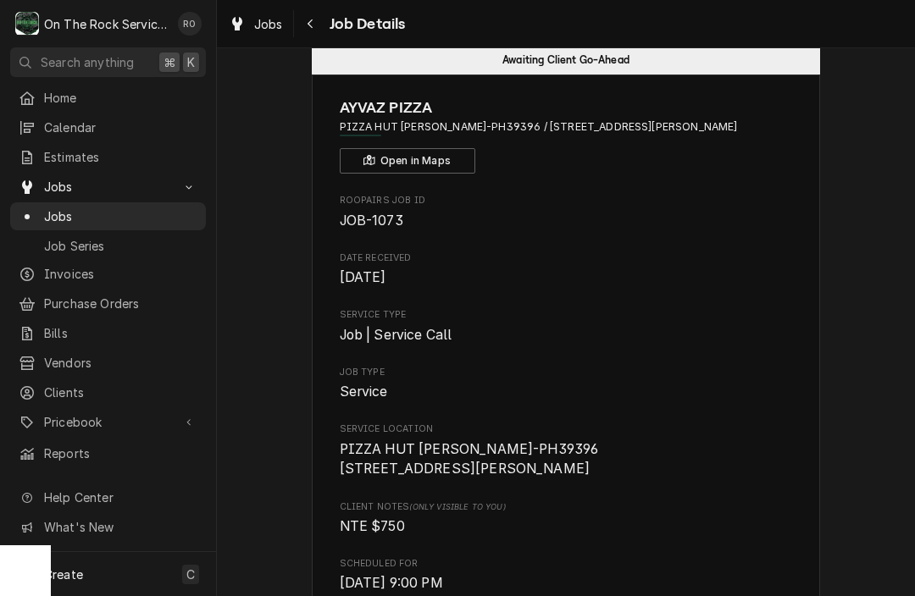
scroll to position [39, 0]
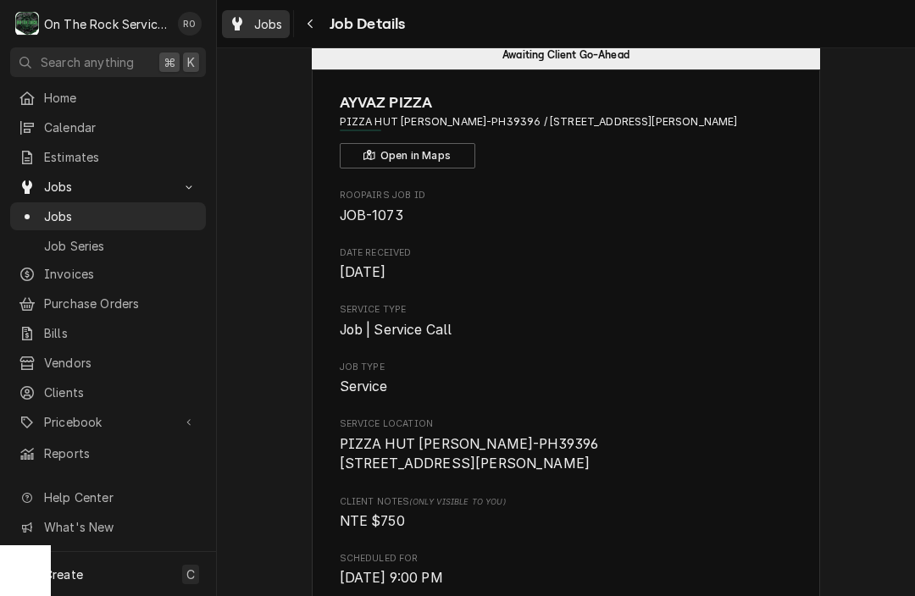
click at [263, 23] on span "Jobs" at bounding box center [268, 24] width 29 height 18
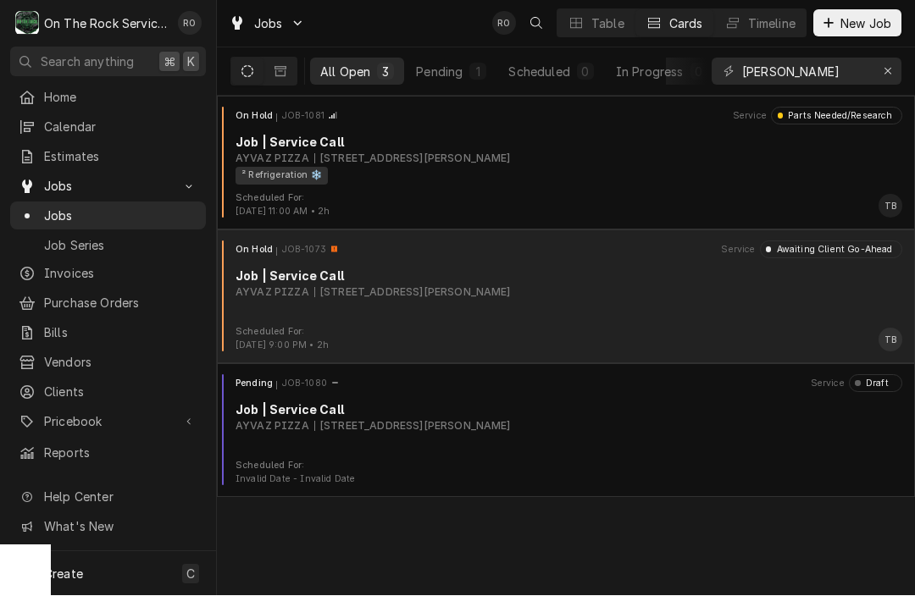
click at [662, 324] on div "On Hold JOB-1073 Service Awaiting Client Go-Ahead Job | Service Call AYVAZ PIZZ…" at bounding box center [566, 283] width 685 height 85
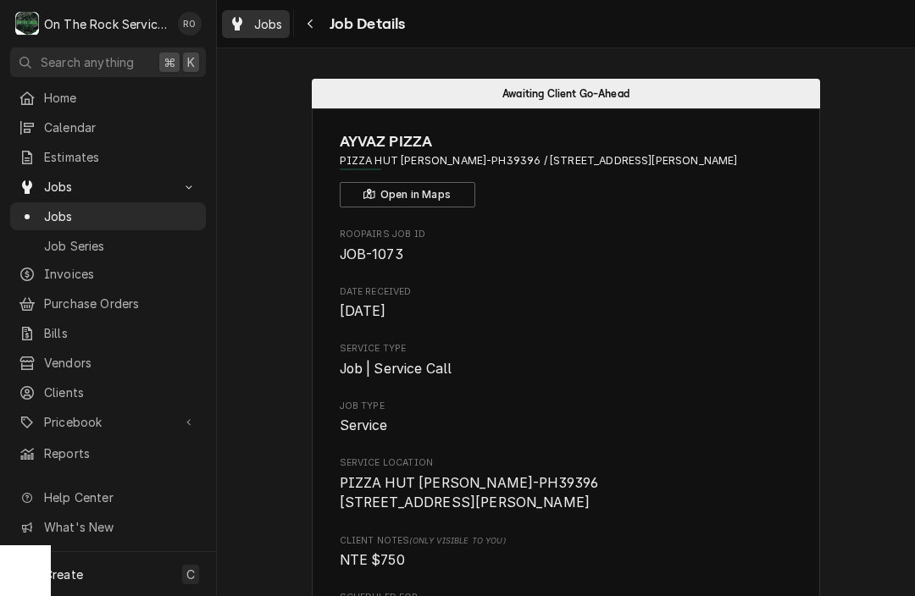
click at [252, 30] on div "Jobs" at bounding box center [255, 24] width 61 height 21
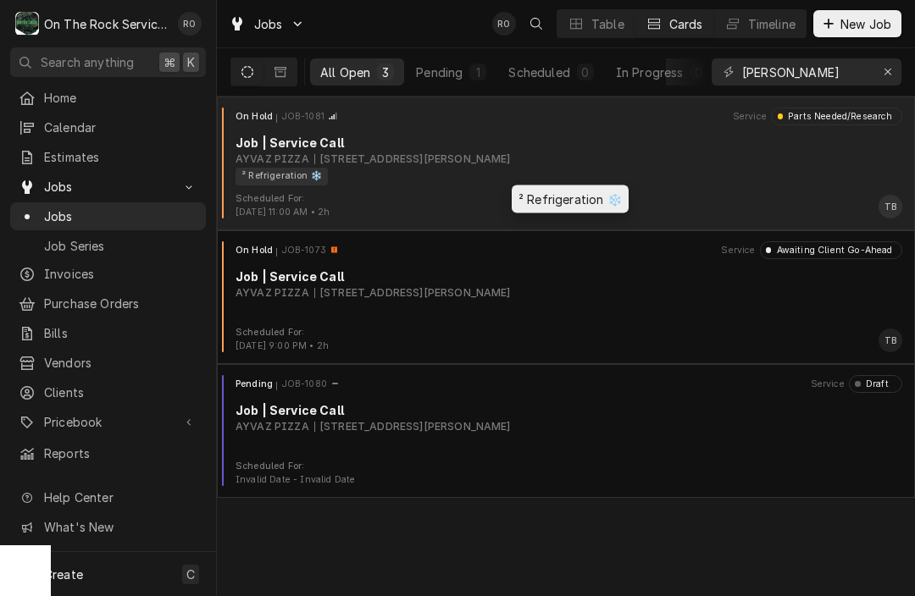
click at [615, 169] on div "² Refrigeration ❄️" at bounding box center [563, 177] width 655 height 18
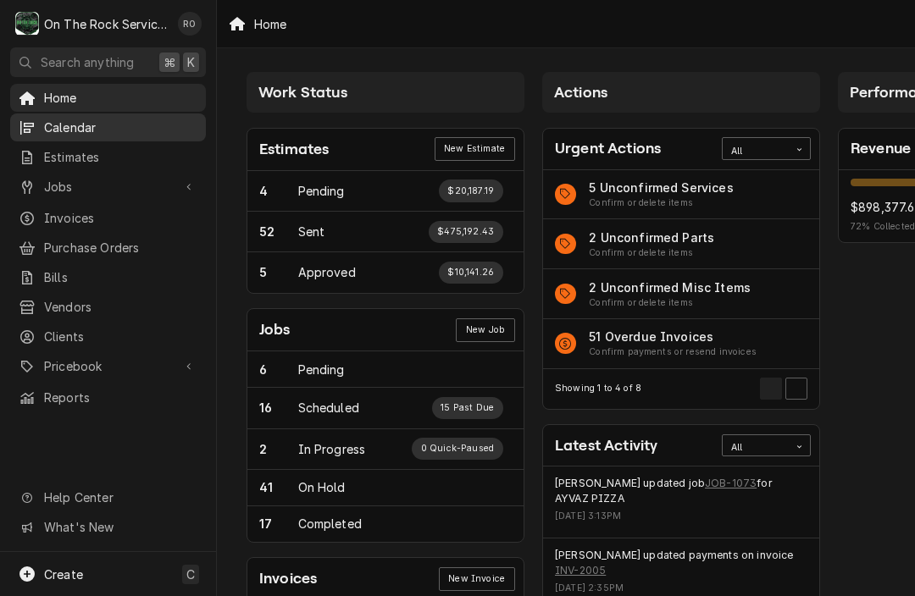
click at [112, 127] on span "Calendar" at bounding box center [120, 128] width 153 height 18
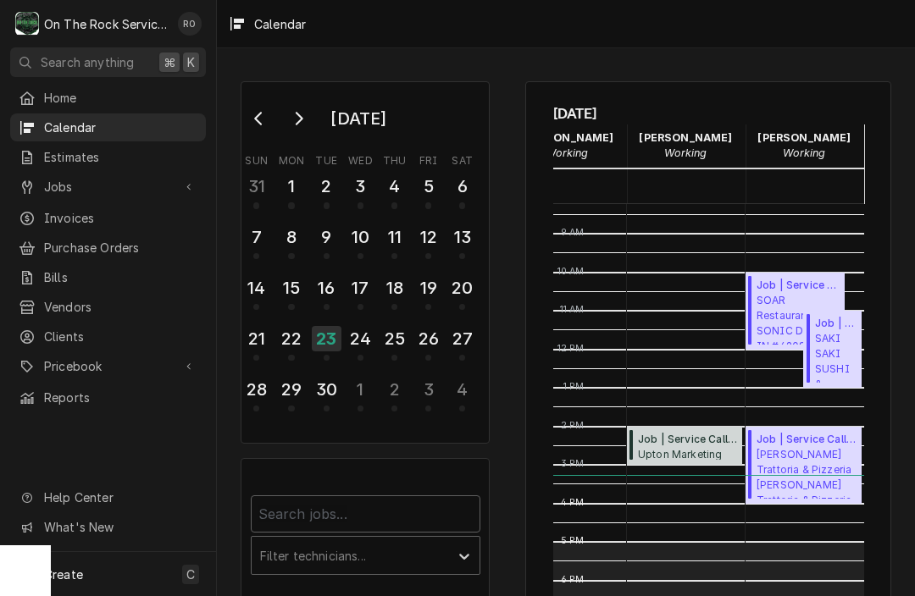
scroll to position [319, 80]
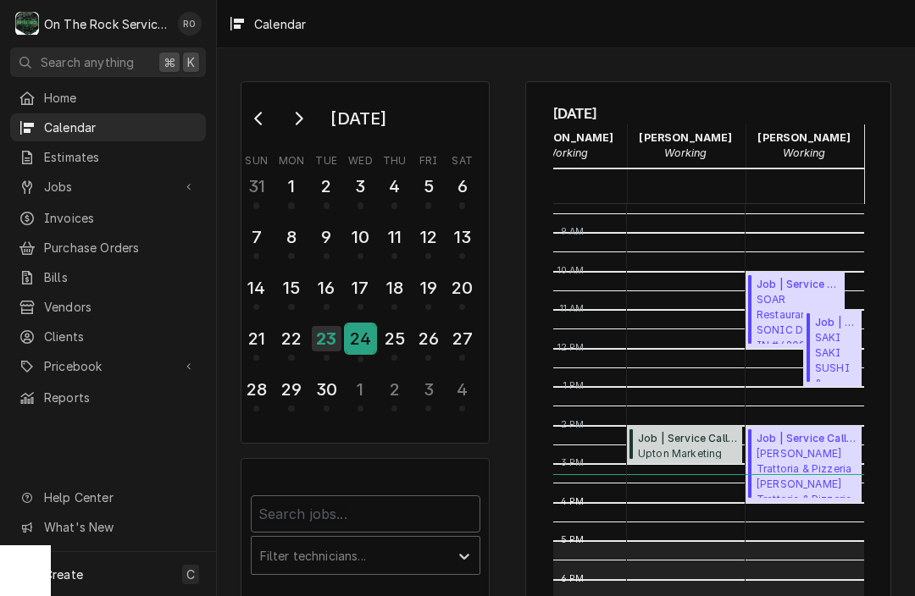
click at [361, 335] on div "24" at bounding box center [361, 338] width 30 height 29
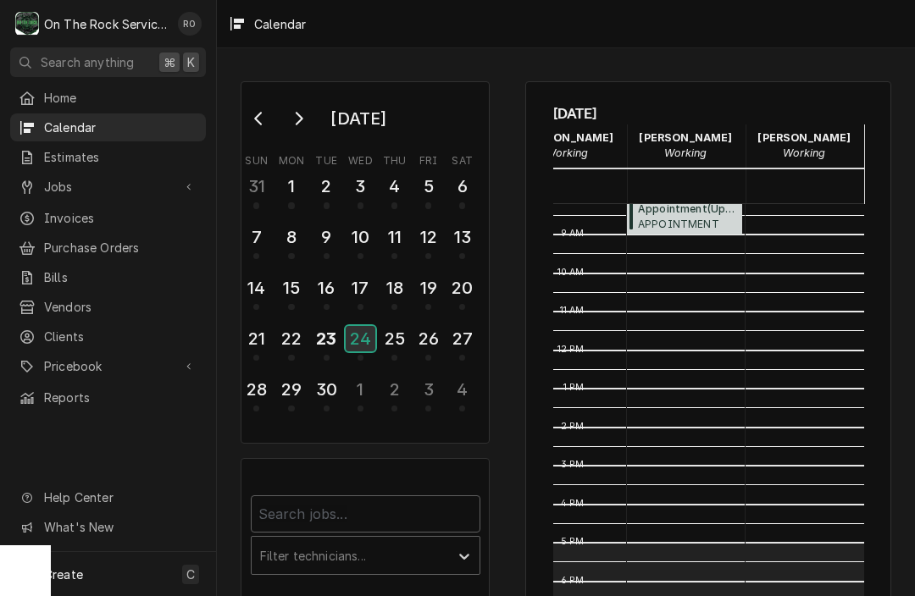
scroll to position [318, 80]
click at [336, 341] on div "23" at bounding box center [327, 338] width 30 height 29
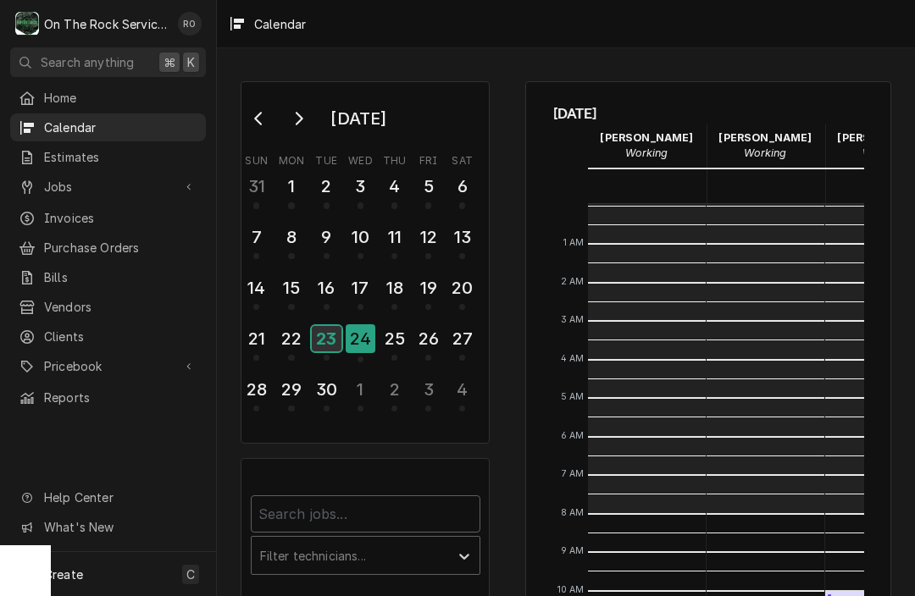
scroll to position [308, 0]
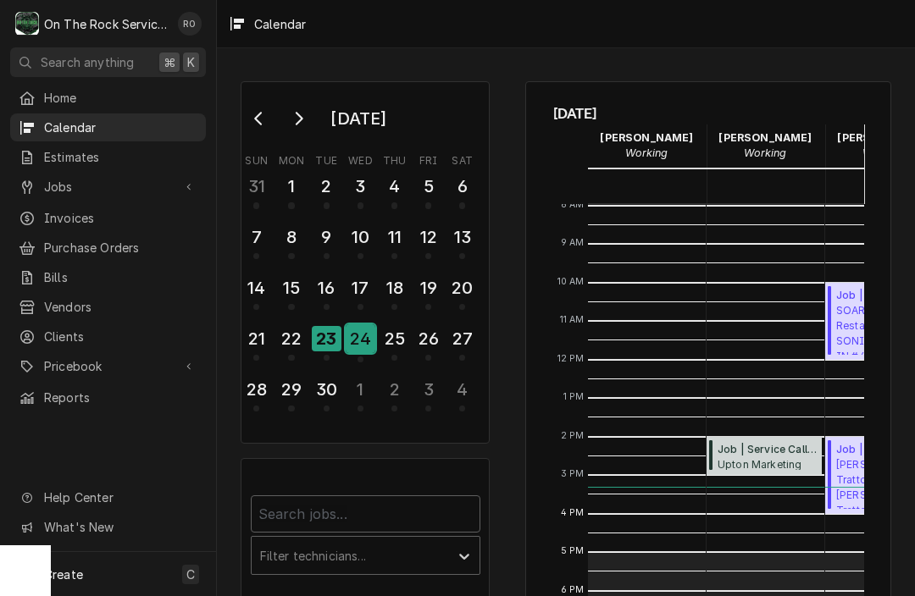
click at [352, 341] on div "24" at bounding box center [361, 338] width 30 height 29
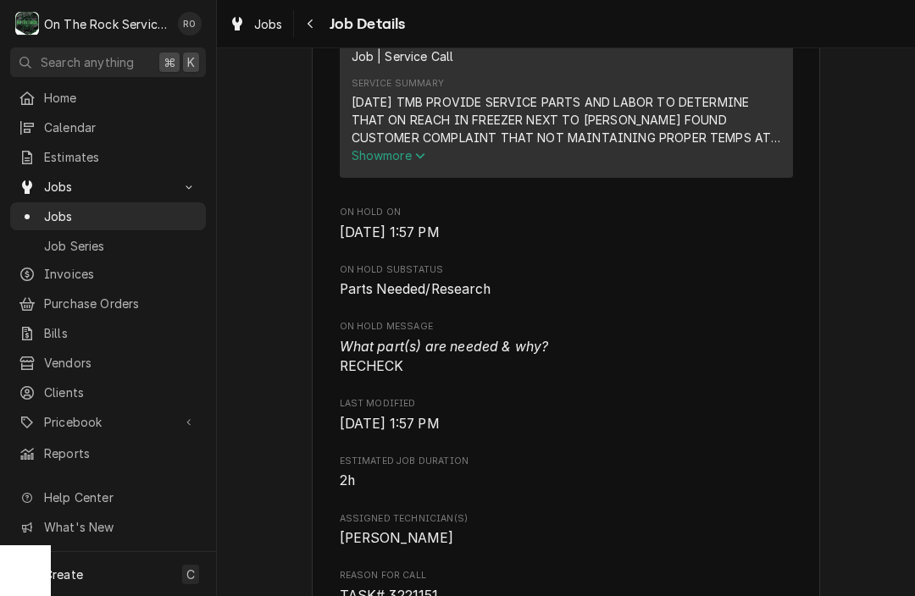
scroll to position [617, 0]
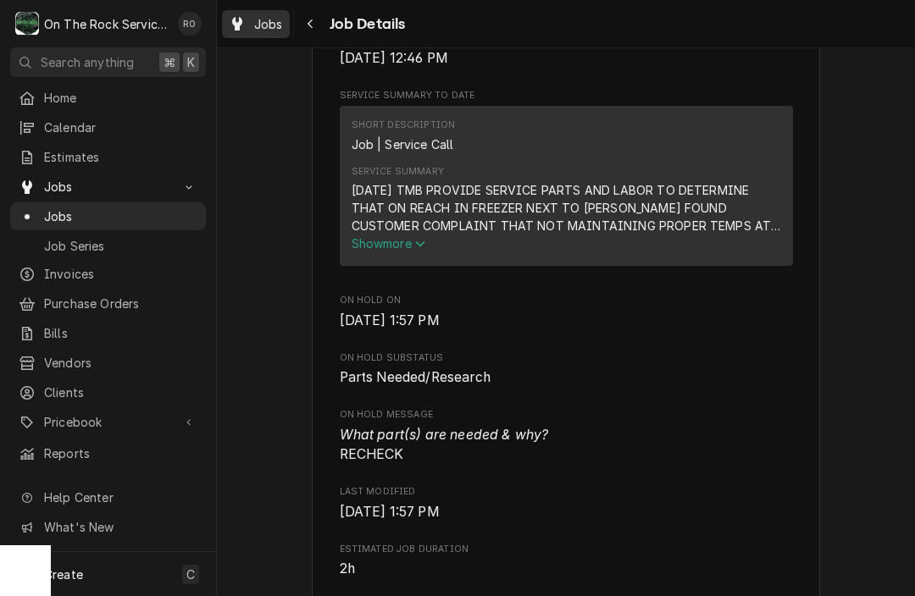
click at [265, 19] on span "Jobs" at bounding box center [268, 24] width 29 height 18
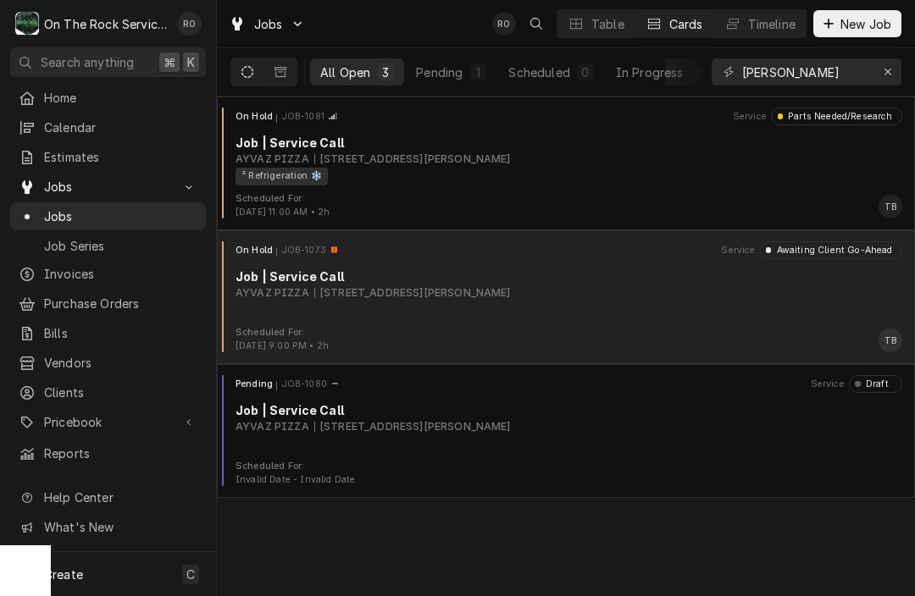
click at [606, 290] on div "AYVAZ PIZZA [STREET_ADDRESS][PERSON_NAME]" at bounding box center [569, 293] width 667 height 15
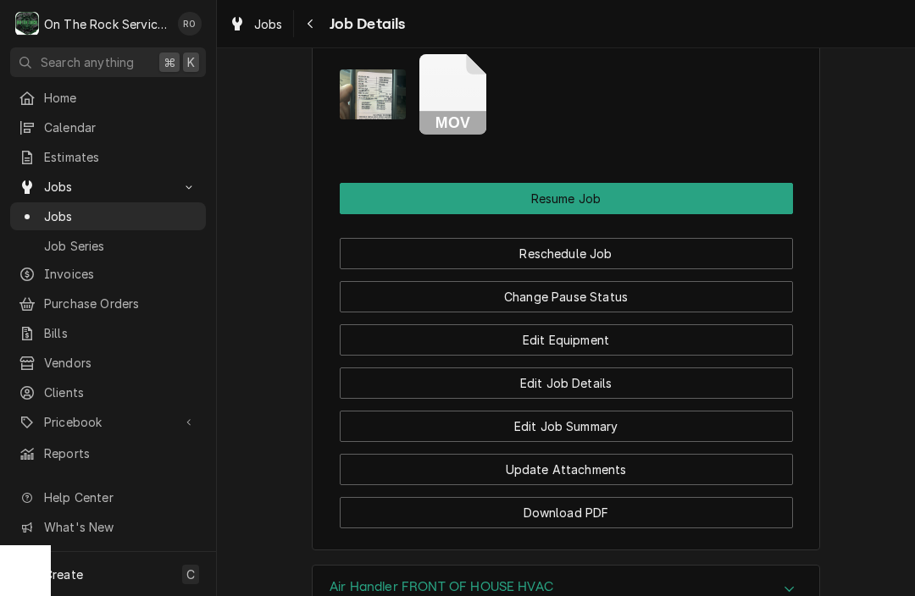
scroll to position [2068, 0]
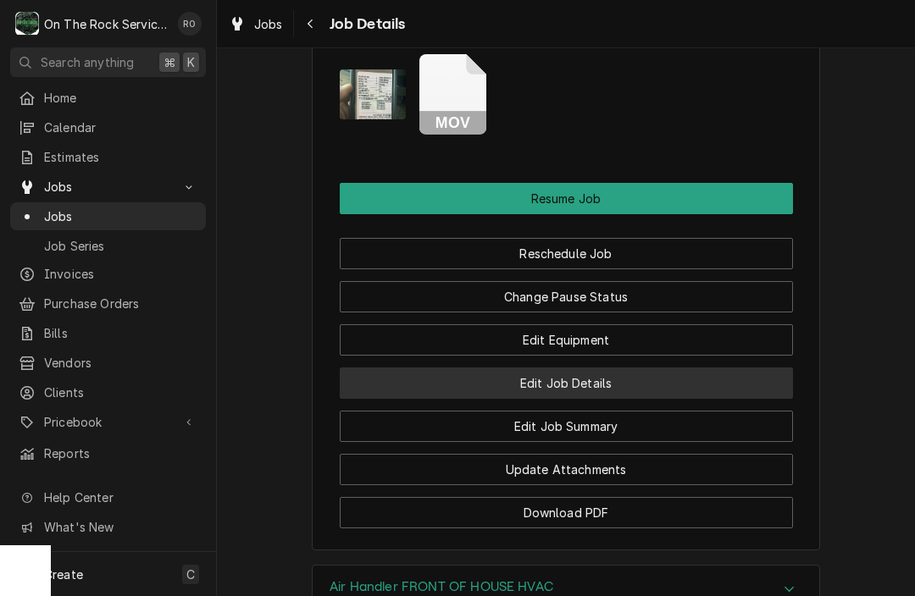
click at [463, 384] on button "Edit Job Details" at bounding box center [566, 383] width 453 height 31
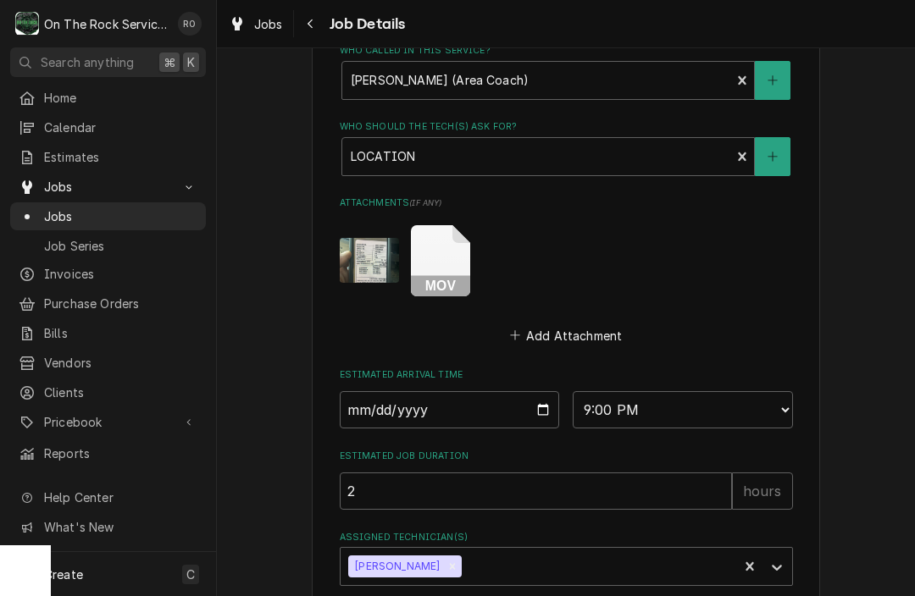
scroll to position [1121, 0]
select select "09:00:00"
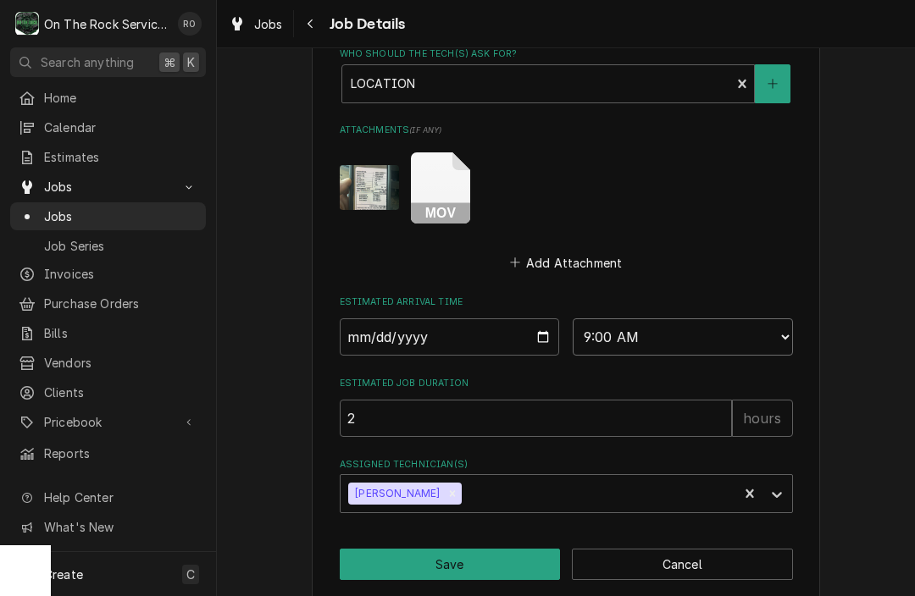
scroll to position [1191, 0]
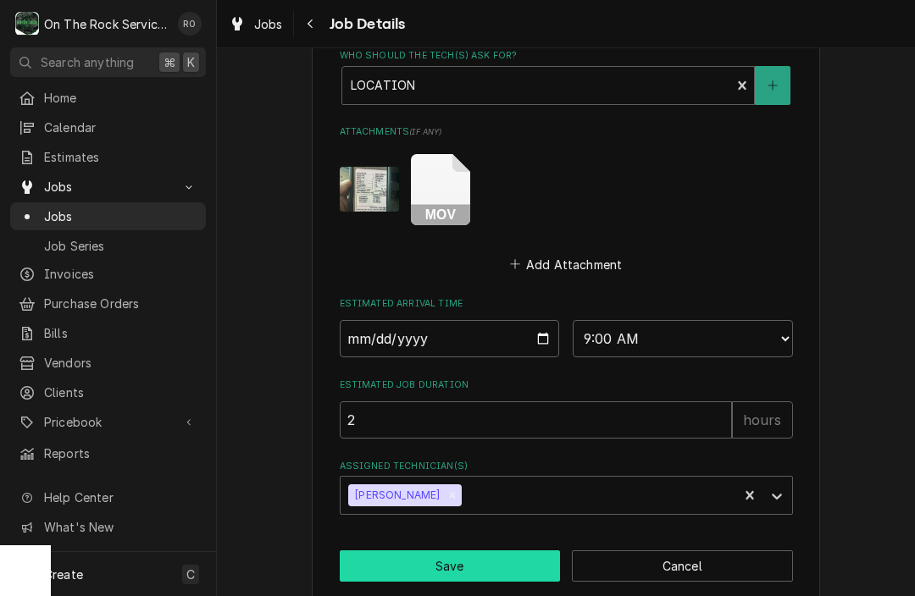
click at [465, 551] on button "Save" at bounding box center [450, 566] width 221 height 31
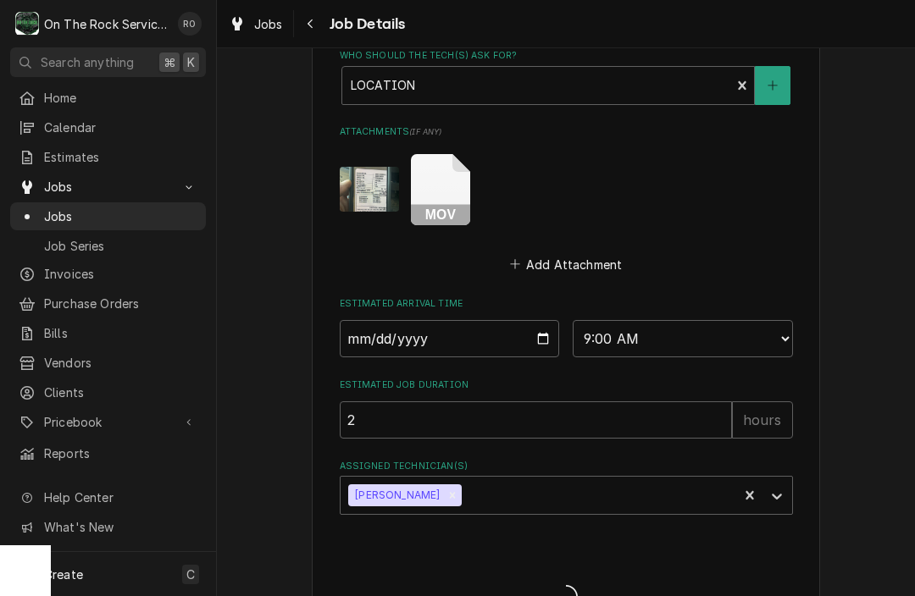
type textarea "x"
